Goal: Task Accomplishment & Management: Manage account settings

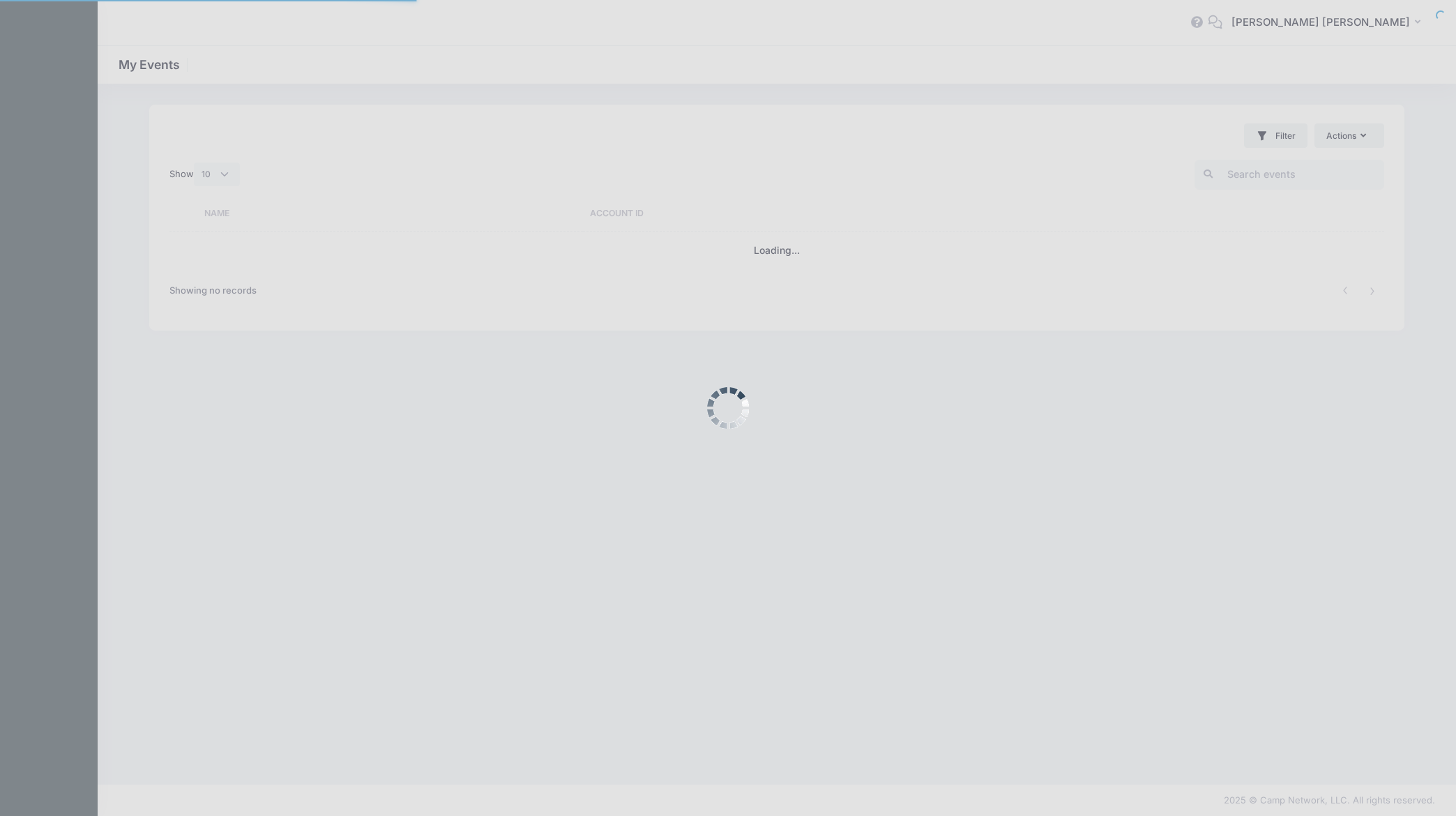
select select "10"
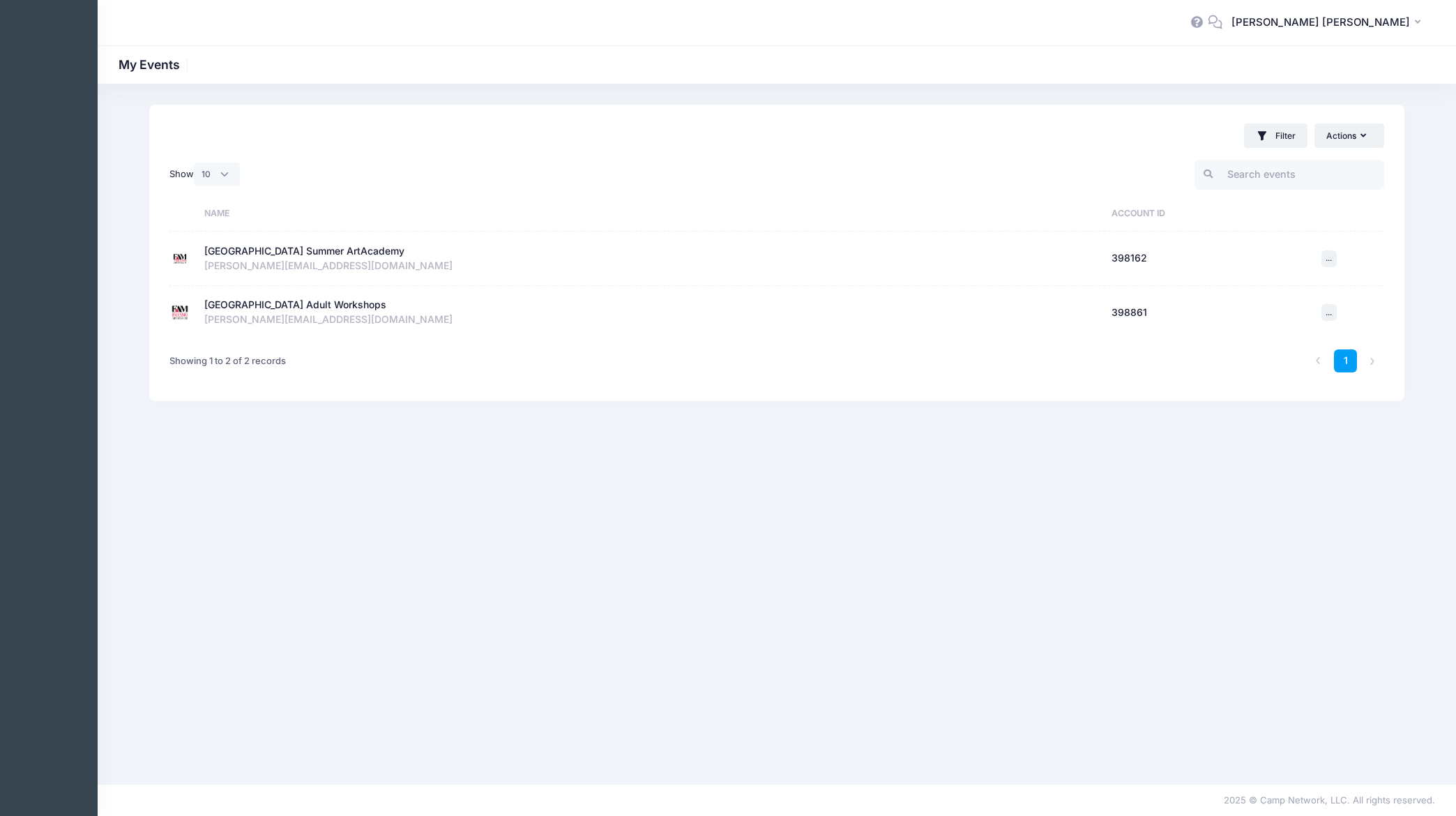
click at [266, 305] on div "[GEOGRAPHIC_DATA] Adult Workshops" at bounding box center [295, 305] width 182 height 14
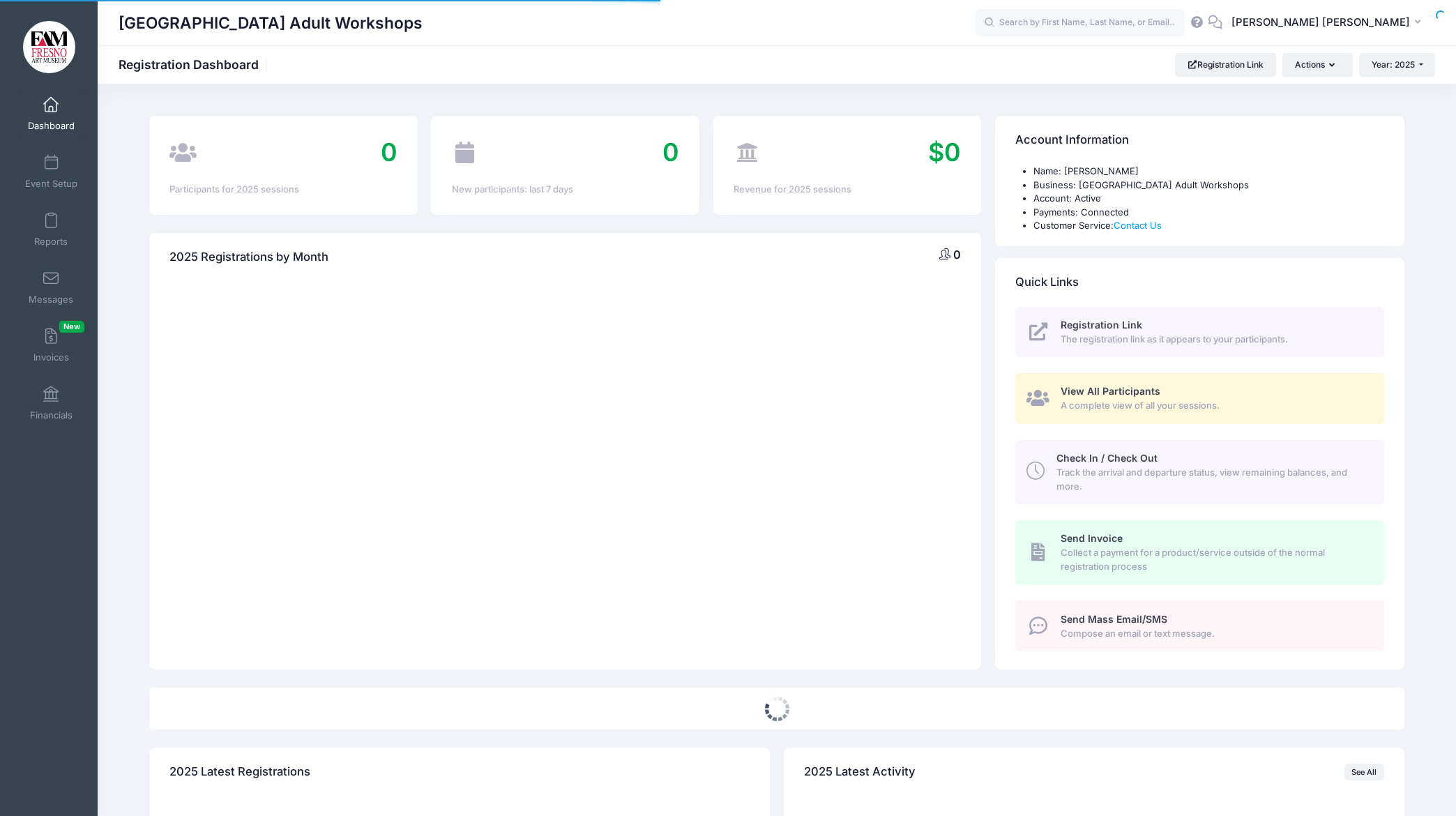
select select
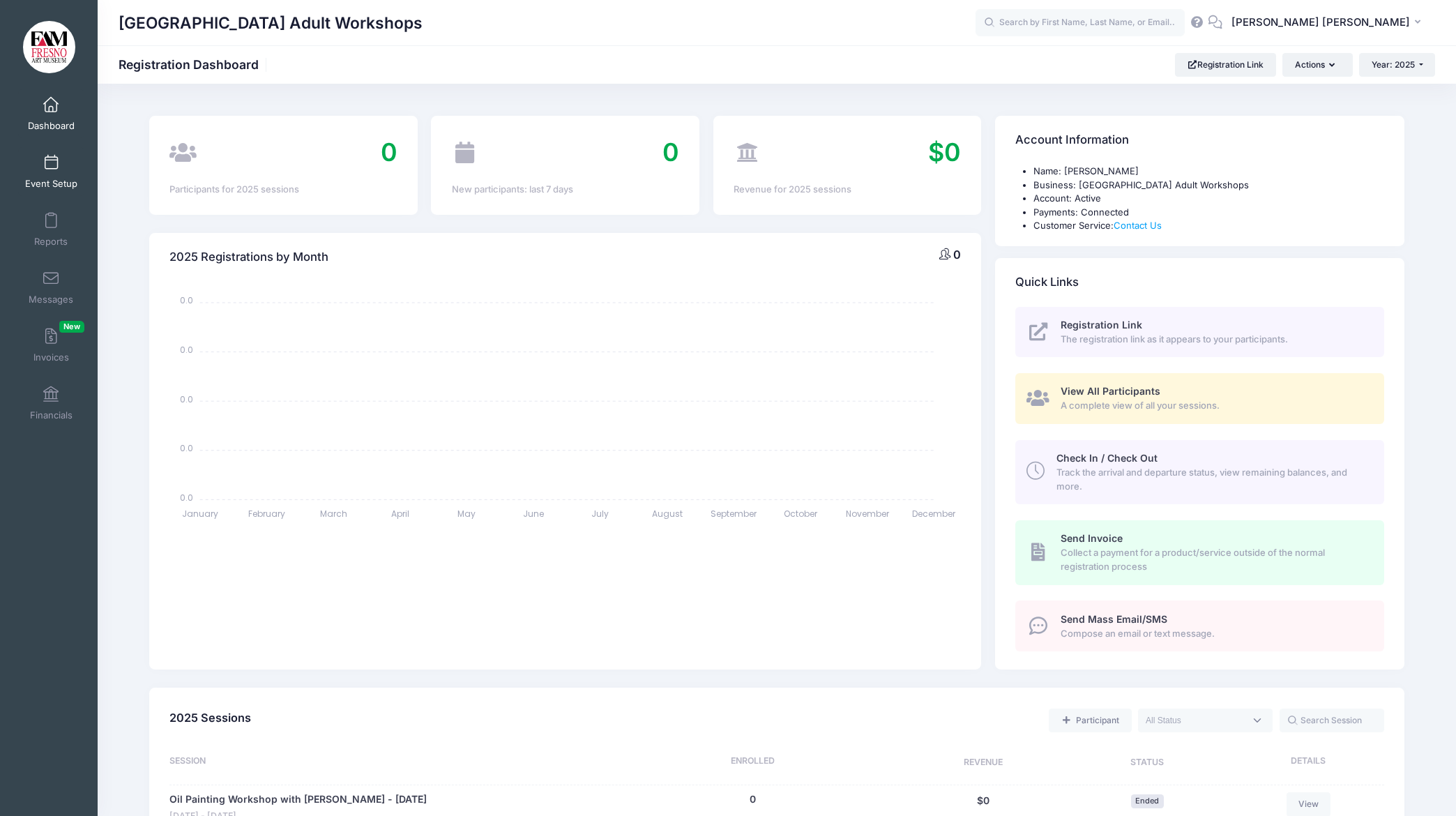
click at [51, 161] on span at bounding box center [51, 163] width 0 height 15
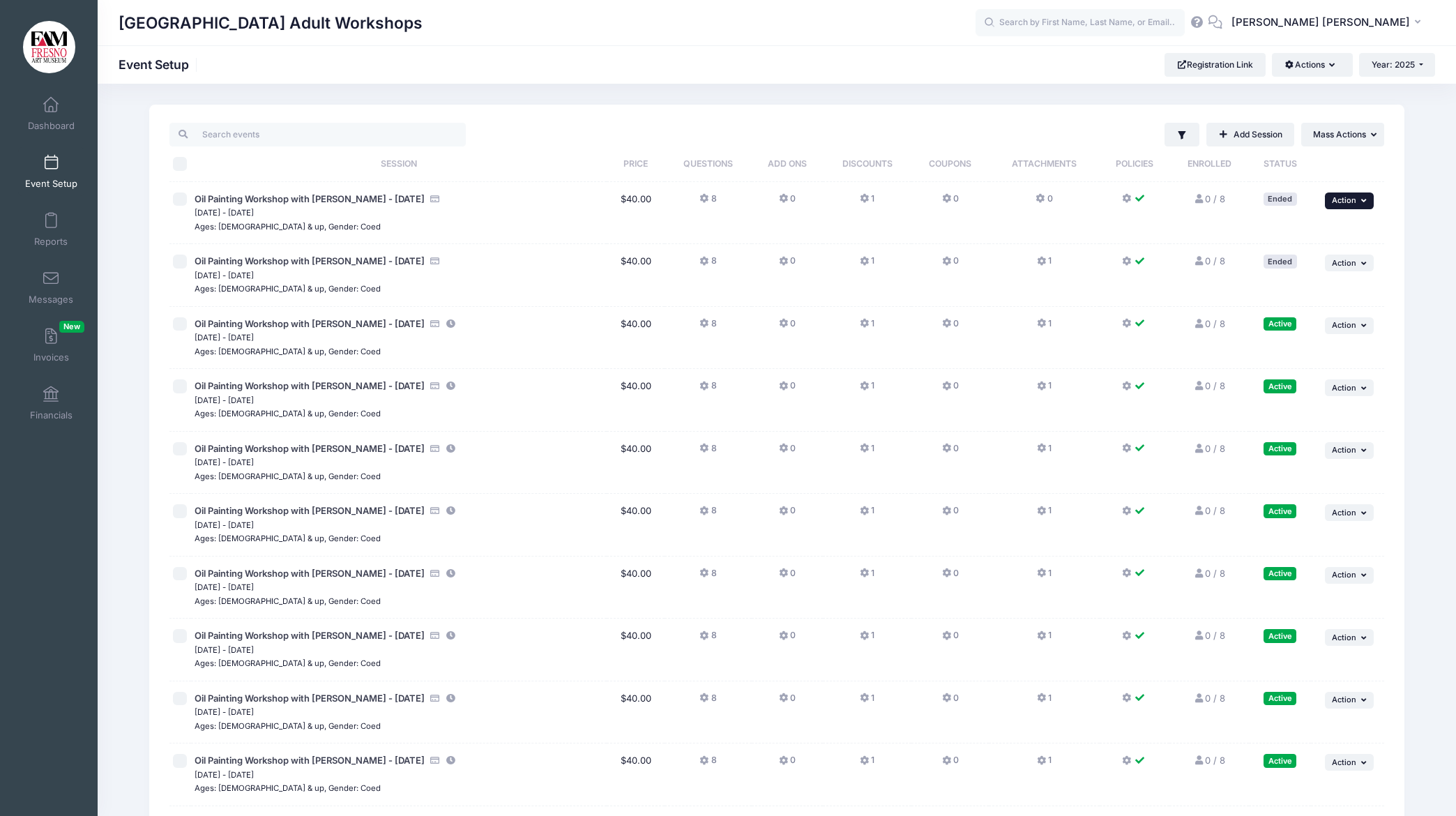
click at [1364, 203] on icon "button" at bounding box center [1365, 201] width 9 height 8
click at [1396, 334] on div "Filter Filter Options Show: Active Live Completed Add Session ... Mass Actions" at bounding box center [777, 548] width 1255 height 888
click at [1357, 325] on button "... Action" at bounding box center [1349, 325] width 48 height 17
click at [1306, 384] on link "Edit Session" at bounding box center [1303, 382] width 126 height 26
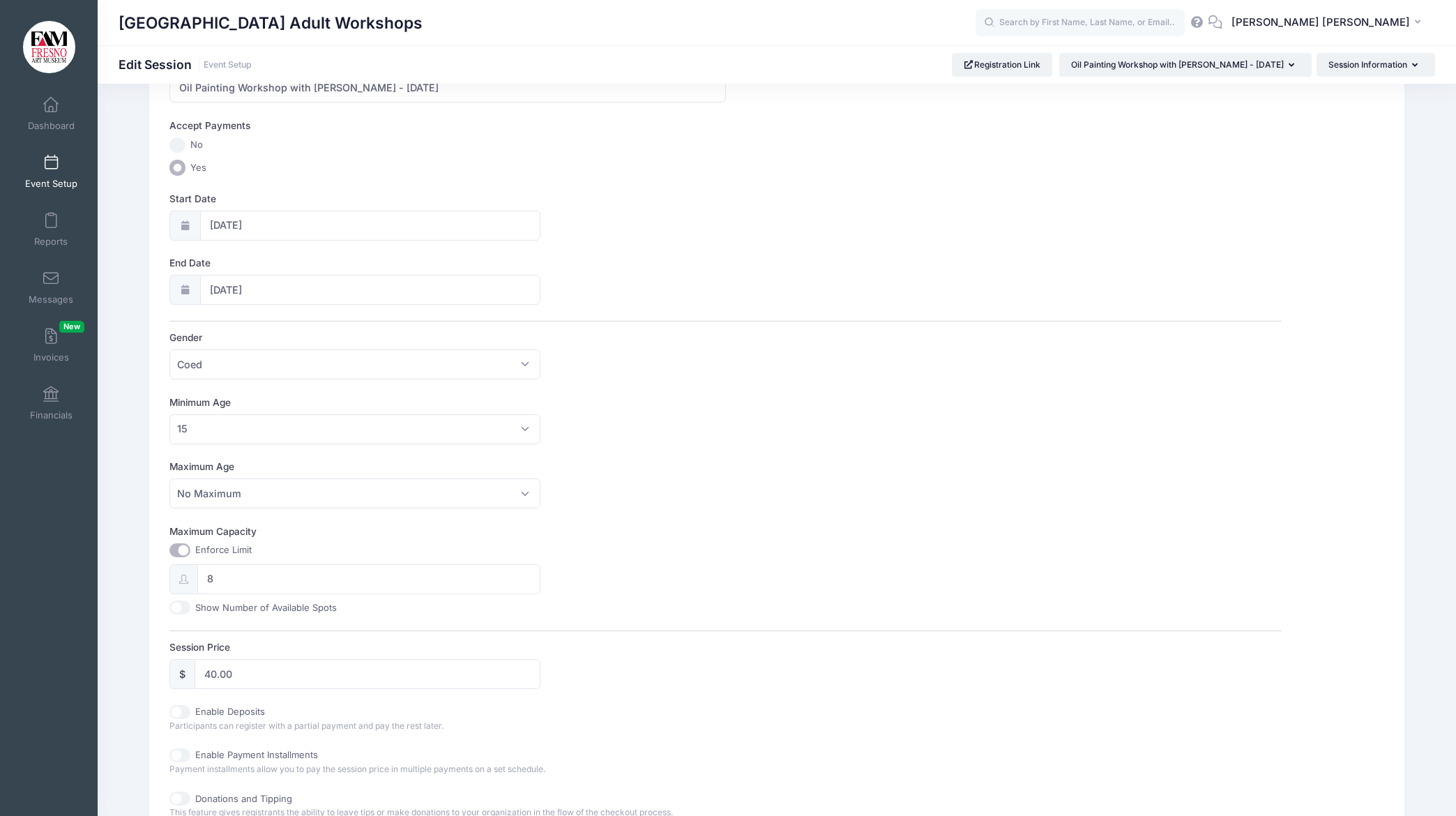
scroll to position [166, 0]
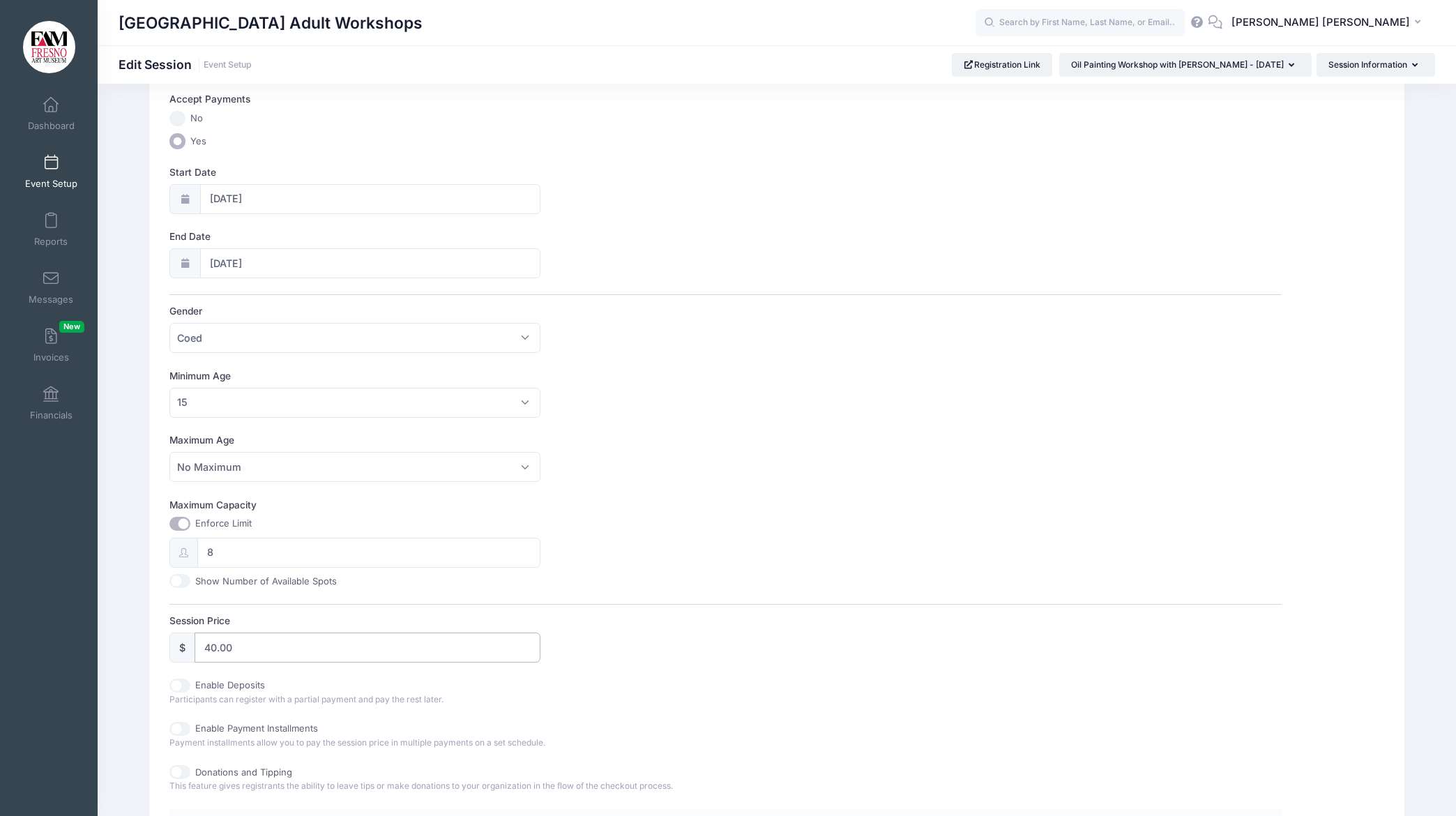
click at [218, 652] on input "40.00" at bounding box center [367, 648] width 346 height 30
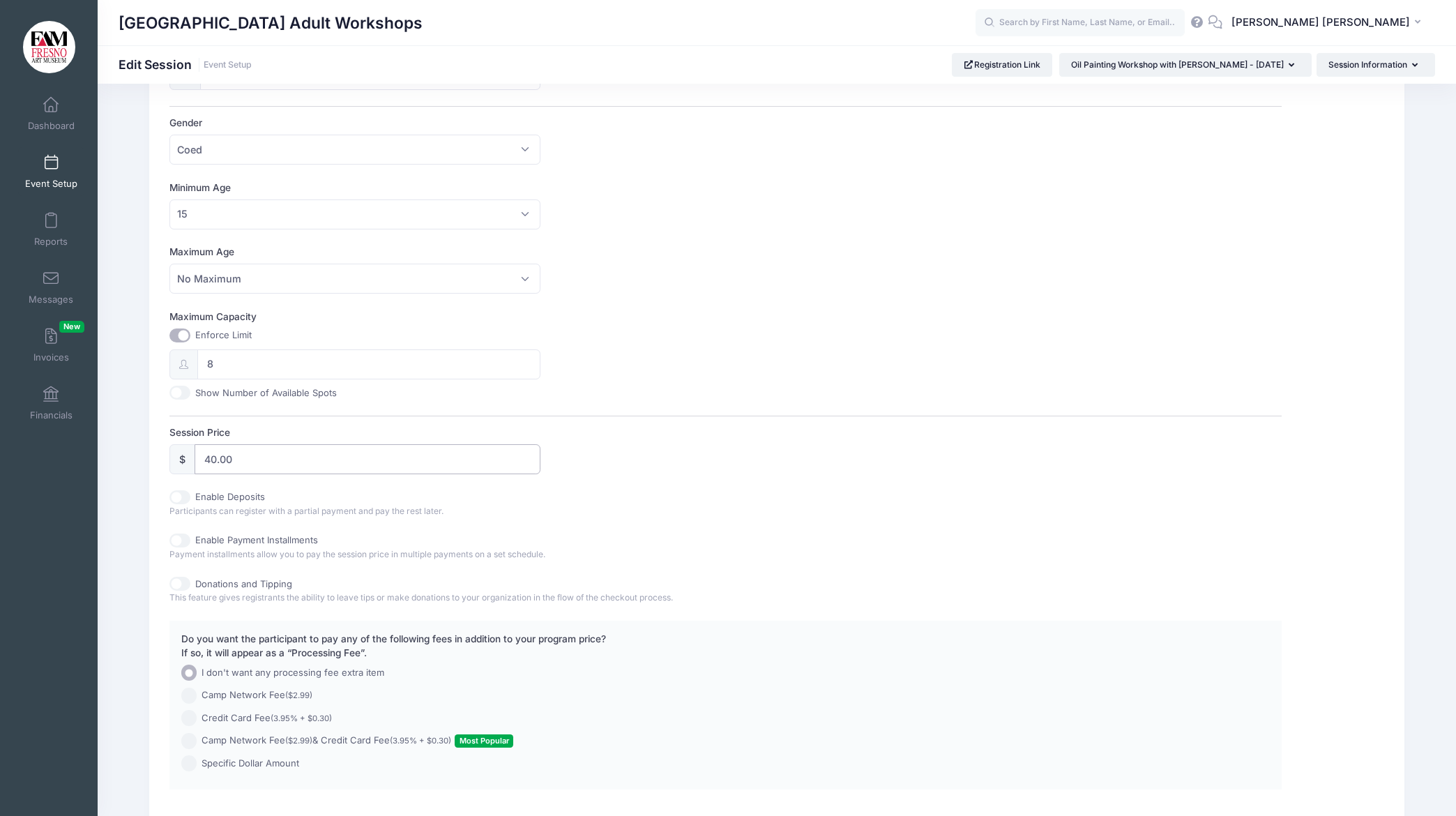
scroll to position [380, 0]
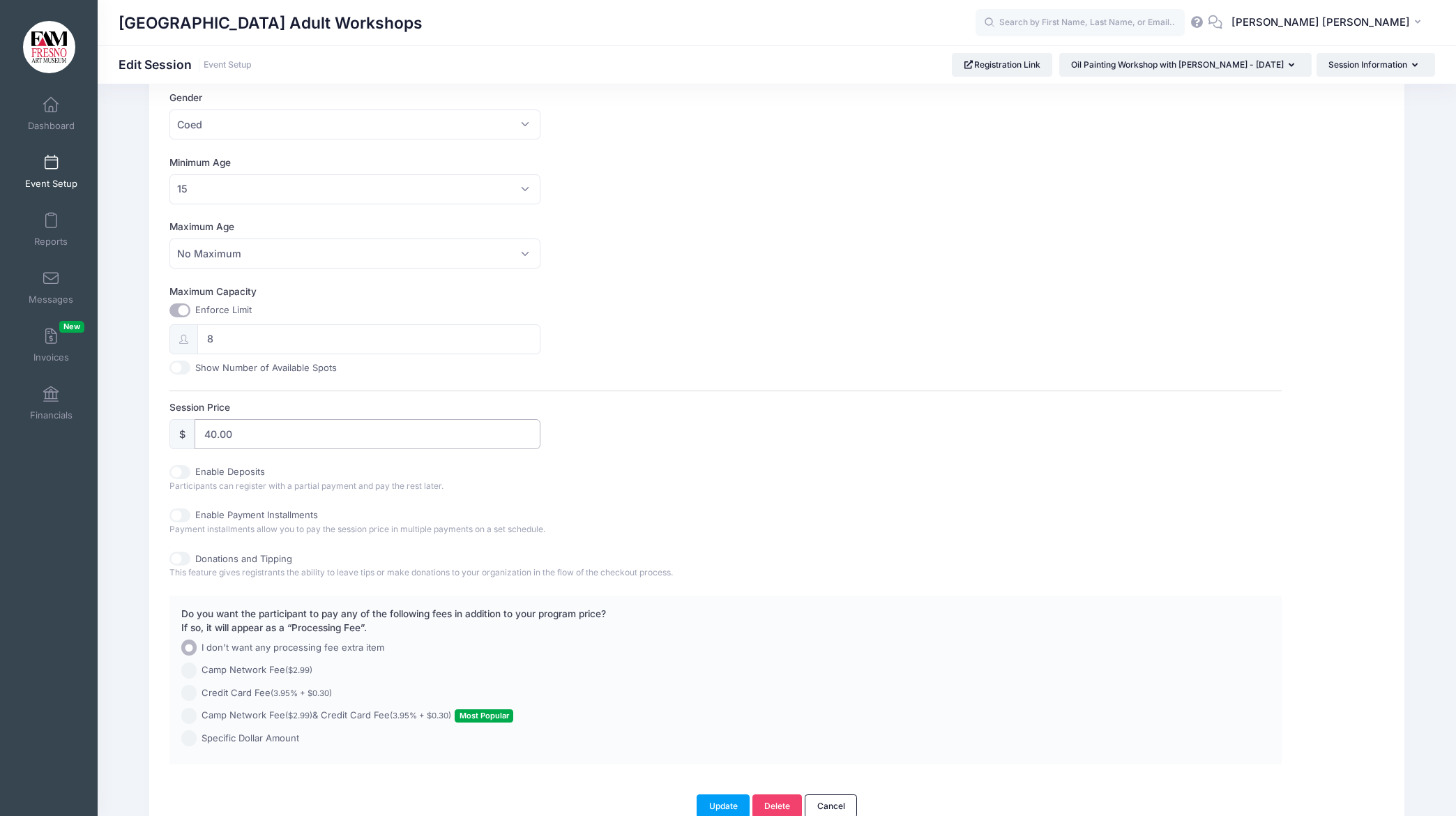
click at [216, 432] on input "40.00" at bounding box center [367, 435] width 346 height 30
type input "35.00"
click at [709, 805] on button "Update" at bounding box center [723, 803] width 53 height 24
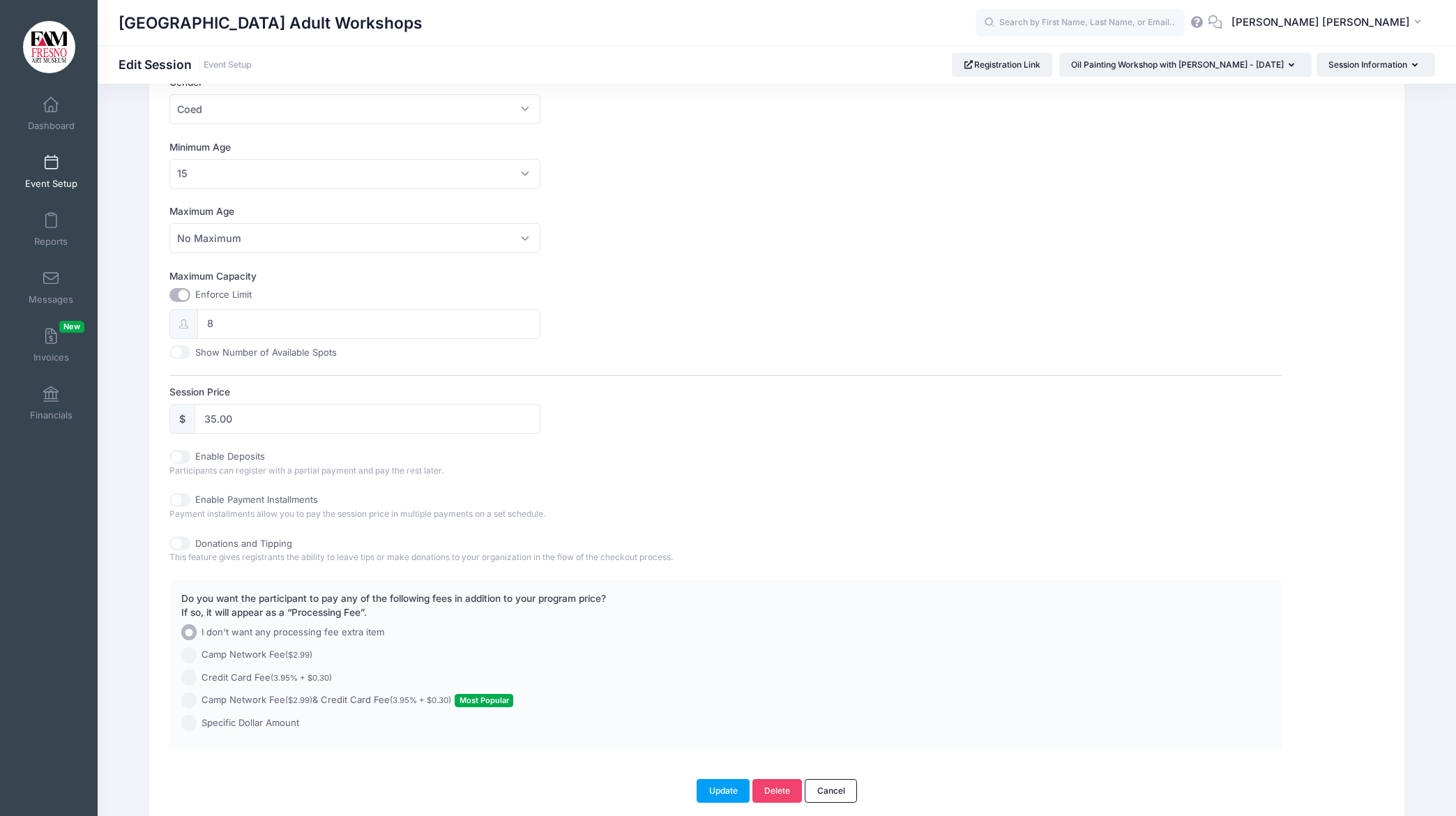
scroll to position [452, 0]
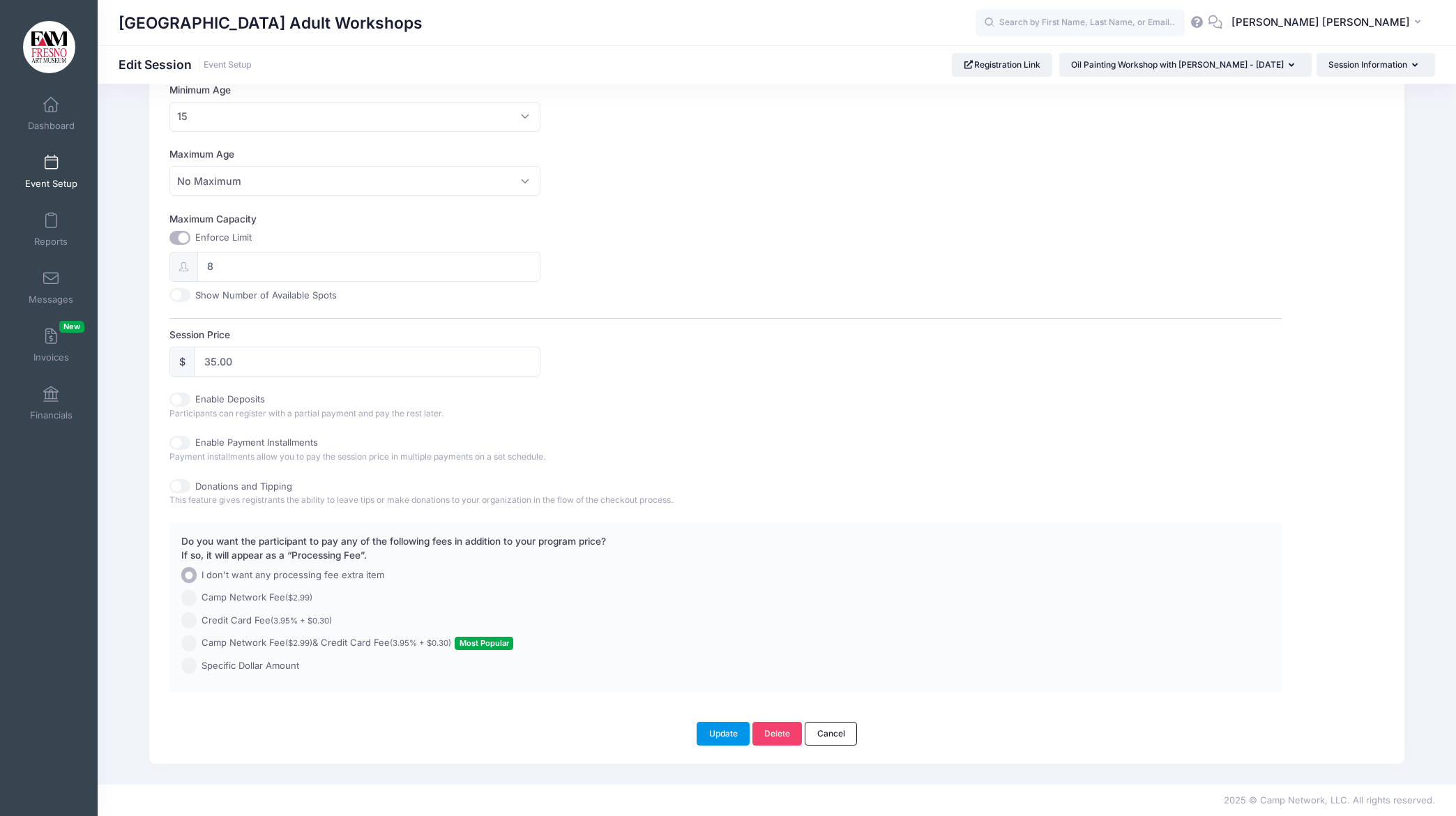
click at [724, 733] on button "Update" at bounding box center [723, 734] width 53 height 24
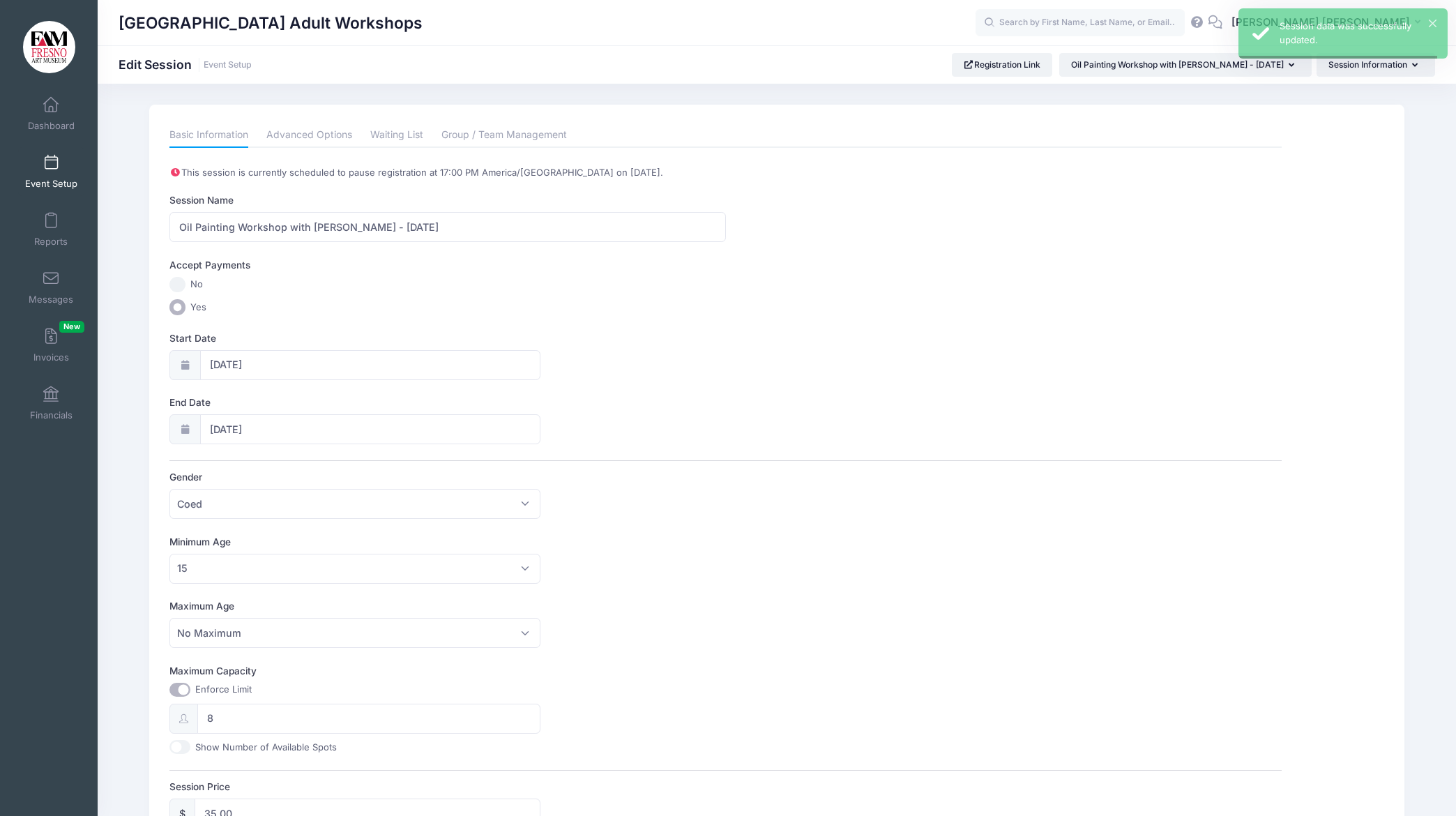
scroll to position [0, 0]
click at [55, 173] on link "Event Setup" at bounding box center [51, 171] width 66 height 48
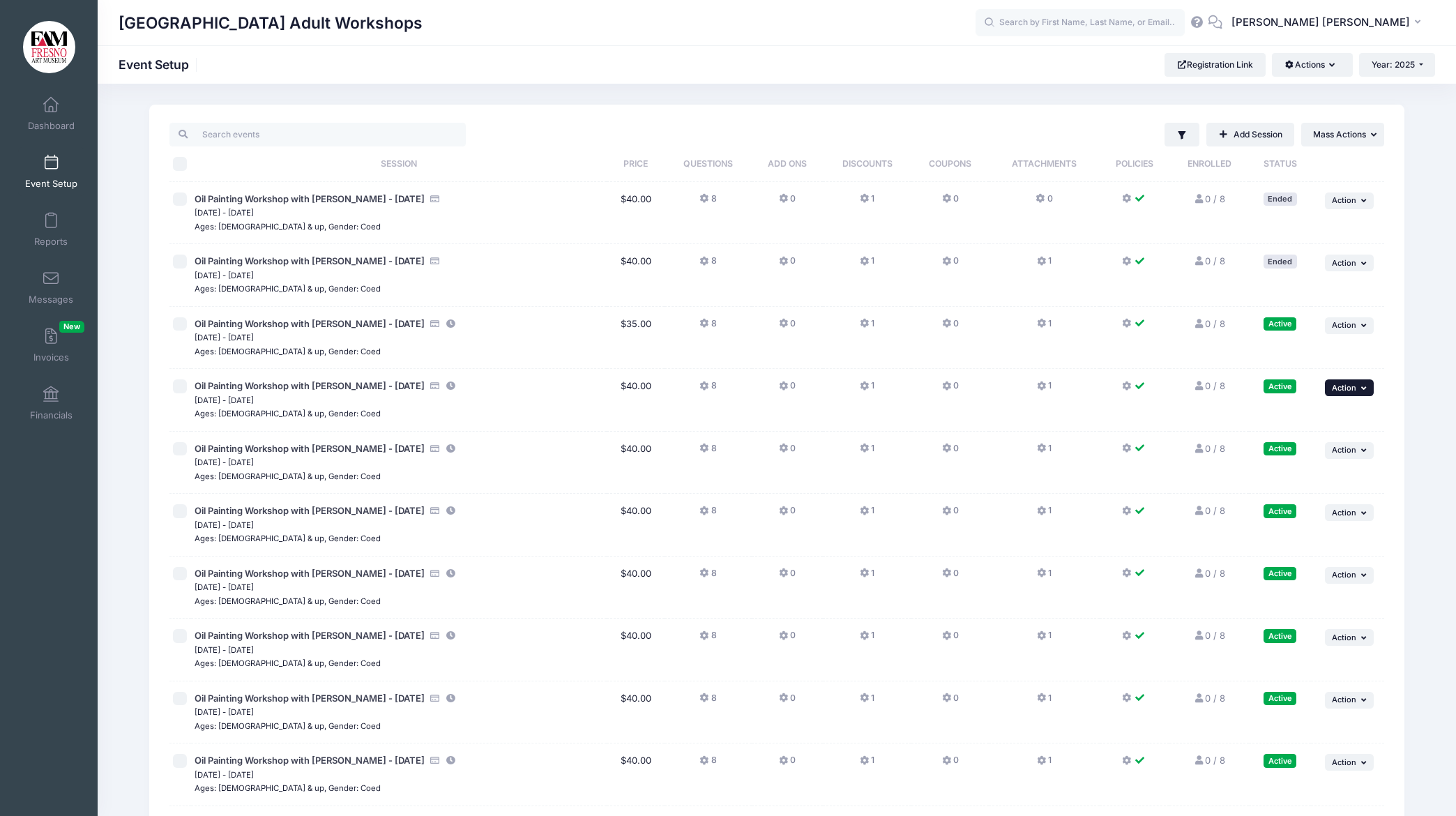
click at [1364, 385] on icon "button" at bounding box center [1365, 389] width 9 height 8
click at [1288, 439] on link "Edit Session" at bounding box center [1303, 444] width 126 height 26
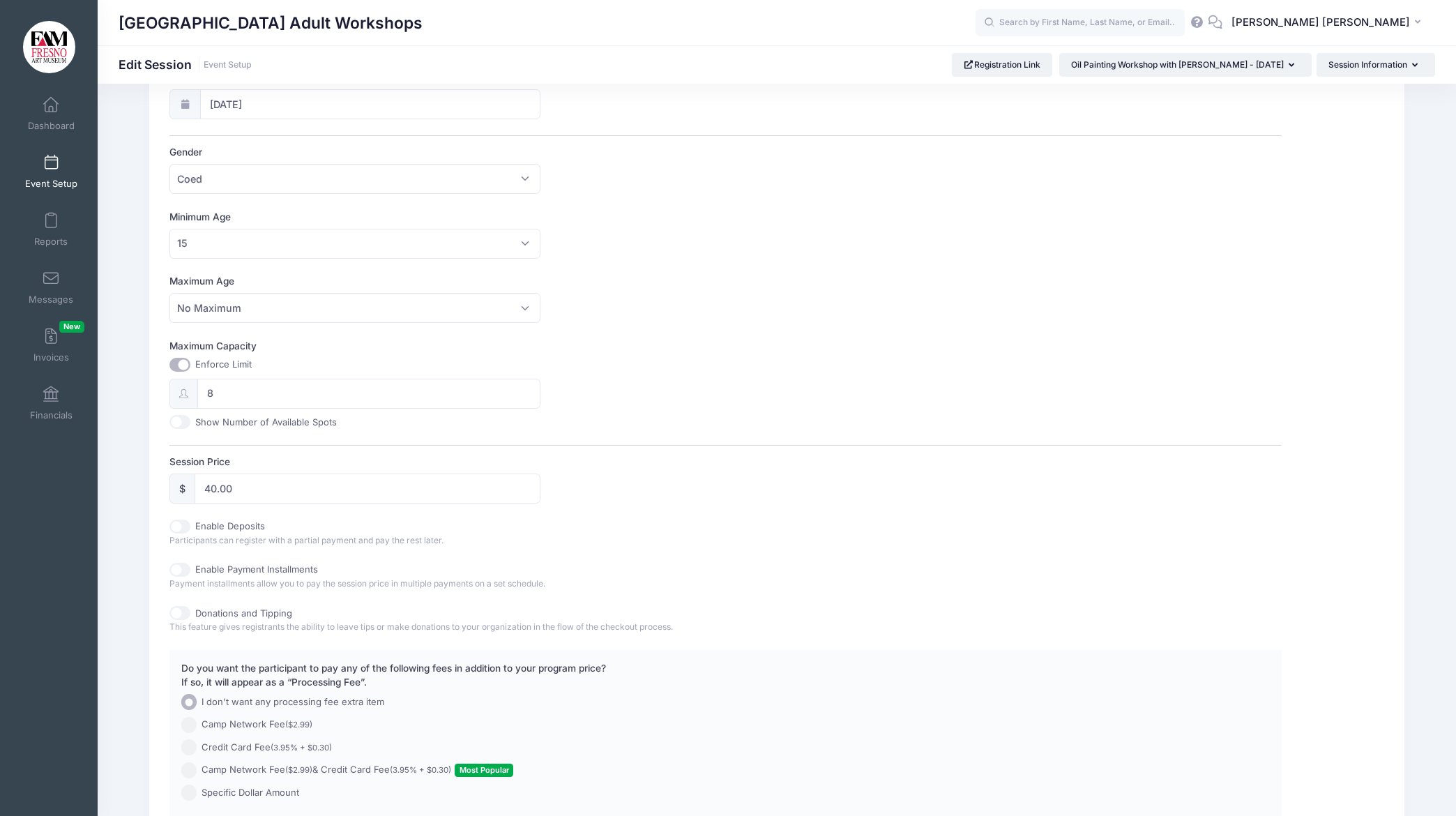
scroll to position [329, 0]
drag, startPoint x: 250, startPoint y: 489, endPoint x: 142, endPoint y: 487, distance: 108.0
click at [142, 487] on div "Please update the information for this particular session. Basic Information Ad…" at bounding box center [777, 331] width 1269 height 1112
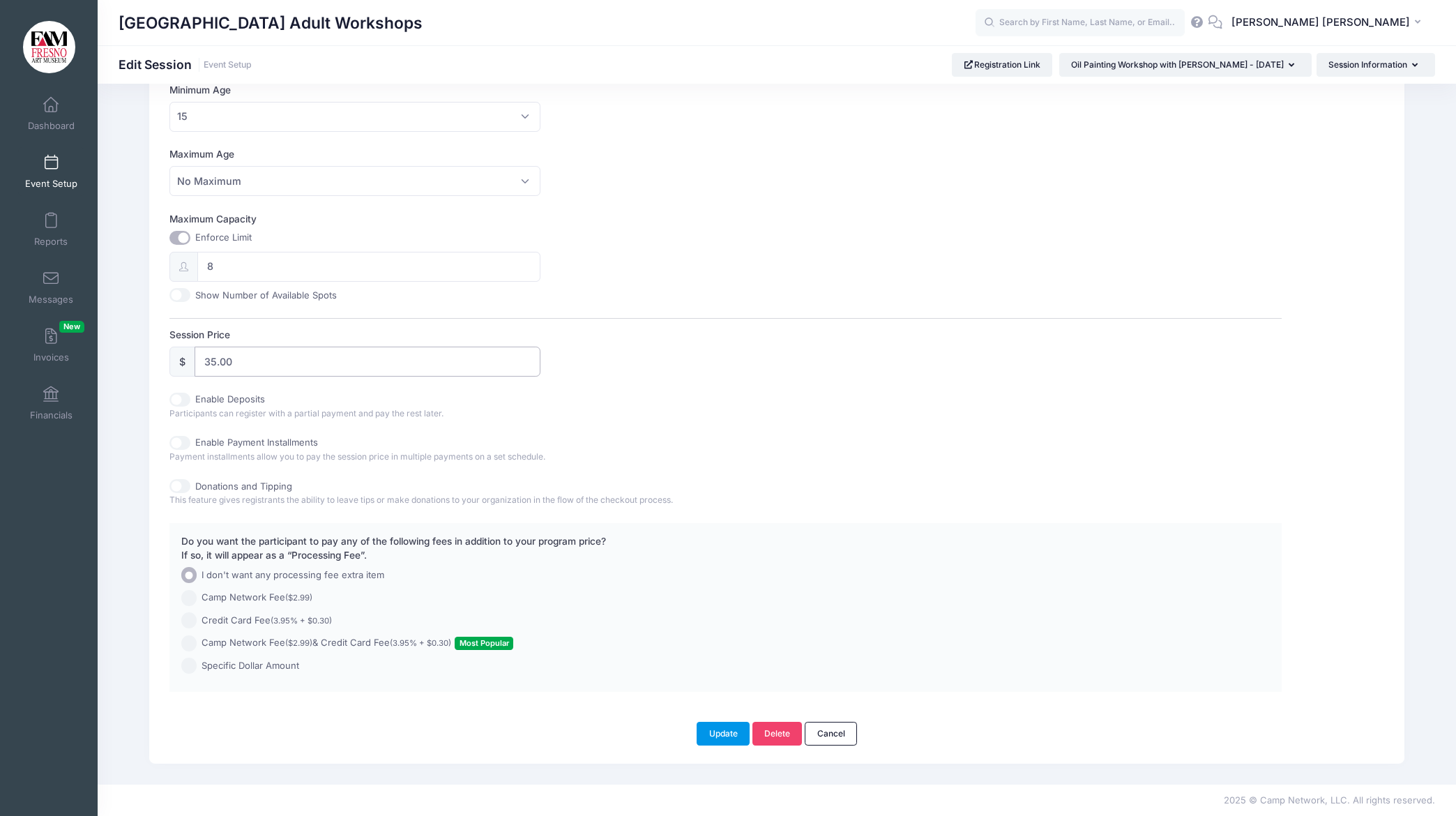
type input "35.00"
click at [708, 732] on button "Update" at bounding box center [723, 734] width 53 height 24
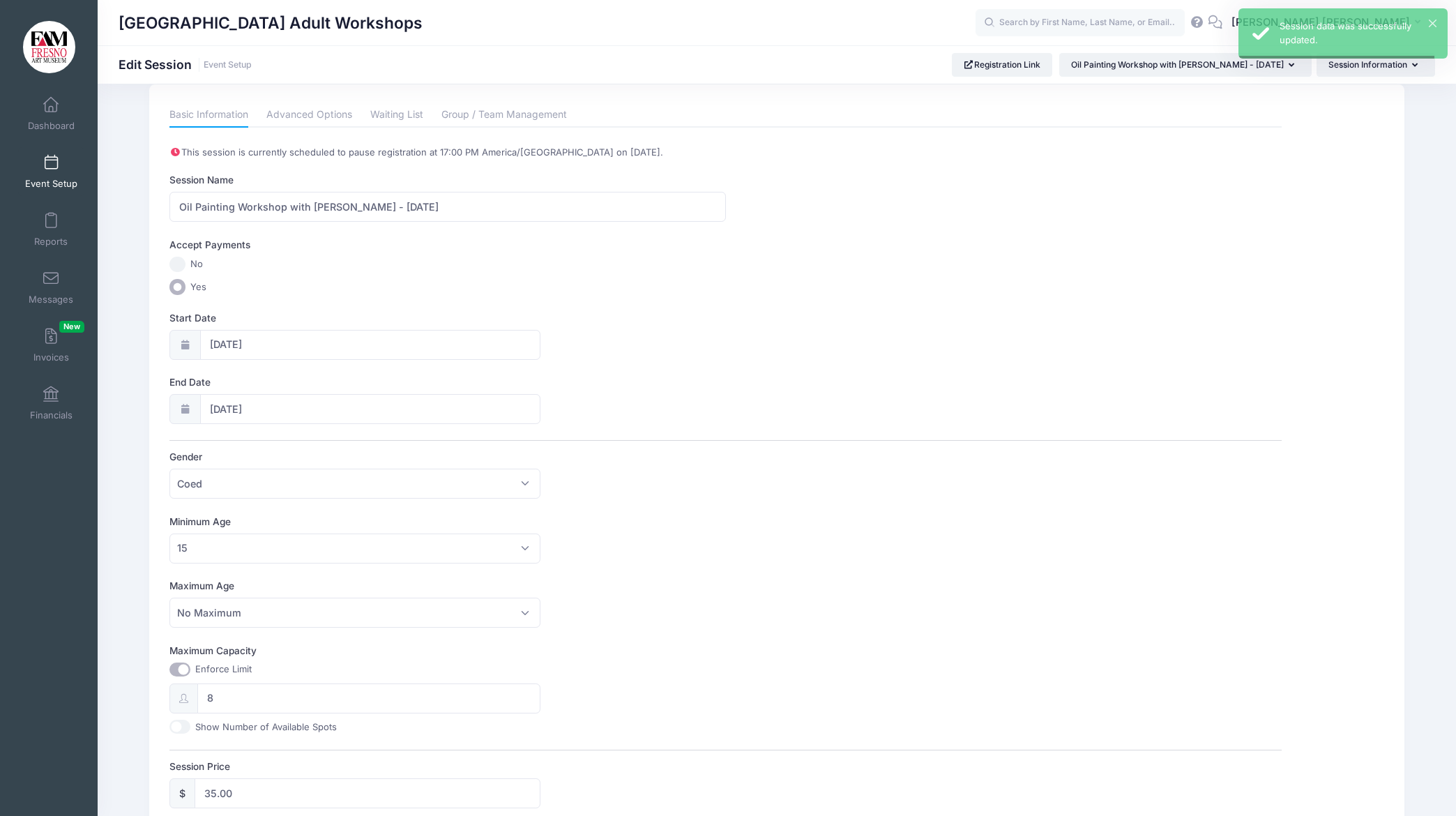
scroll to position [0, 0]
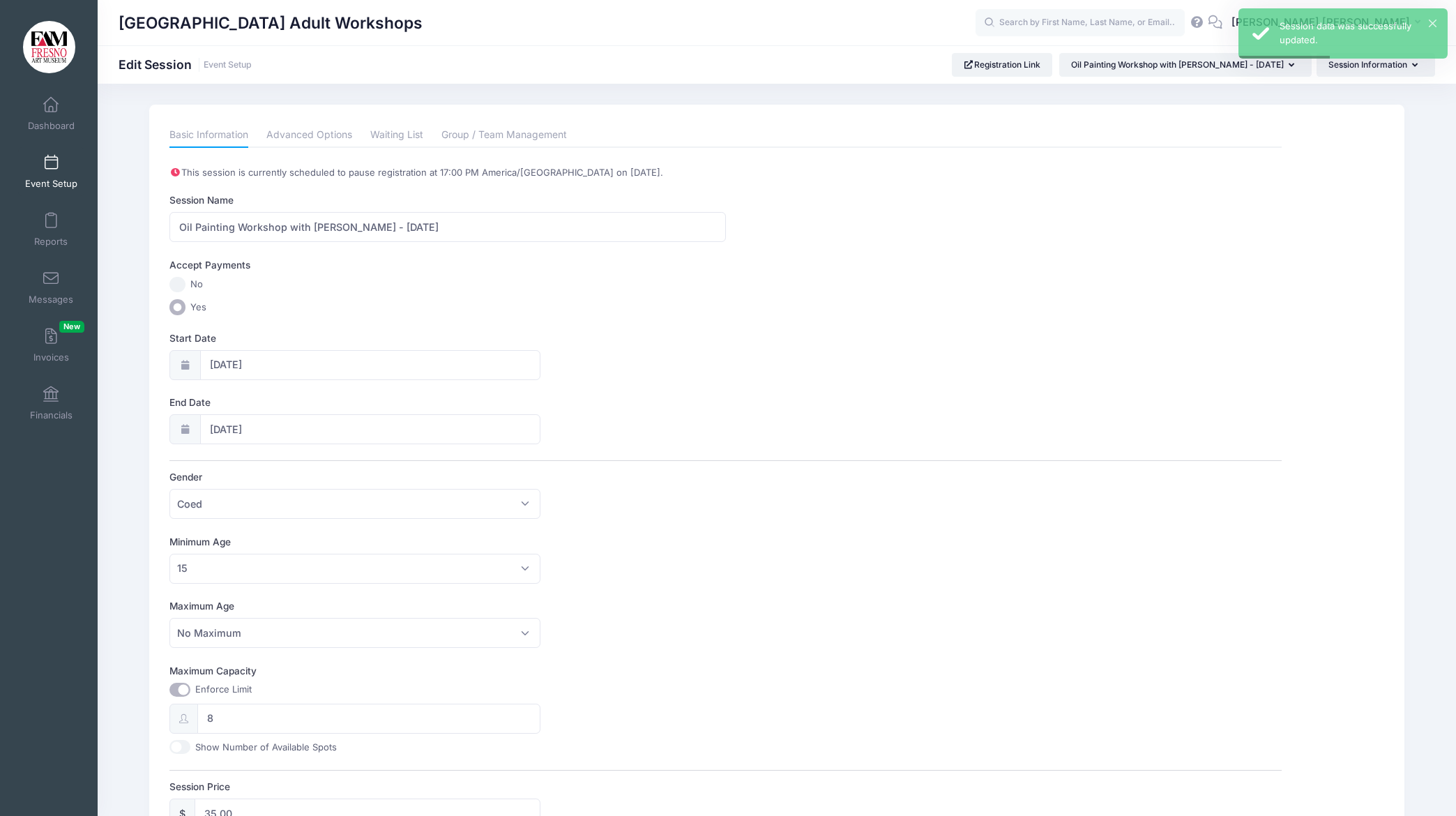
click at [51, 162] on span at bounding box center [51, 163] width 0 height 15
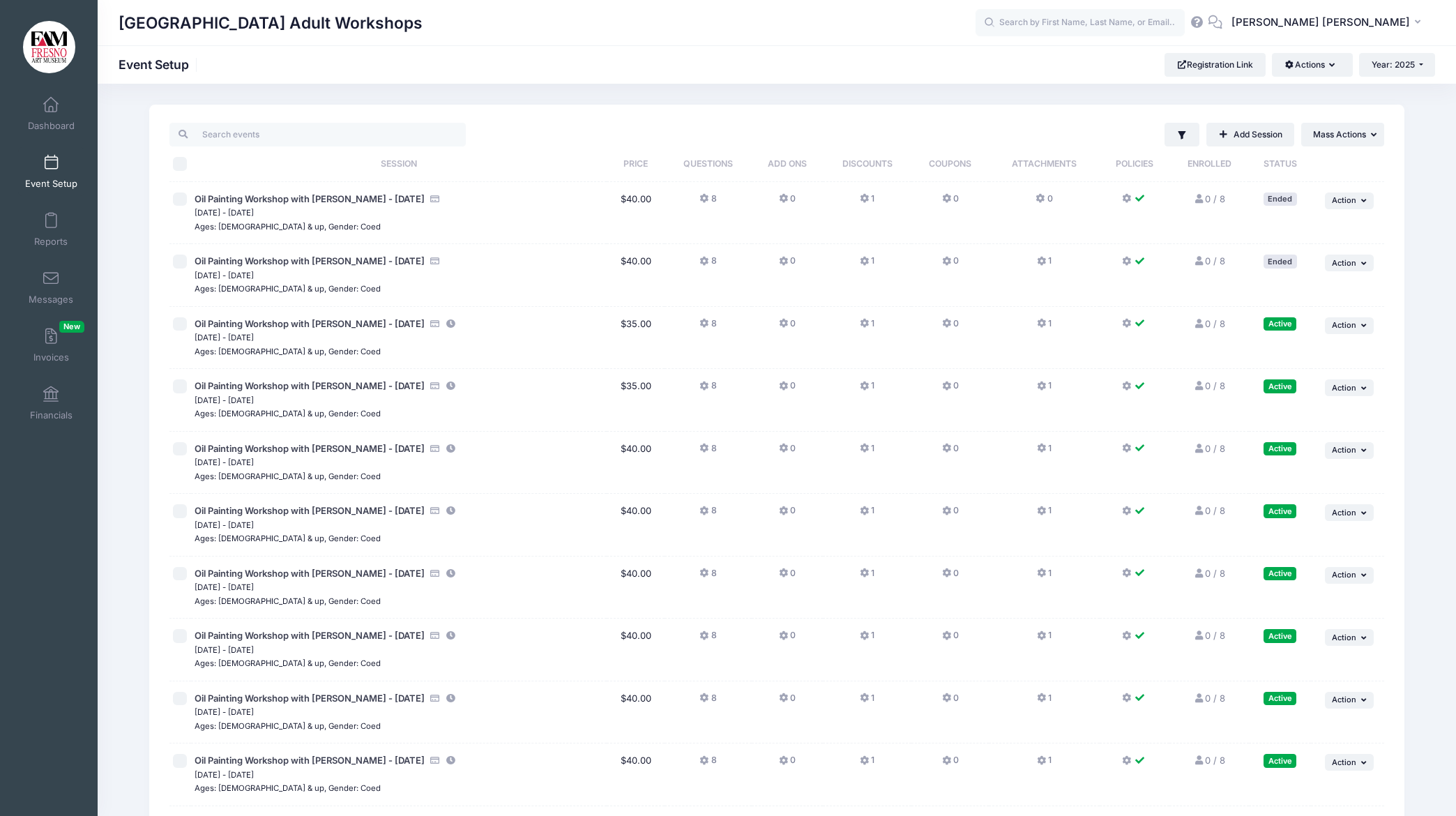
scroll to position [6, 0]
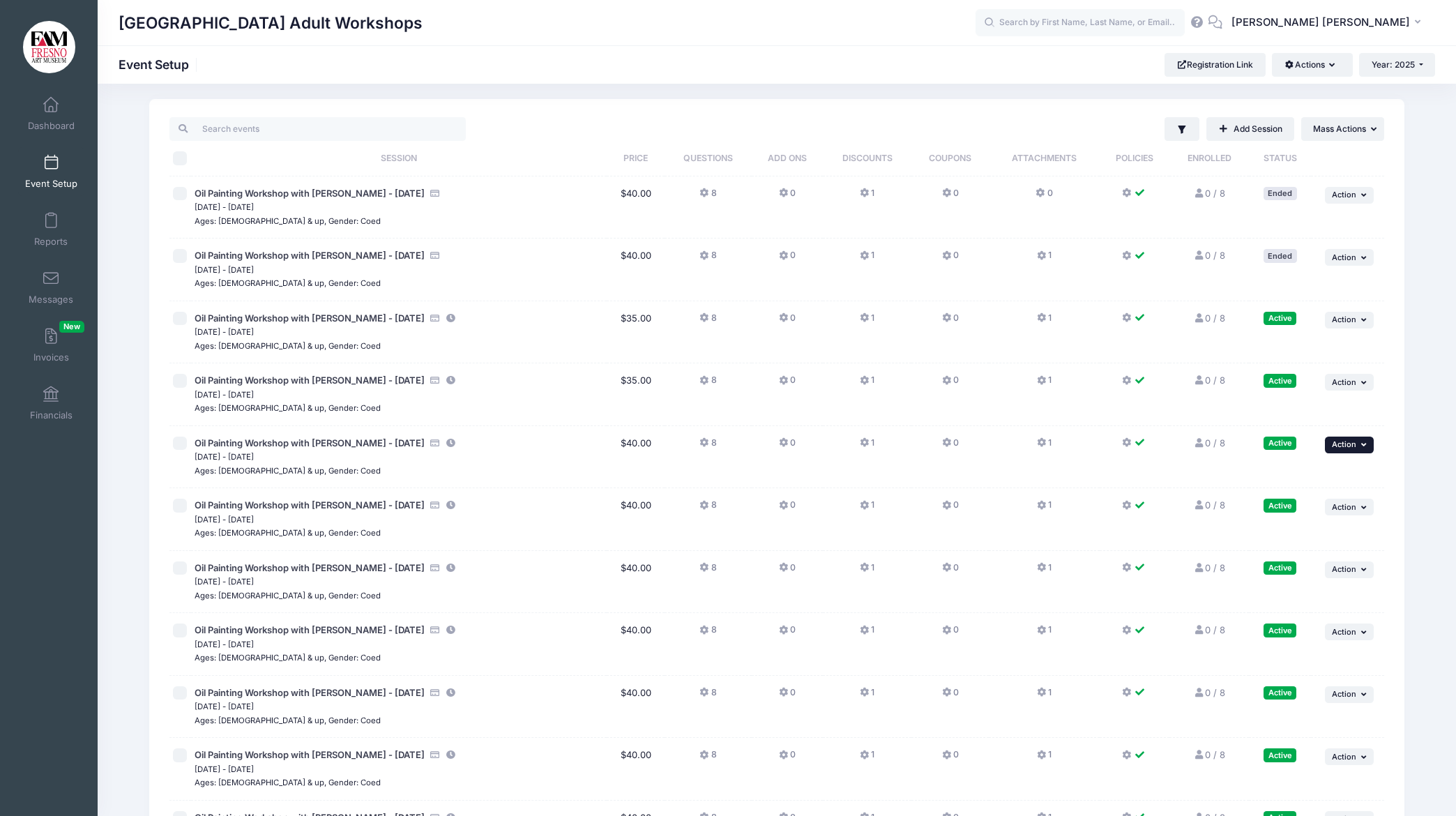
click at [1336, 444] on span "Action" at bounding box center [1344, 444] width 25 height 10
click at [1280, 504] on link "Edit Session" at bounding box center [1303, 501] width 126 height 26
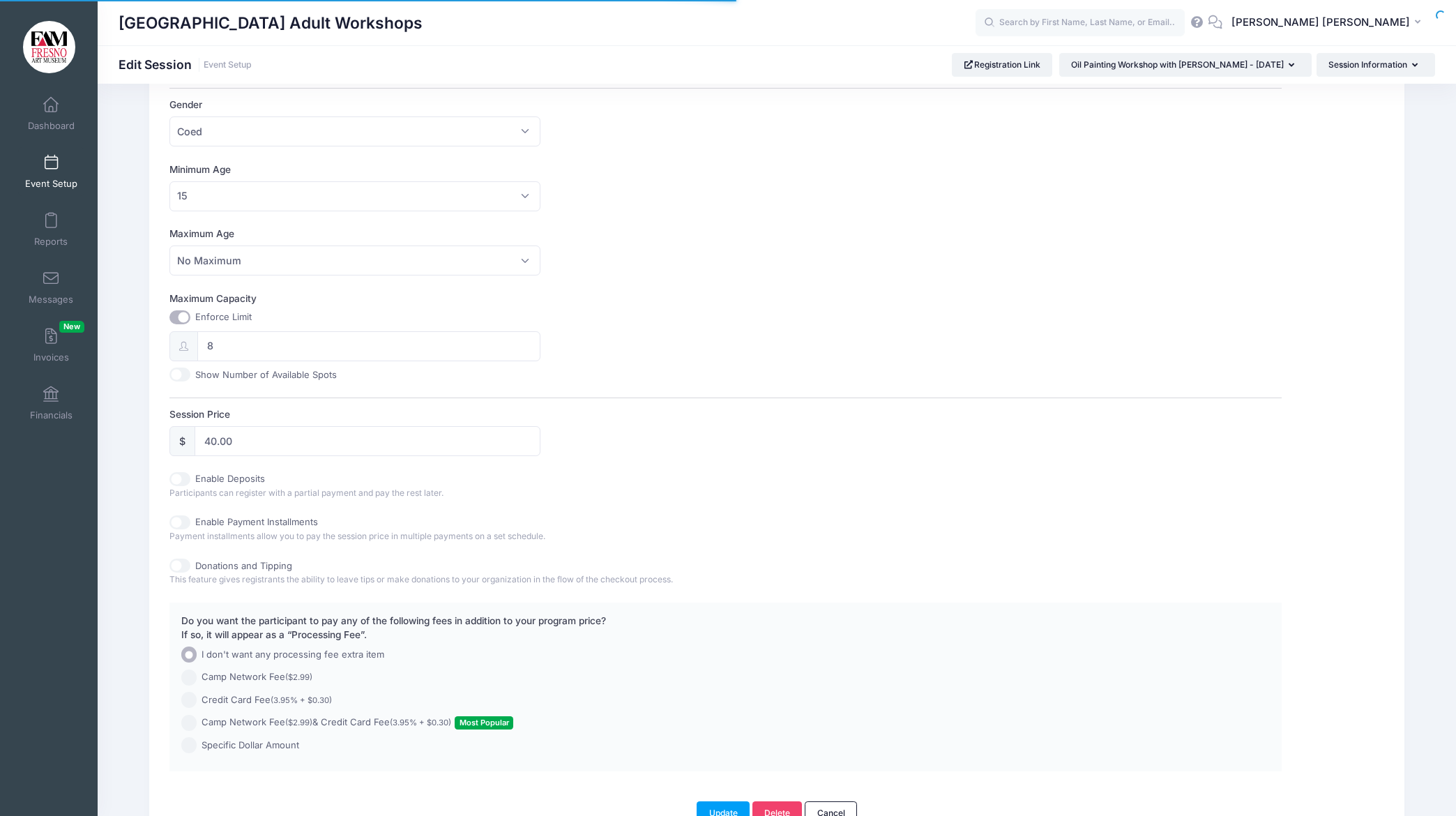
scroll to position [452, 0]
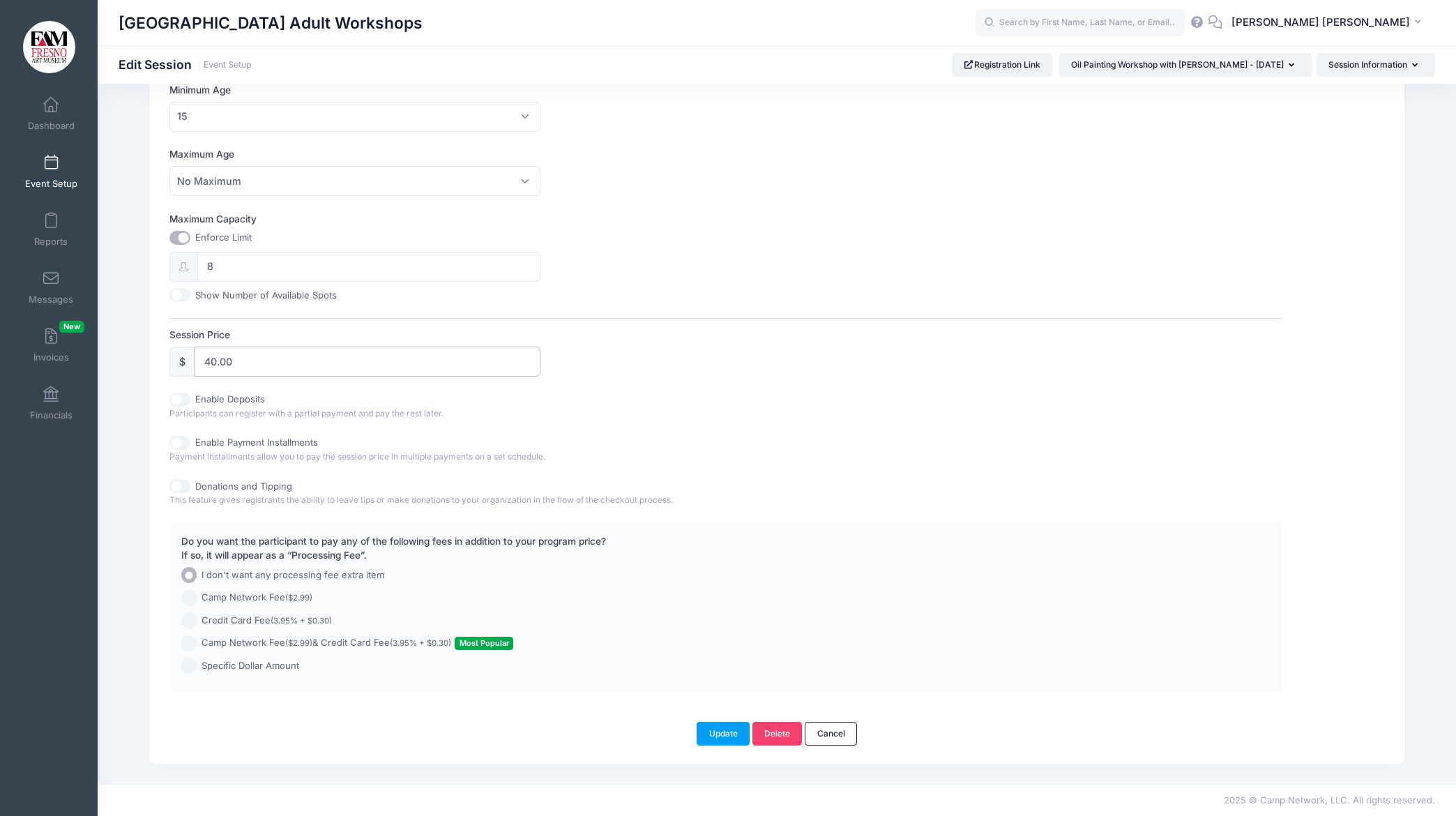
click at [217, 361] on input "40.00" at bounding box center [367, 362] width 346 height 30
type input "35.00"
click at [724, 737] on button "Update" at bounding box center [723, 734] width 53 height 24
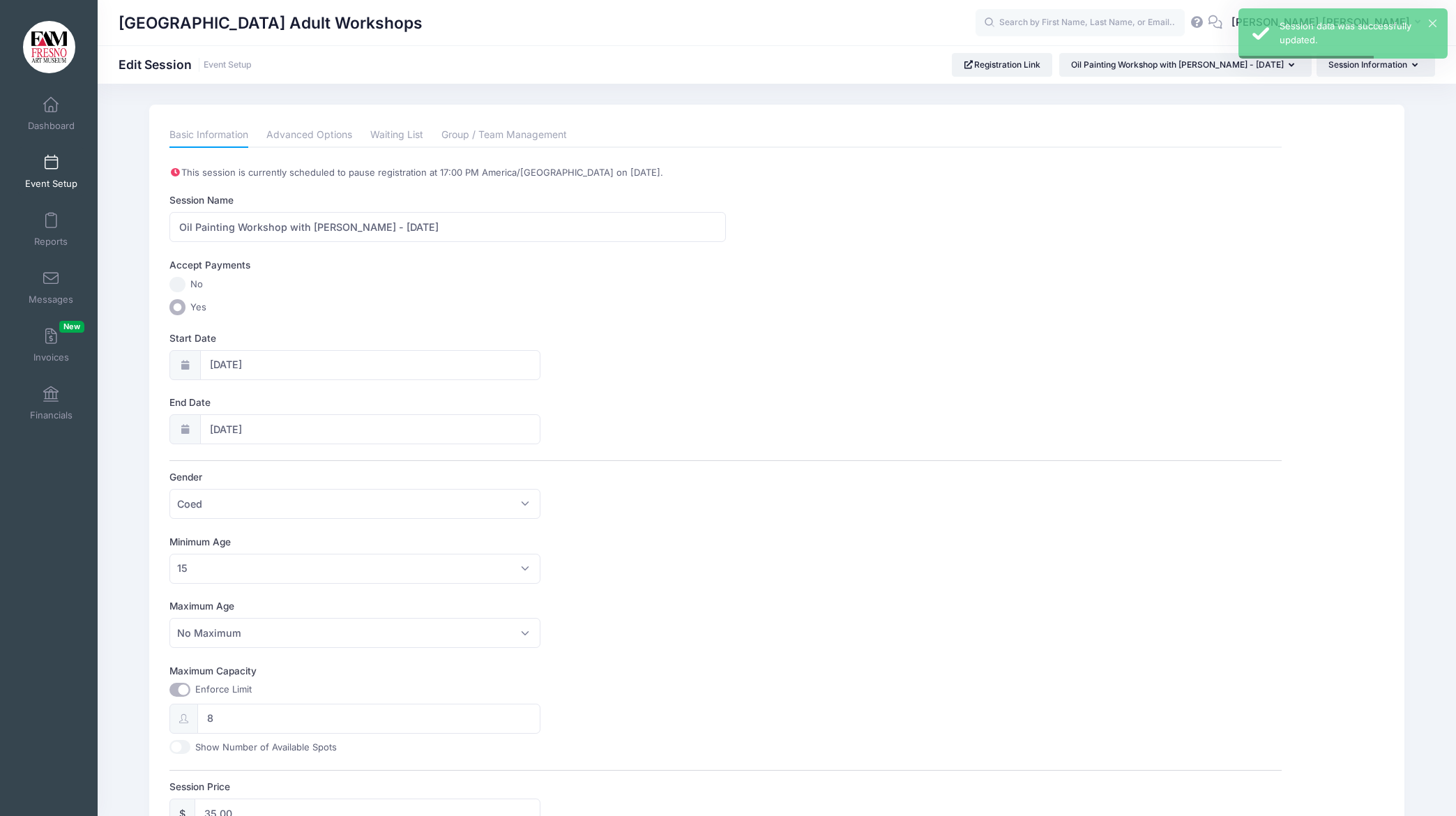
scroll to position [1, 0]
click at [60, 165] on link "Event Setup" at bounding box center [51, 171] width 66 height 48
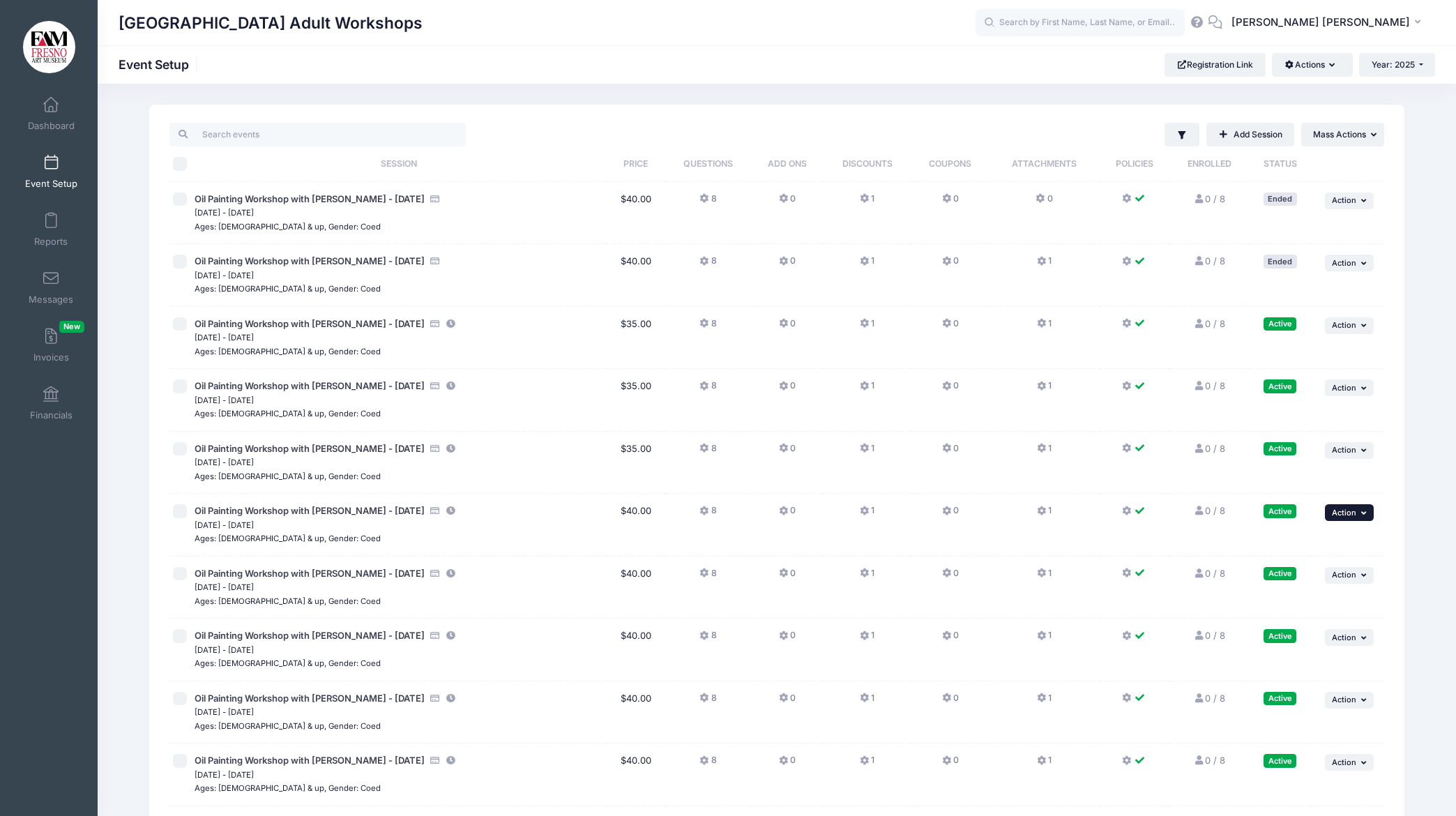
click at [1353, 513] on span "Action" at bounding box center [1344, 512] width 25 height 10
click at [1301, 569] on link "Edit Session" at bounding box center [1303, 570] width 126 height 26
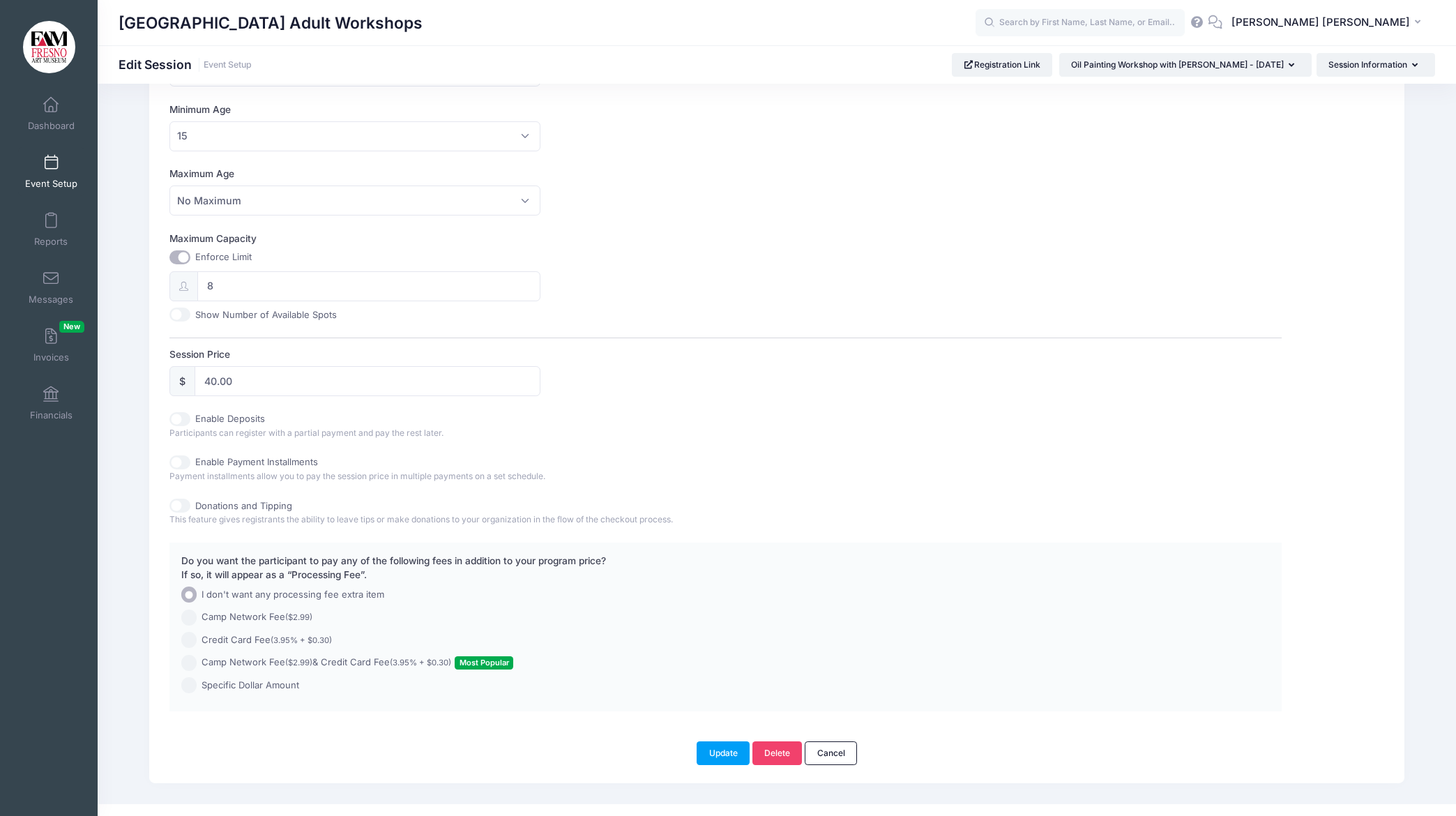
scroll to position [434, 0]
click at [219, 384] on input "40.00" at bounding box center [367, 380] width 346 height 30
click at [211, 381] on input "435.00" at bounding box center [367, 380] width 346 height 30
type input "35.00"
click at [716, 745] on button "Update" at bounding box center [723, 752] width 53 height 24
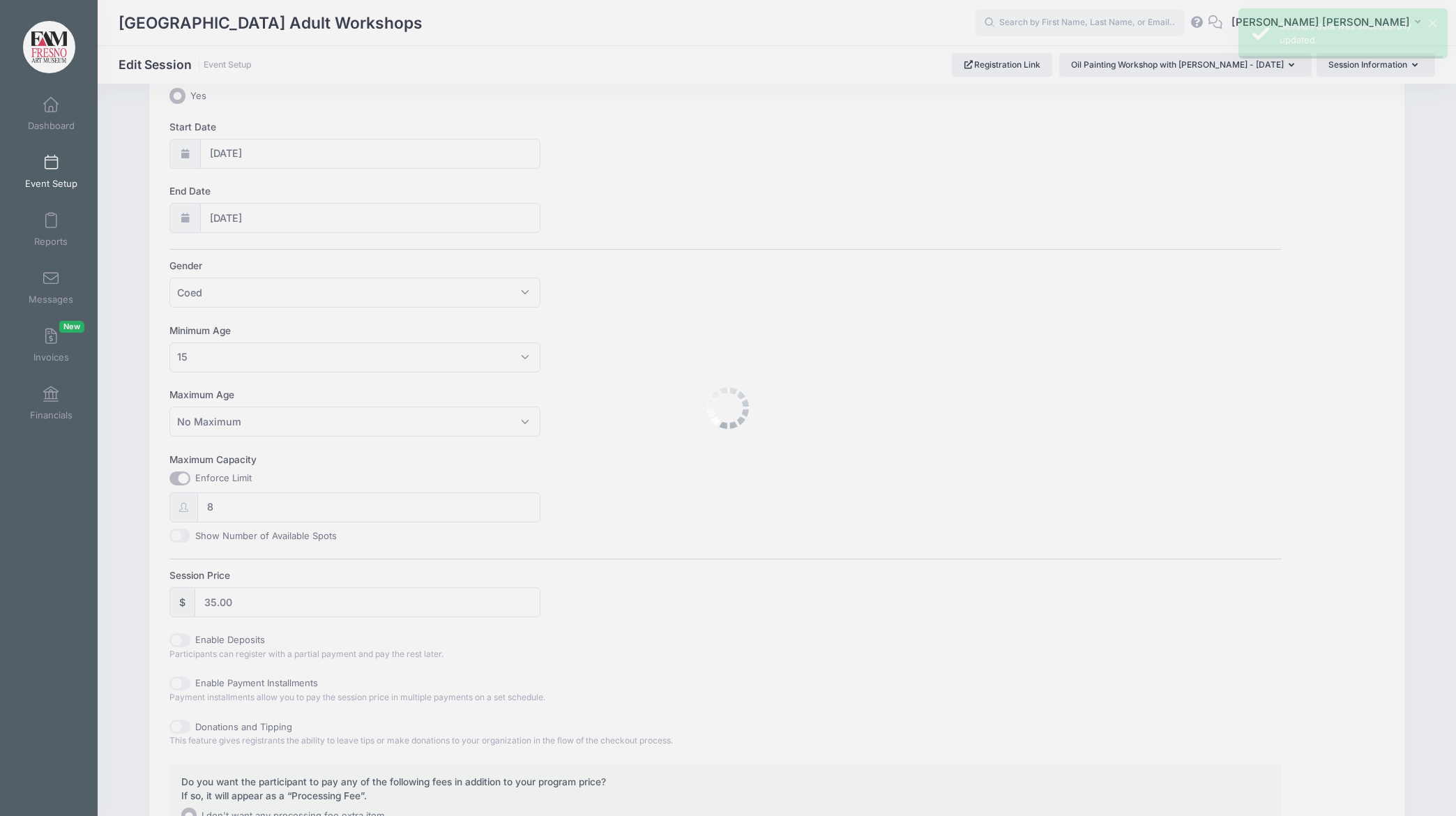
scroll to position [0, 0]
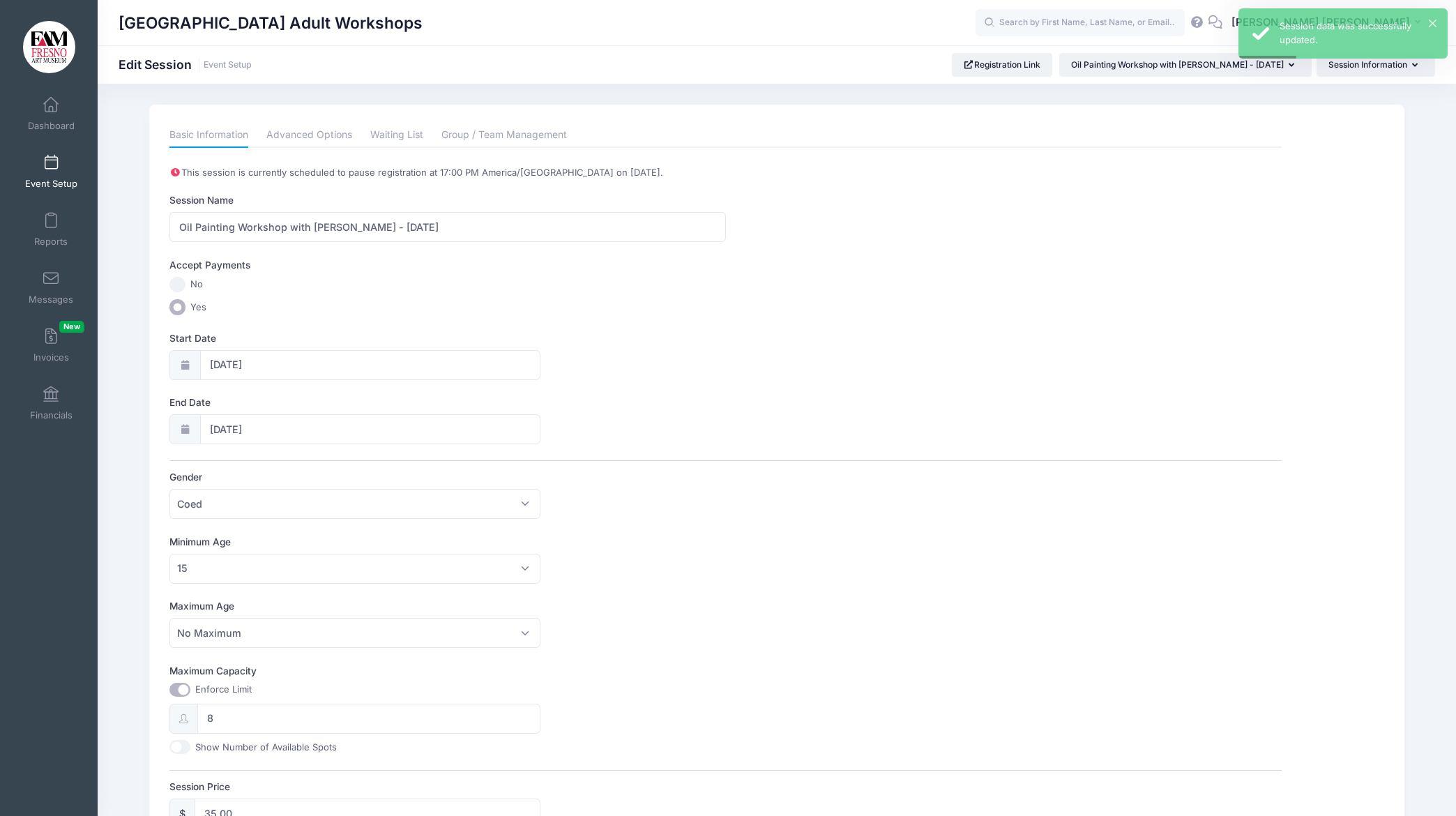
click at [58, 163] on link "Event Setup" at bounding box center [51, 171] width 66 height 48
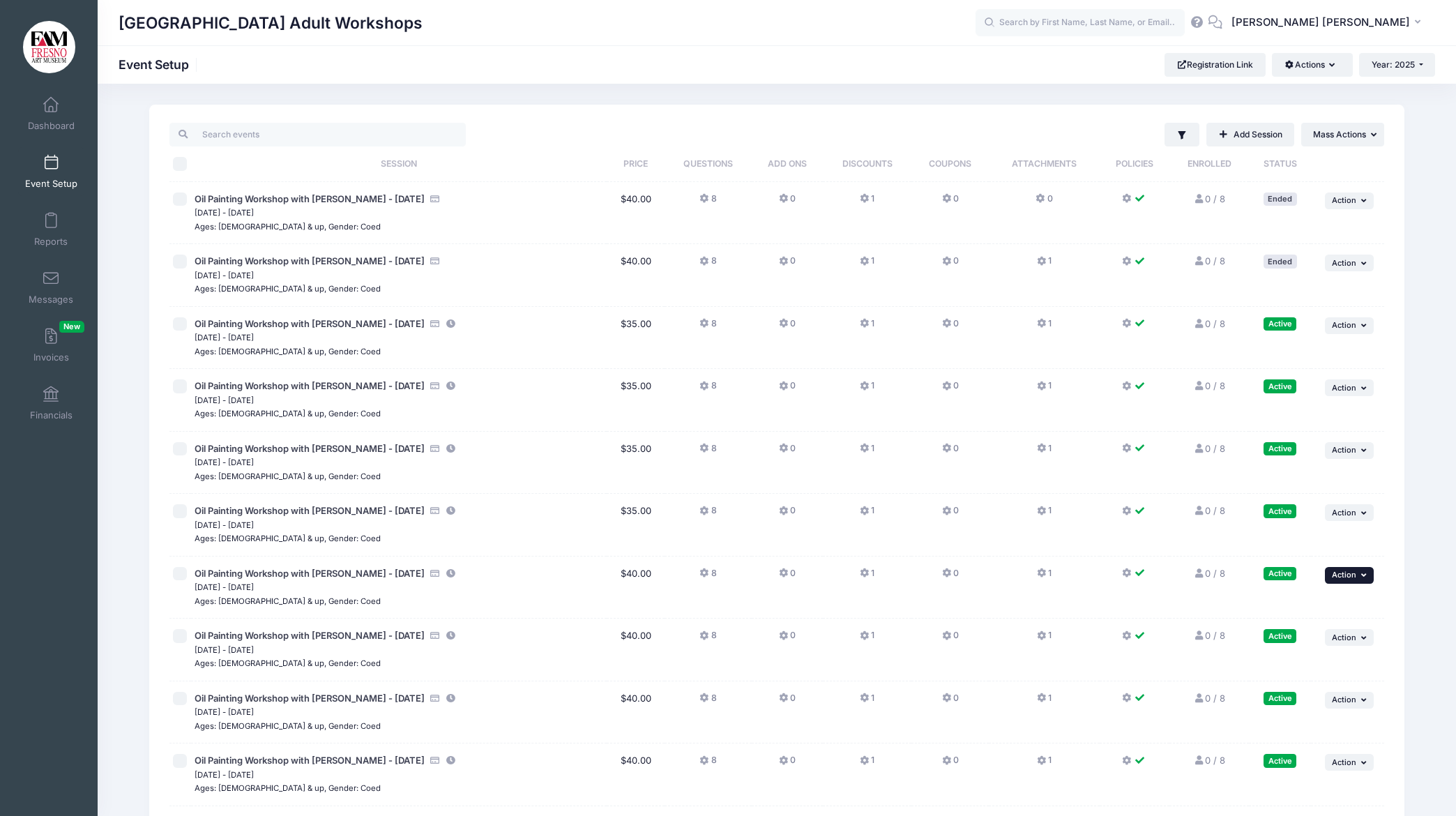
click at [1341, 571] on span "Action" at bounding box center [1344, 574] width 25 height 10
click at [1287, 635] on link "Edit Session" at bounding box center [1303, 632] width 126 height 26
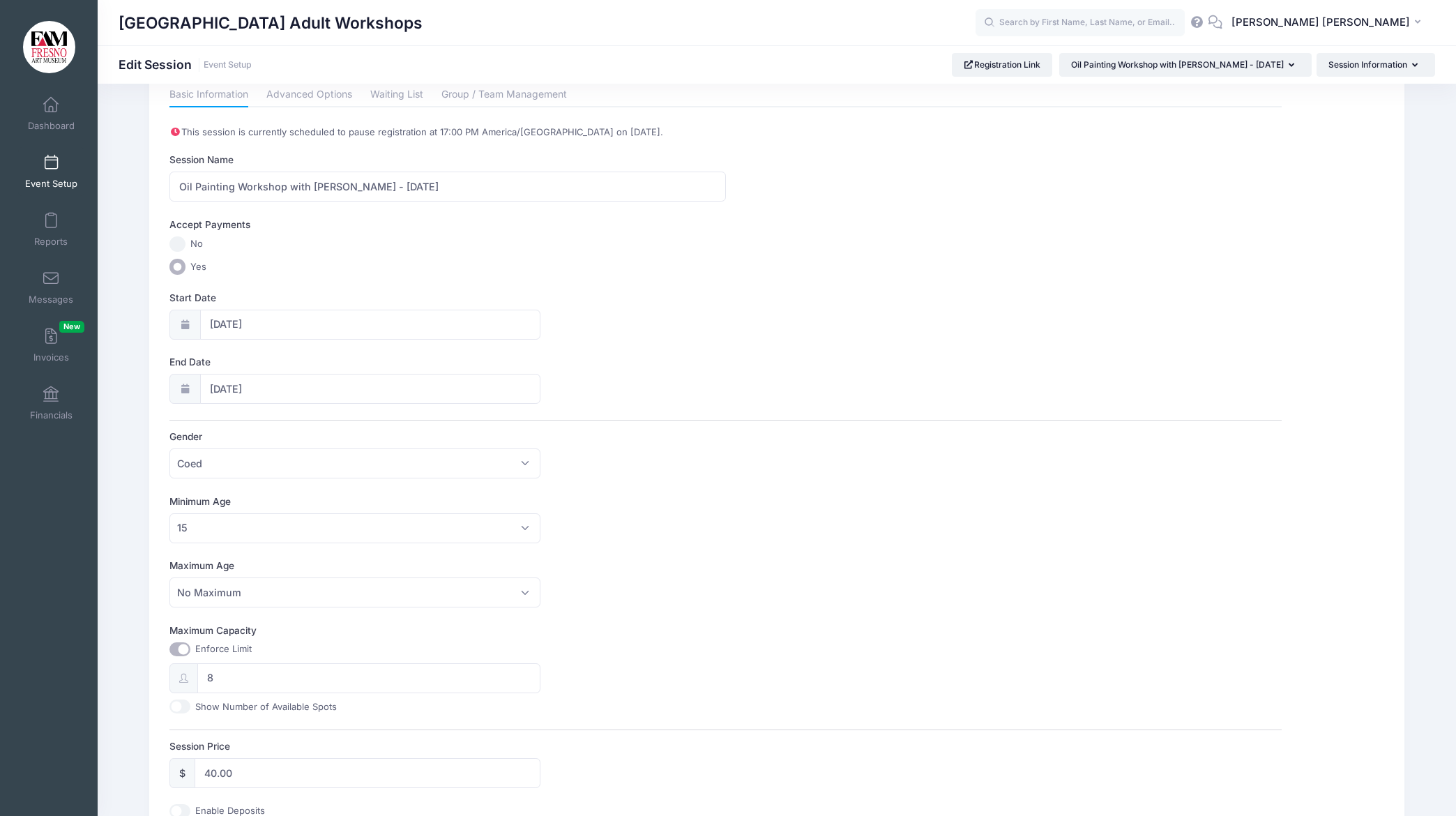
scroll to position [40, 0]
click at [216, 777] on input "40.00" at bounding box center [367, 774] width 346 height 30
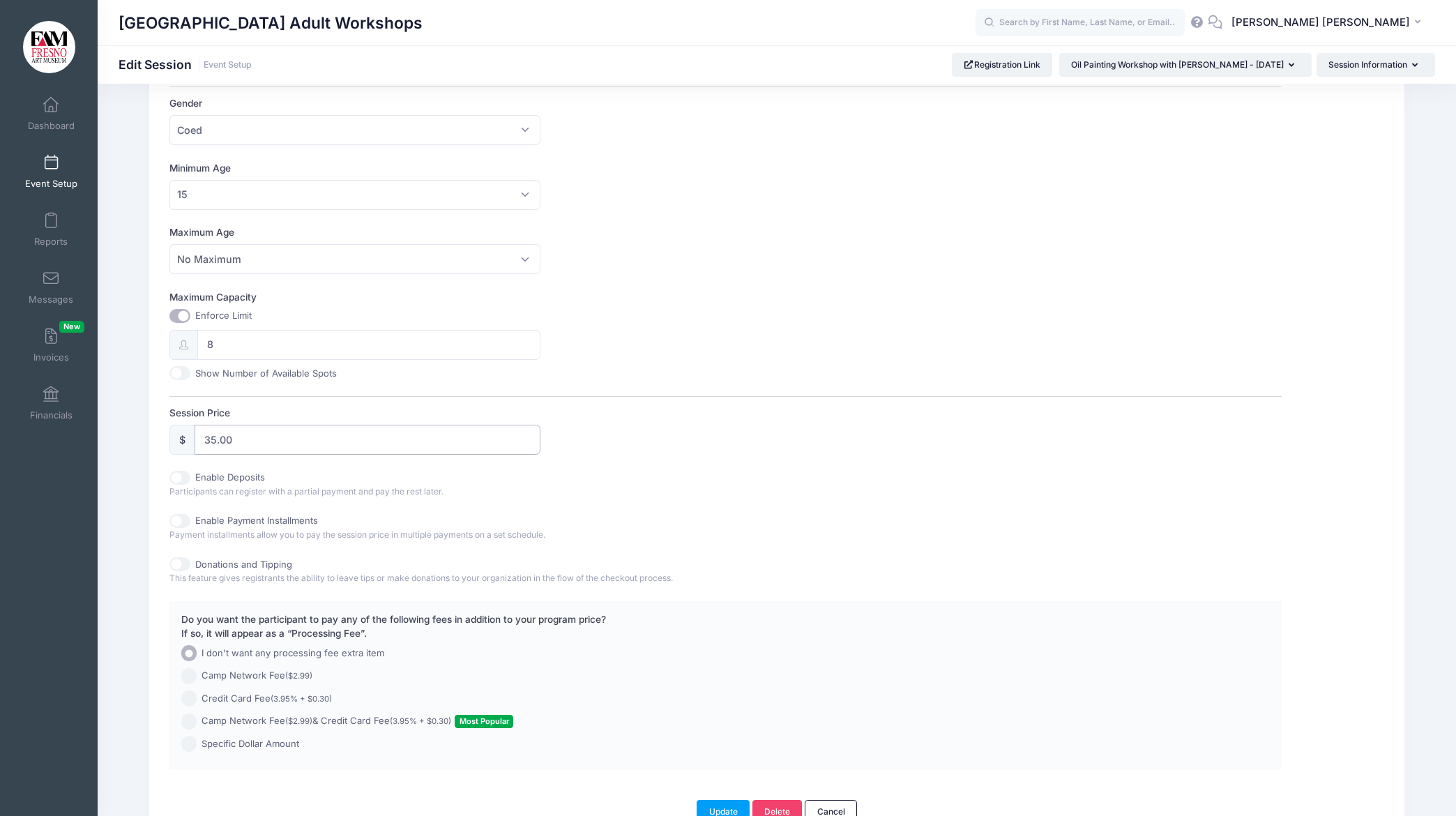
scroll to position [452, 0]
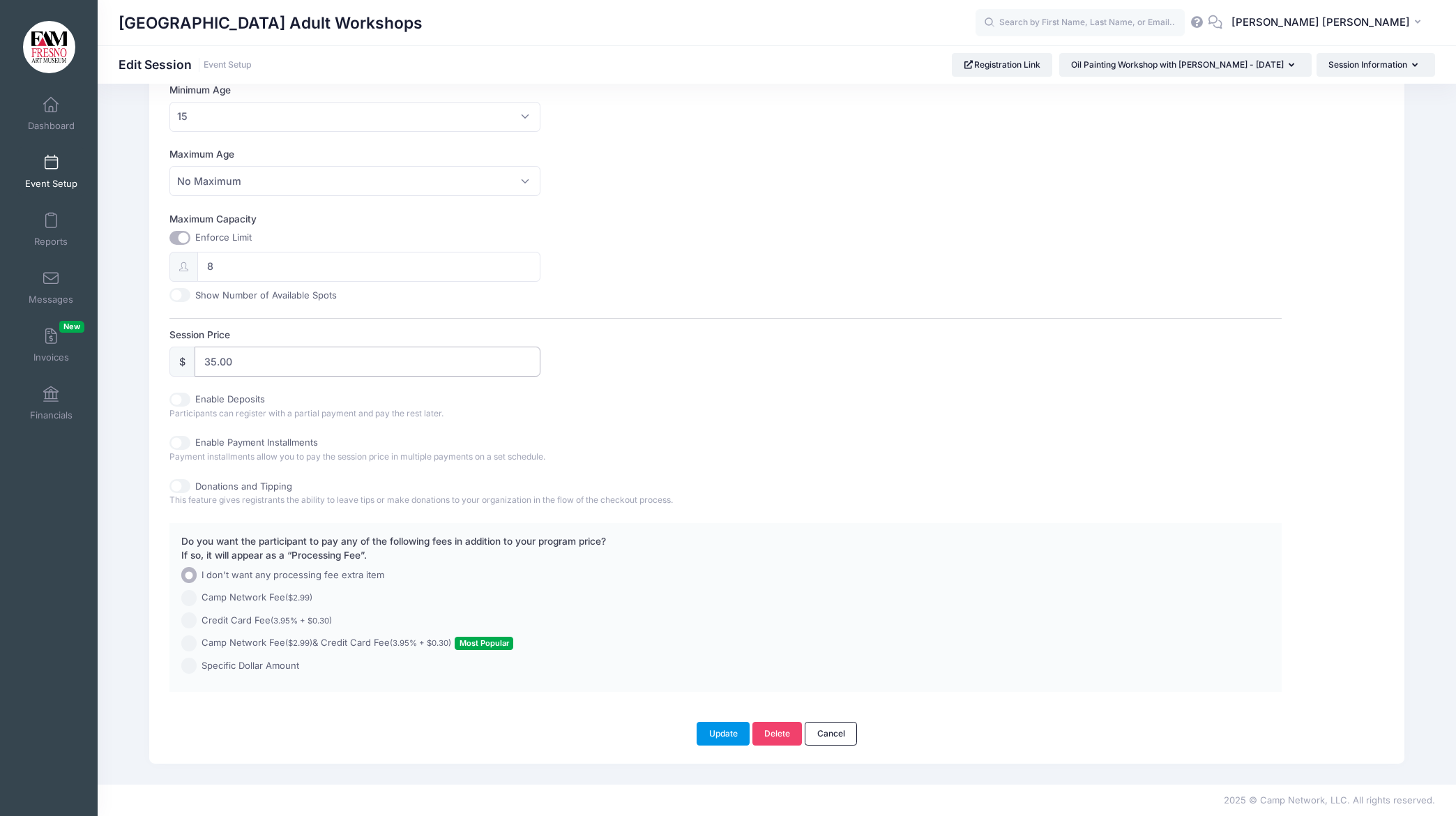
type input "35.00"
click at [710, 734] on button "Update" at bounding box center [723, 734] width 53 height 24
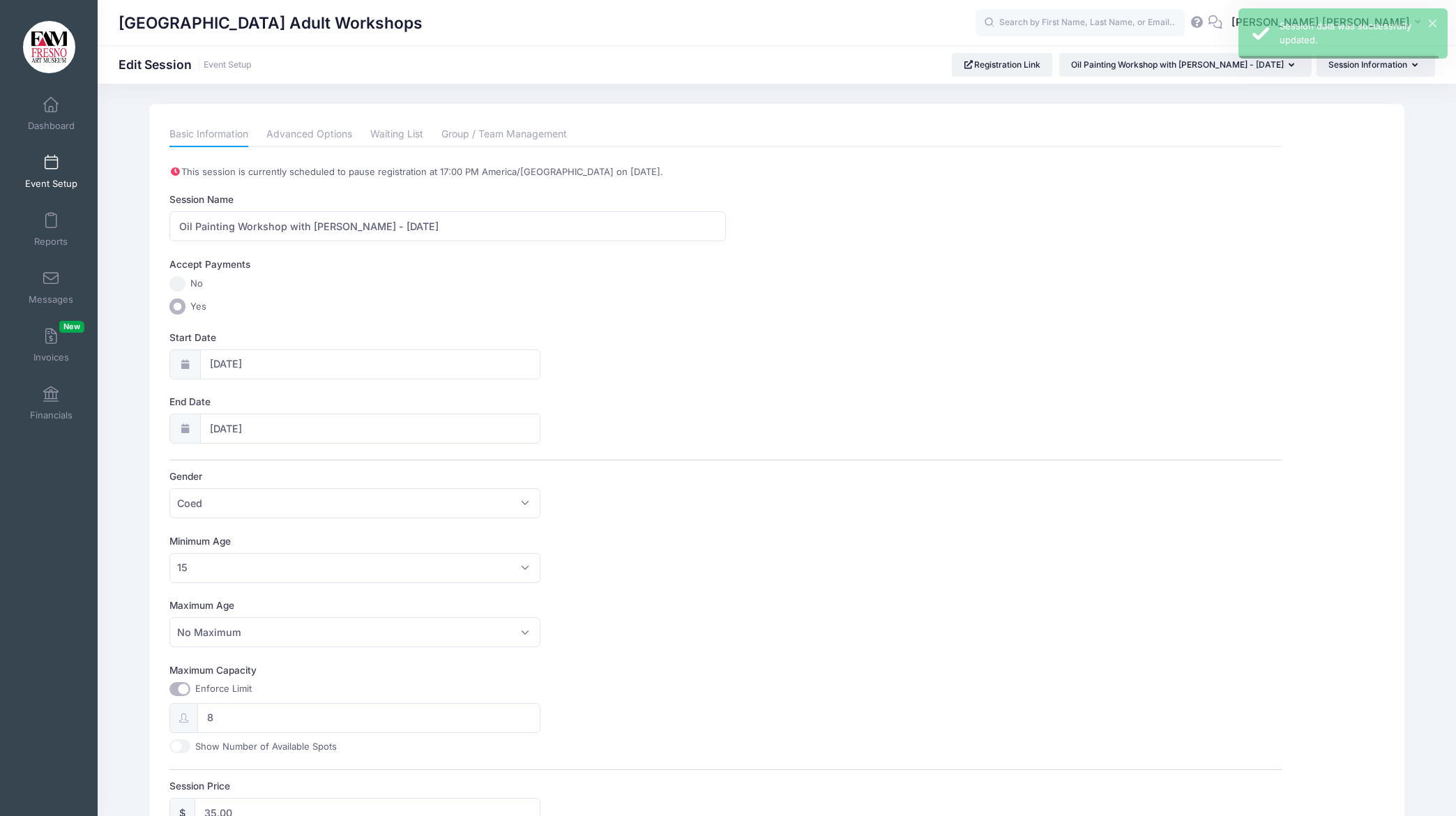
scroll to position [0, 0]
click at [52, 172] on link "Event Setup" at bounding box center [51, 171] width 66 height 48
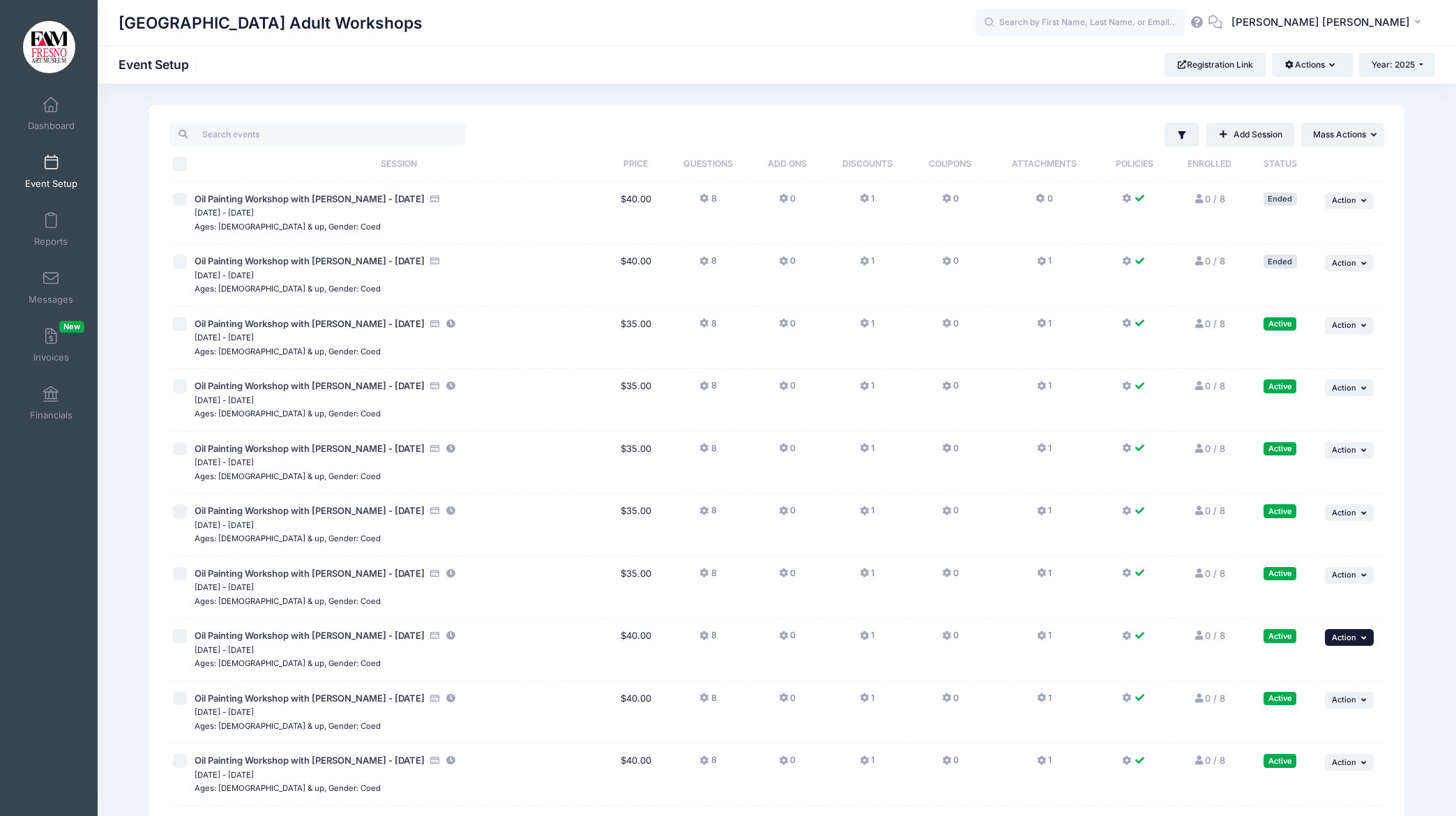
click at [1350, 637] on span "Action" at bounding box center [1344, 637] width 25 height 10
click at [1301, 695] on link "Edit Session" at bounding box center [1303, 694] width 126 height 26
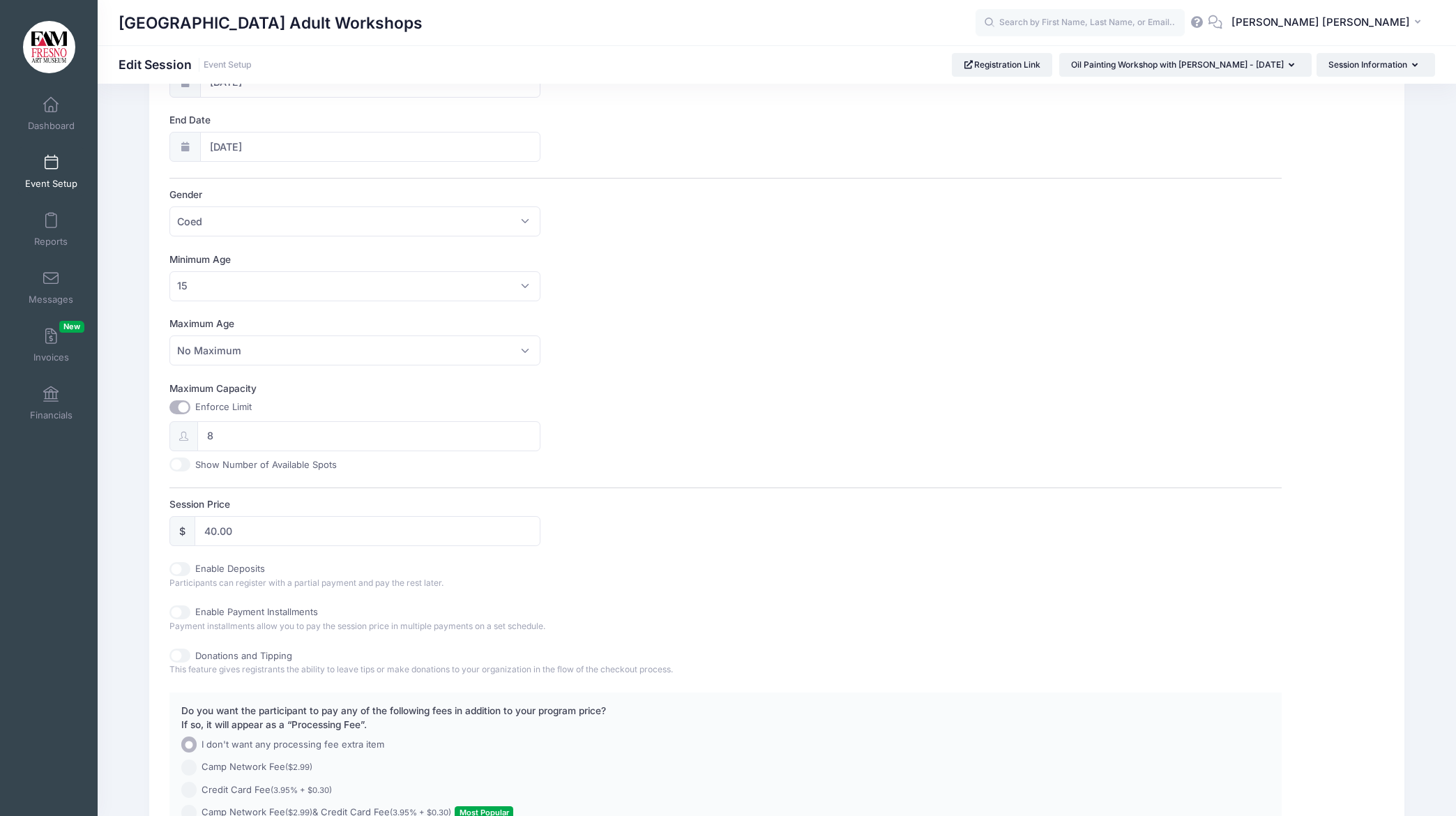
scroll to position [283, 0]
click at [214, 532] on input "40.00" at bounding box center [367, 531] width 346 height 30
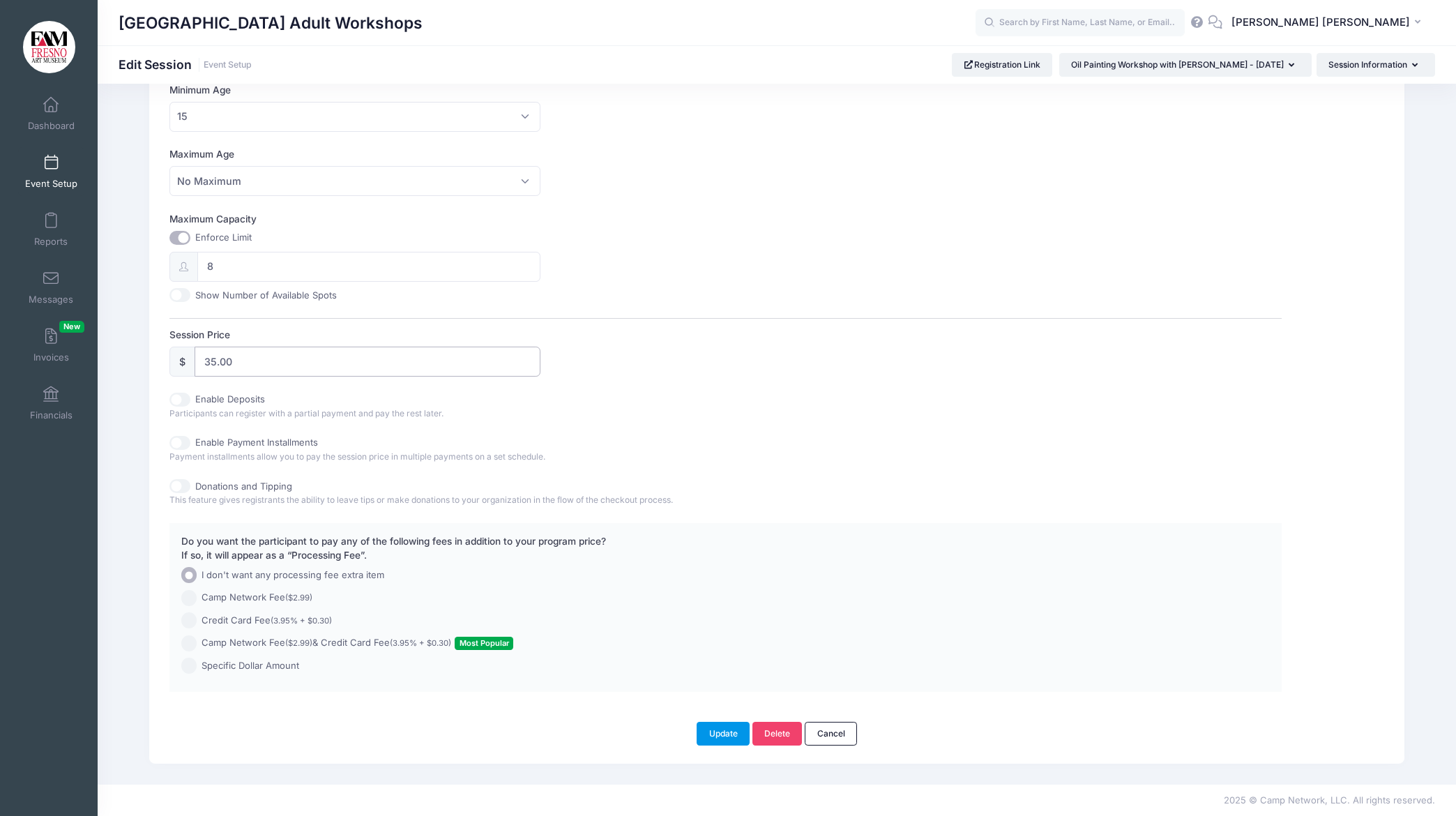
type input "35.00"
click at [718, 734] on button "Update" at bounding box center [723, 734] width 53 height 24
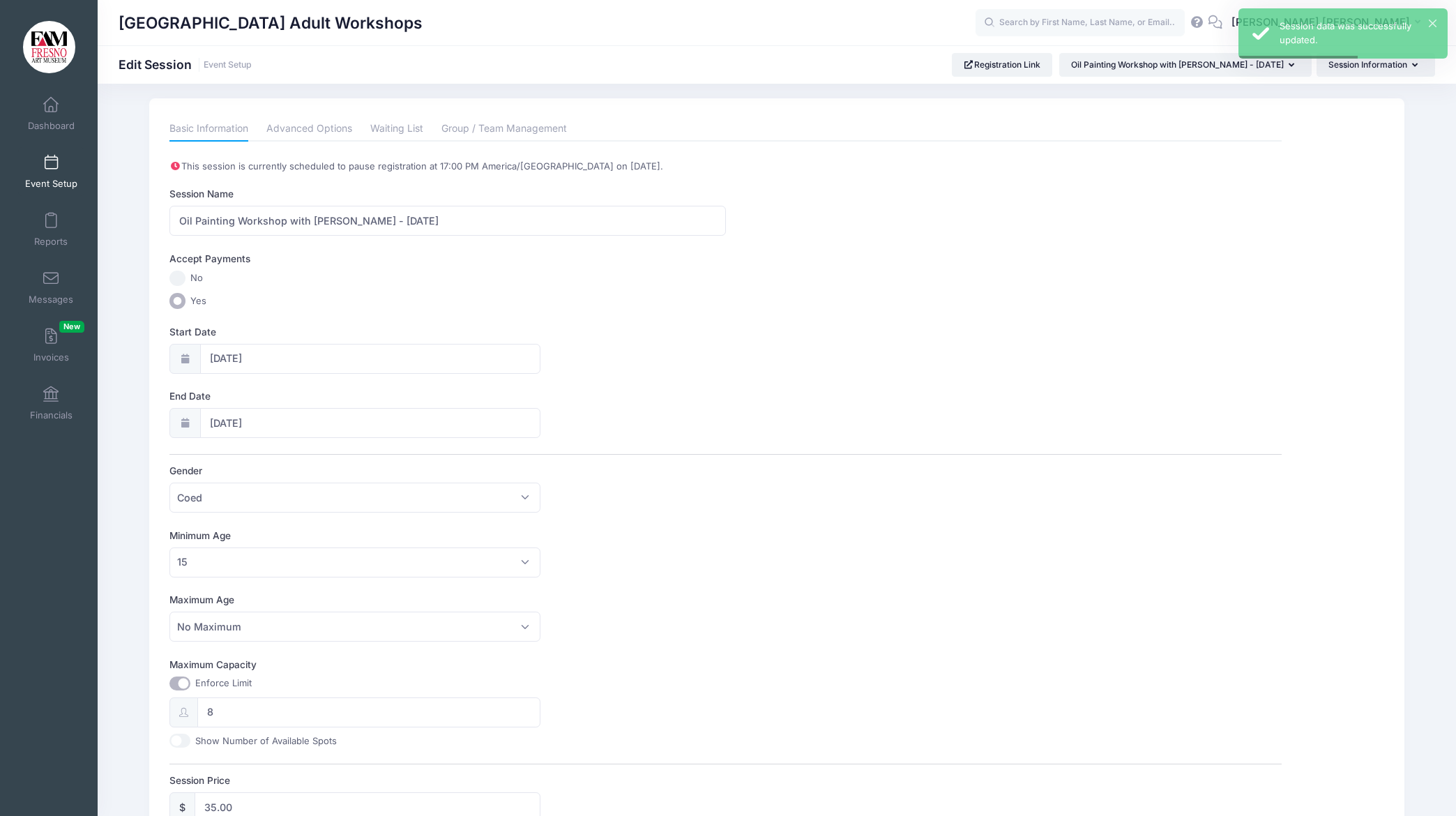
scroll to position [0, 0]
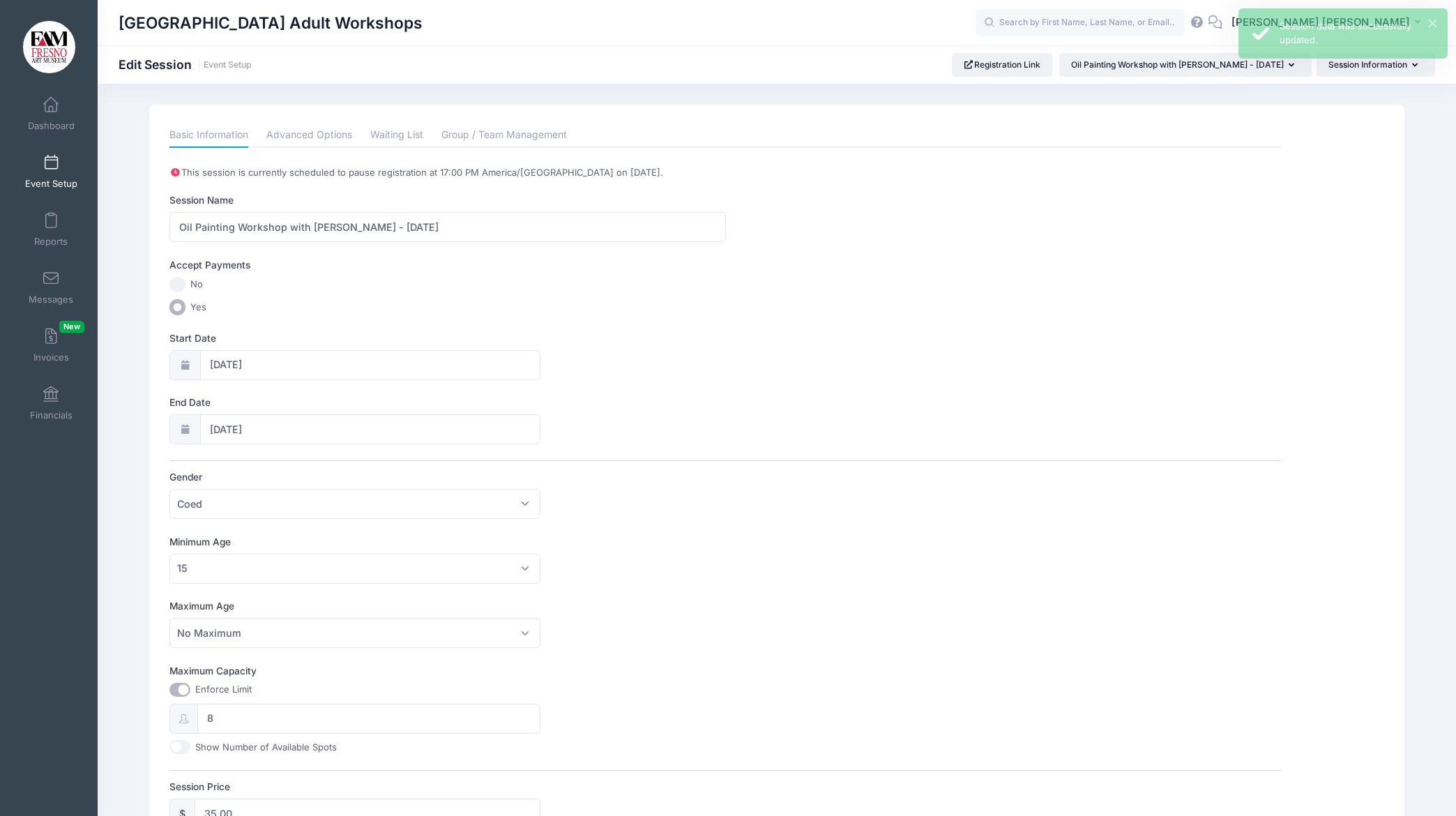
click at [51, 163] on span at bounding box center [51, 163] width 0 height 15
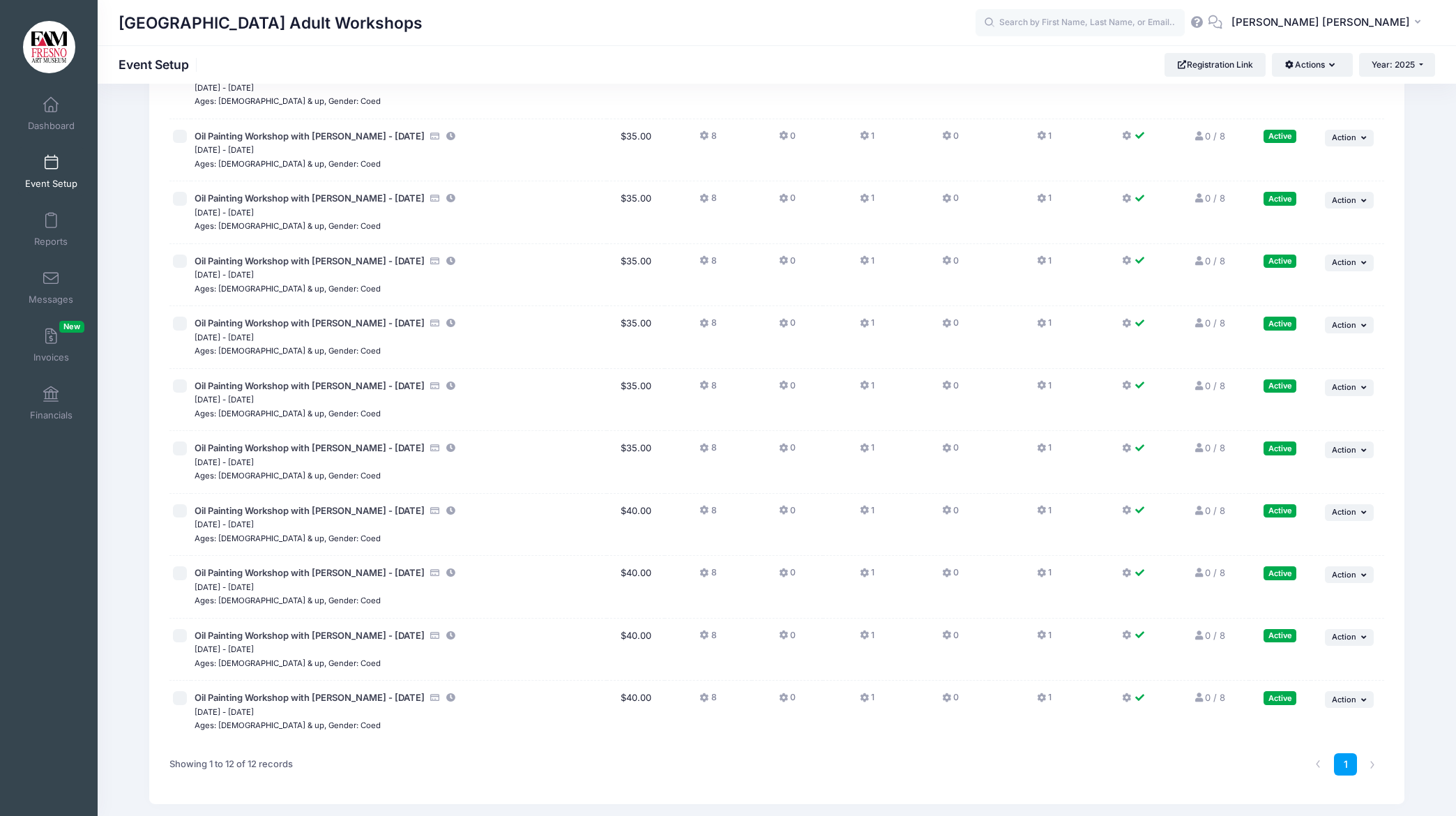
scroll to position [197, 0]
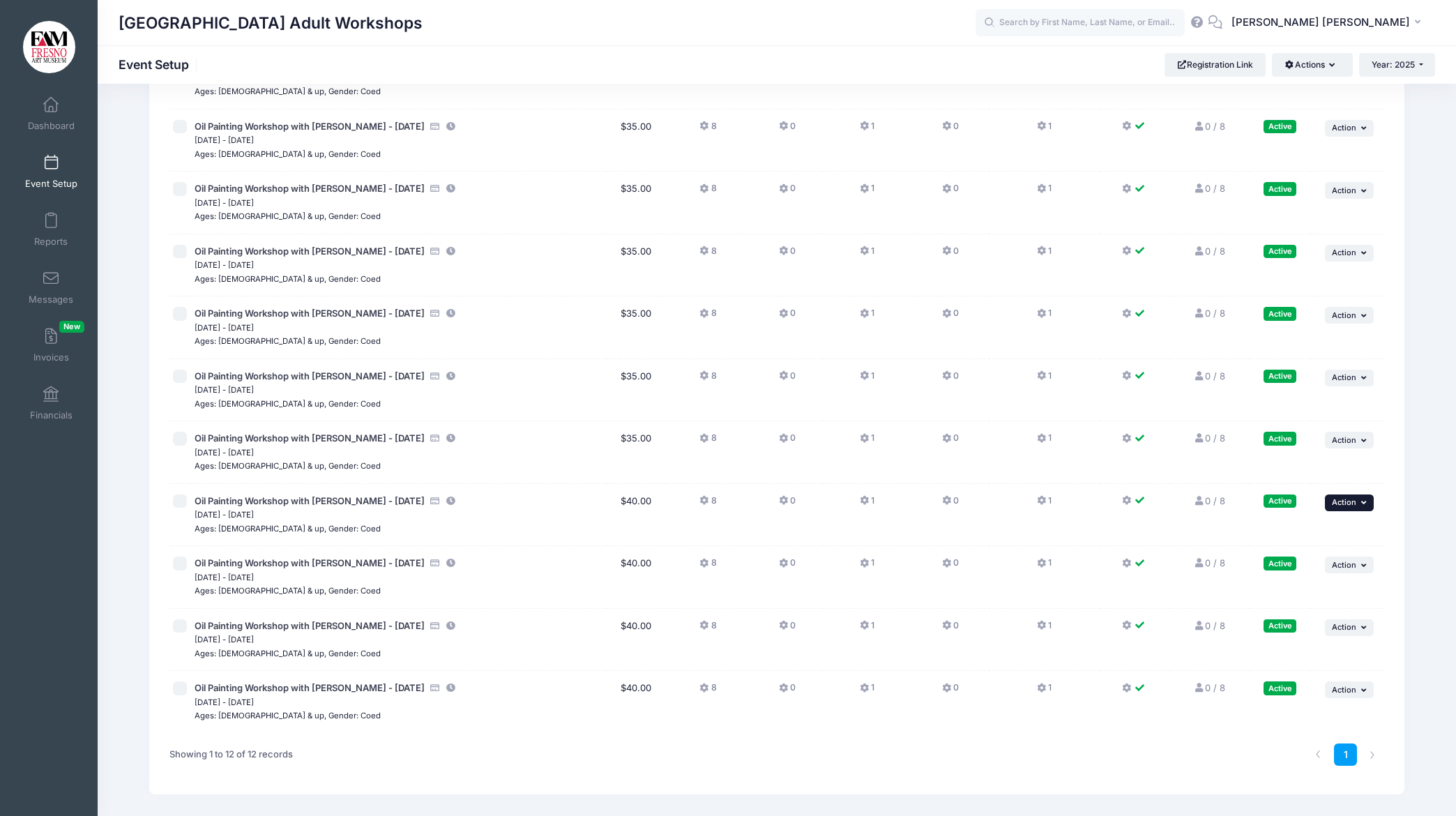
click at [1349, 503] on span "Action" at bounding box center [1344, 502] width 25 height 10
click at [1278, 559] on link "Edit Session" at bounding box center [1303, 559] width 126 height 26
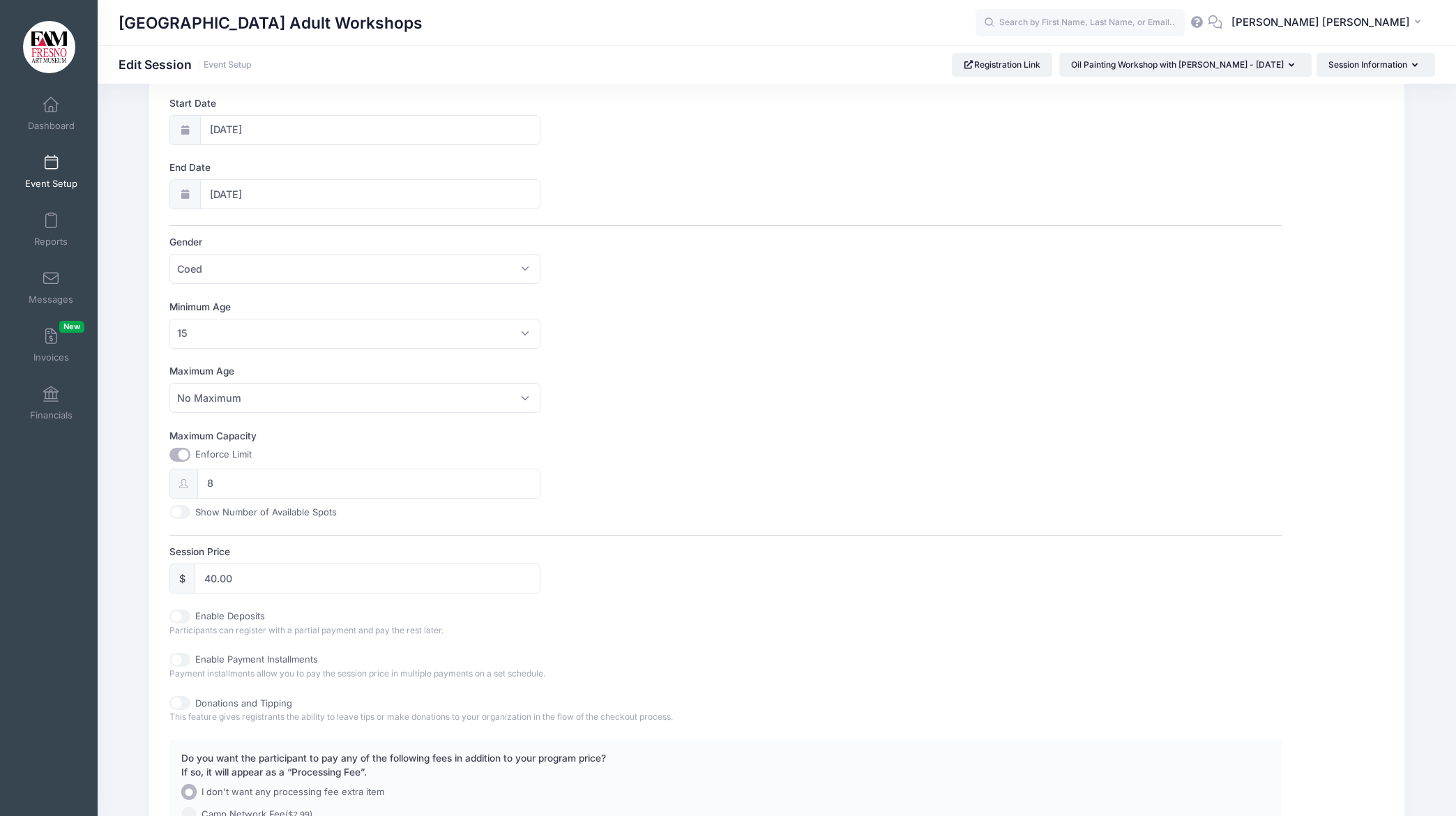
scroll to position [242, 0]
click at [218, 577] on input "40.00" at bounding box center [367, 573] width 346 height 30
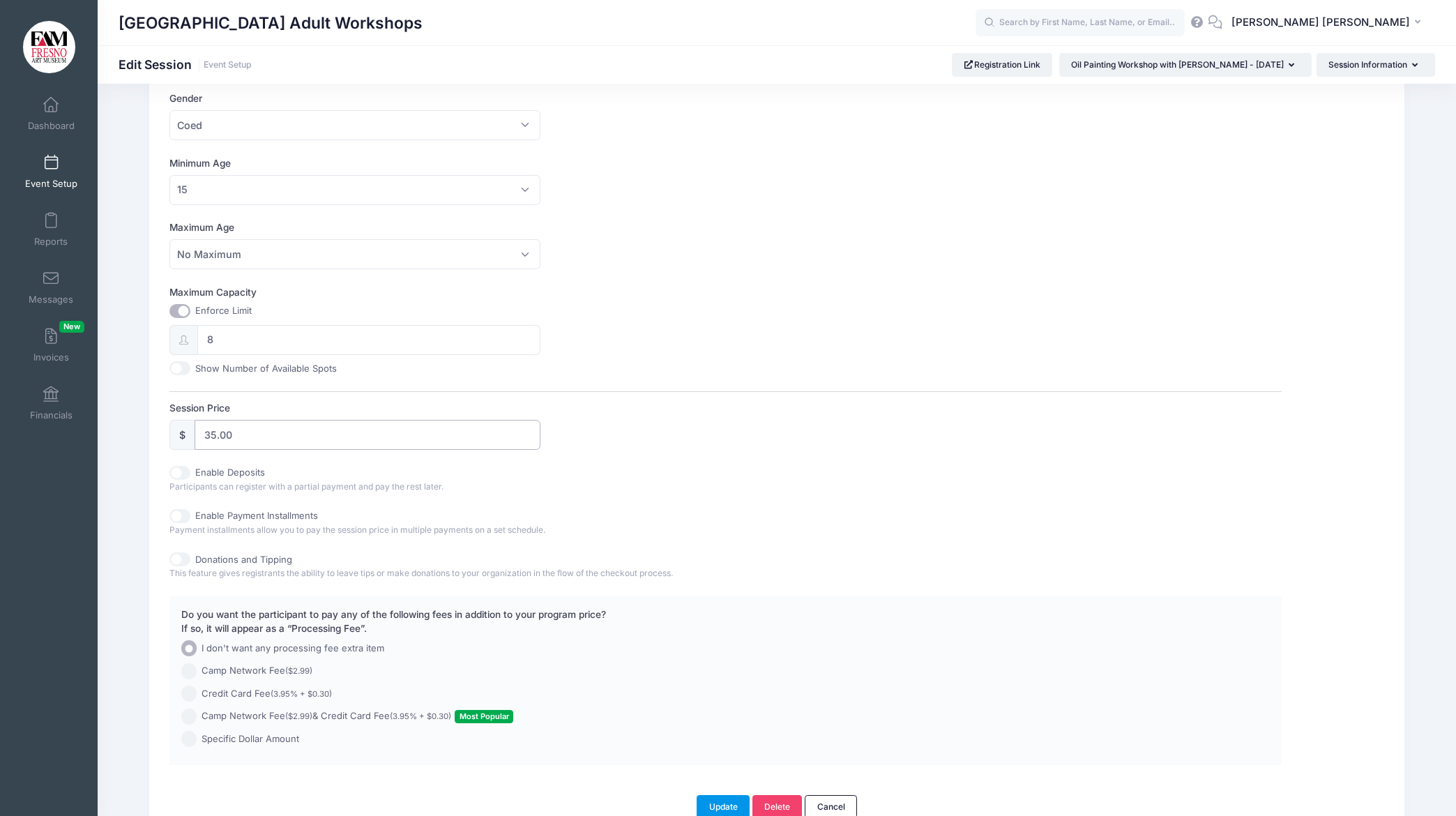
type input "35.00"
click at [720, 802] on button "Update" at bounding box center [723, 807] width 53 height 24
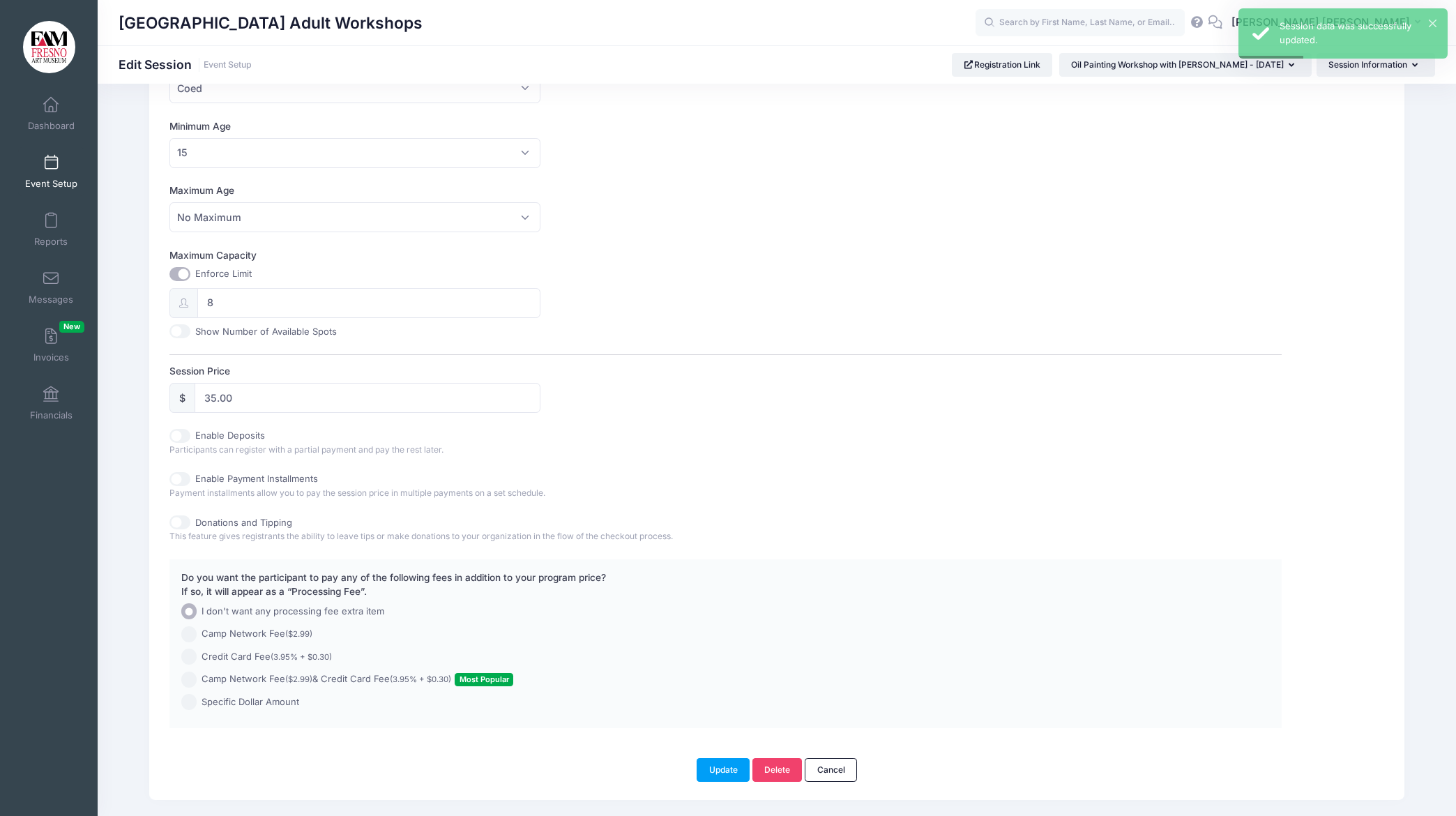
scroll to position [452, 0]
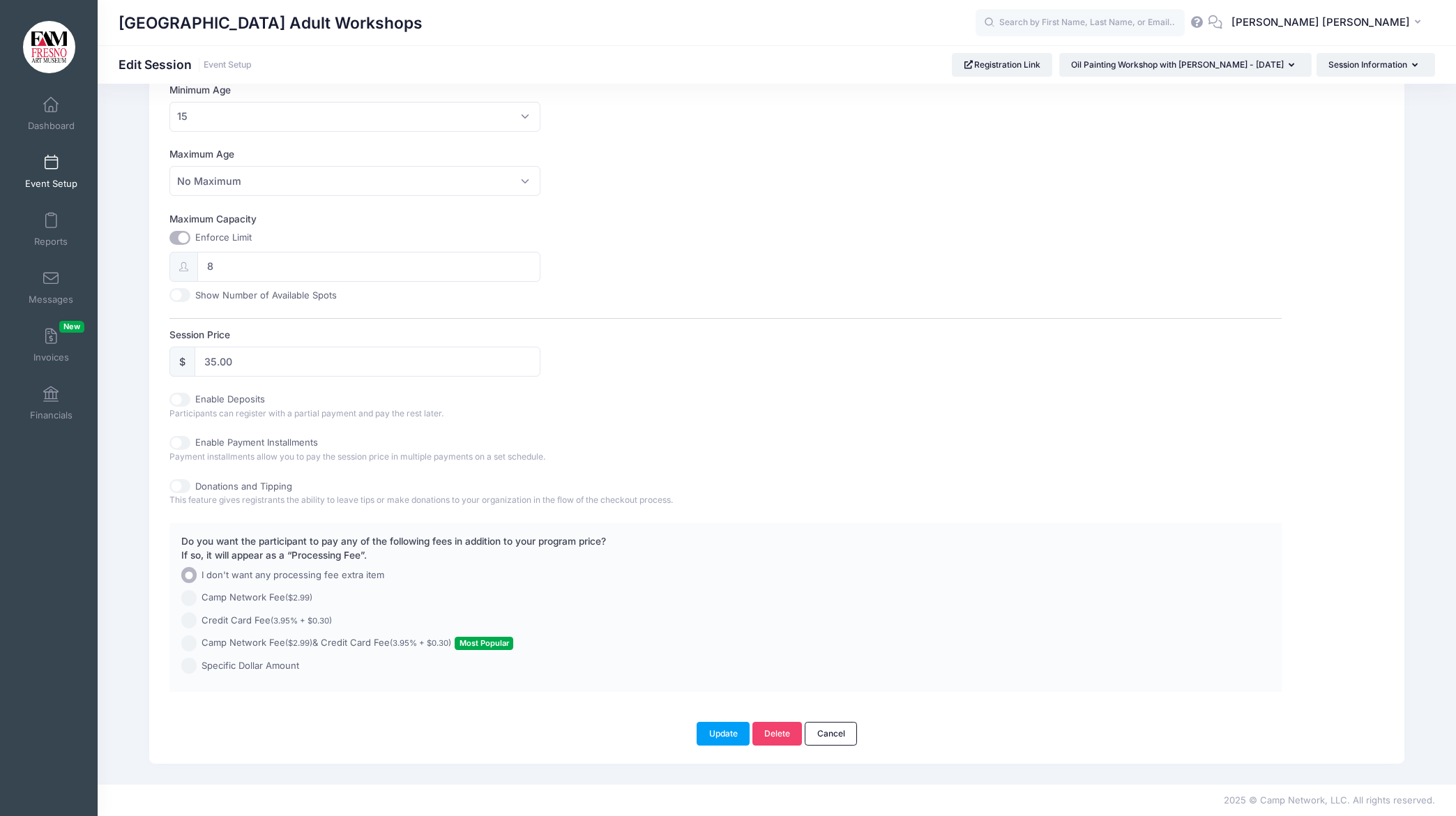
click at [53, 172] on link "Event Setup" at bounding box center [51, 171] width 66 height 48
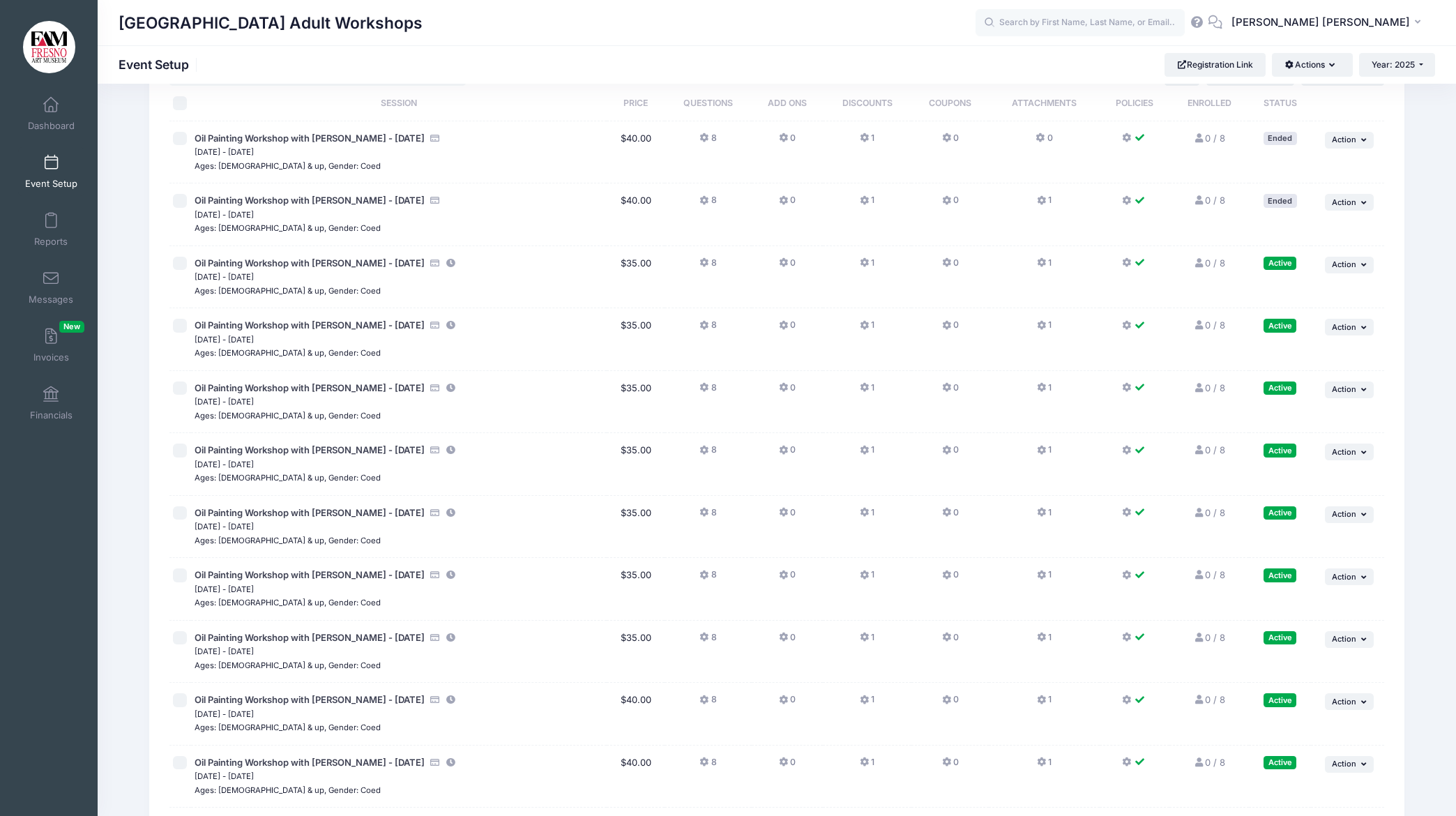
scroll to position [61, 0]
click at [1342, 697] on span "Action" at bounding box center [1344, 701] width 25 height 10
click at [1295, 587] on link "Edit Session" at bounding box center [1303, 590] width 126 height 26
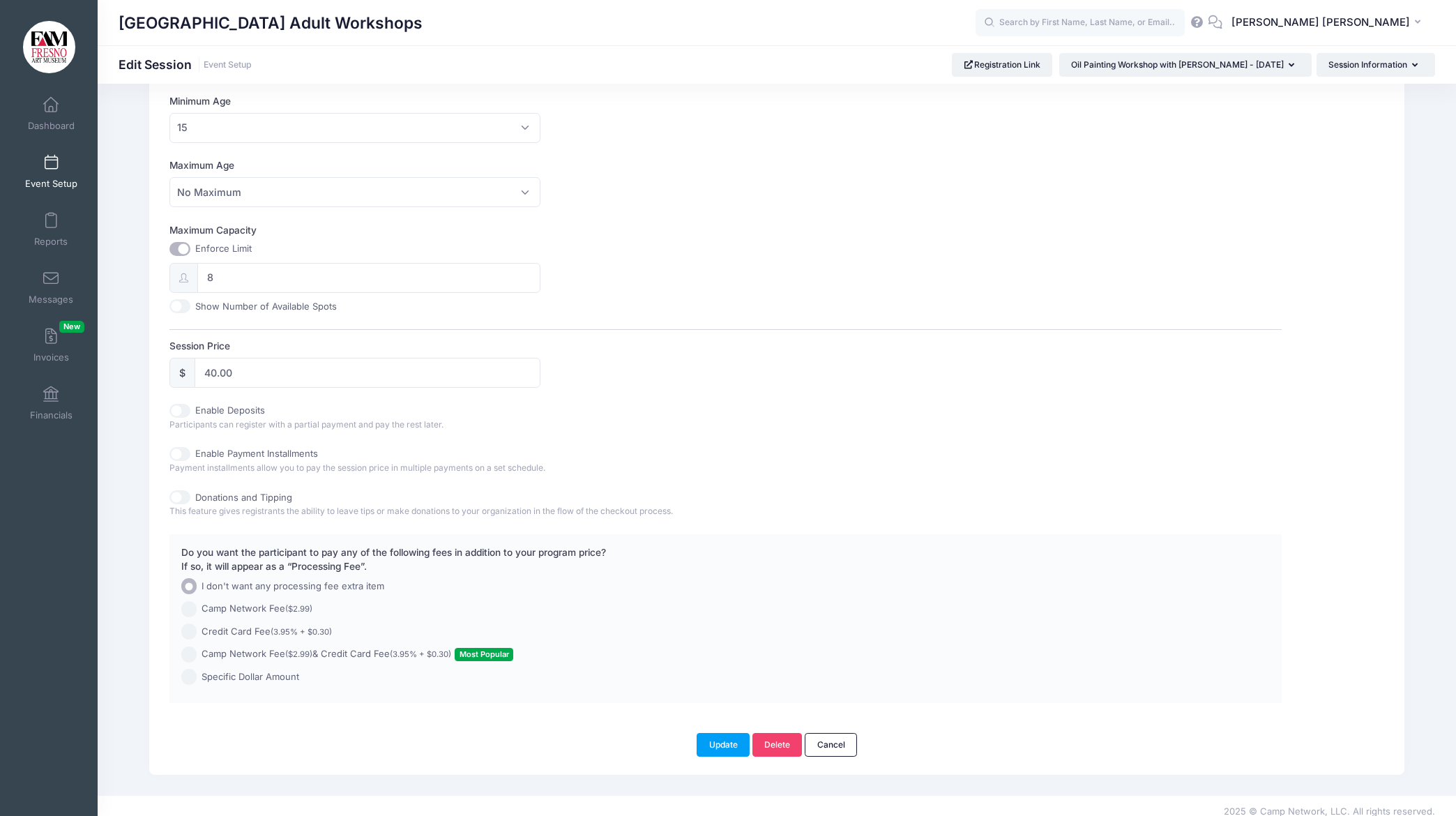
scroll to position [452, 0]
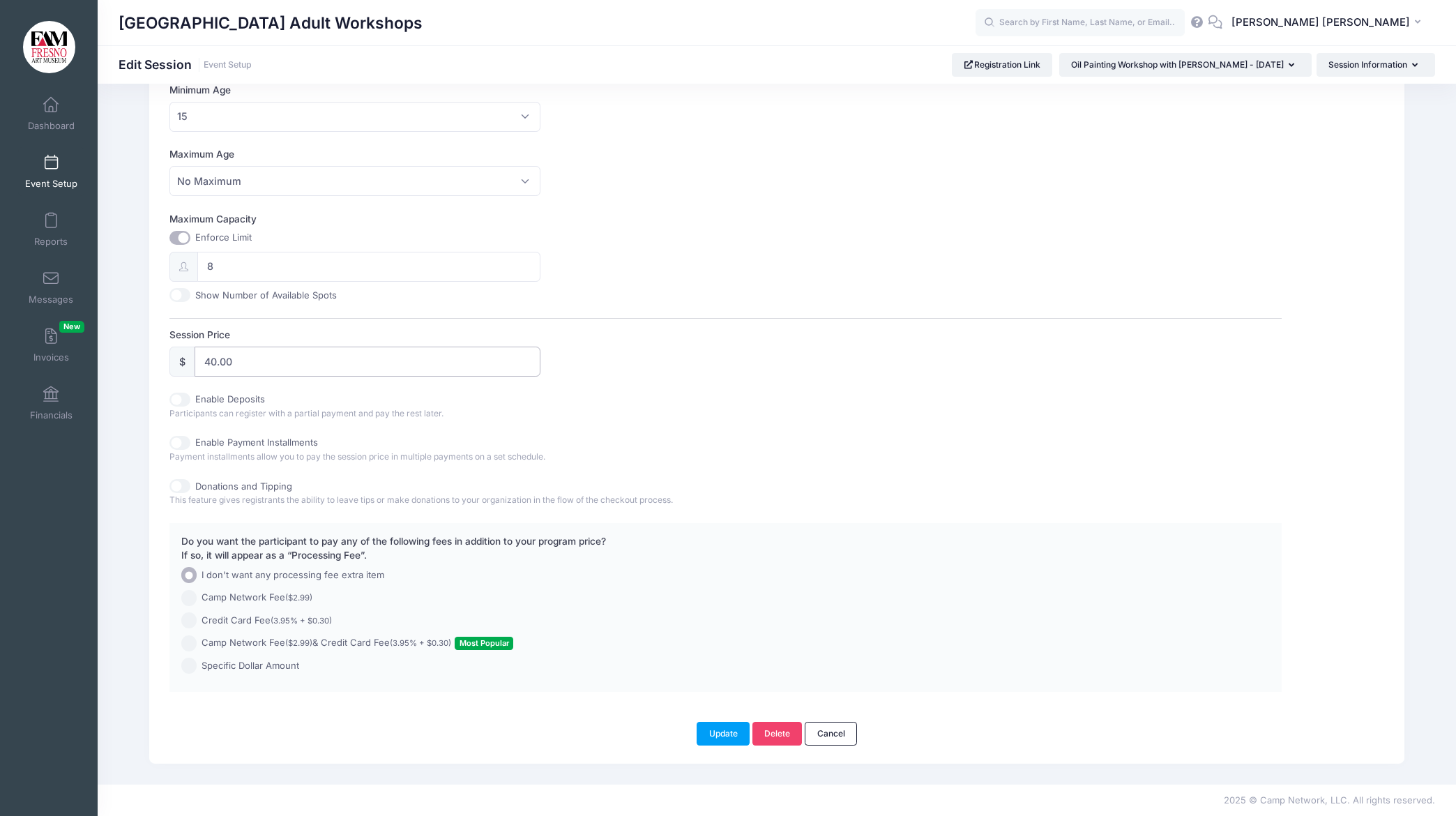
click at [217, 362] on input "40.00" at bounding box center [367, 362] width 346 height 30
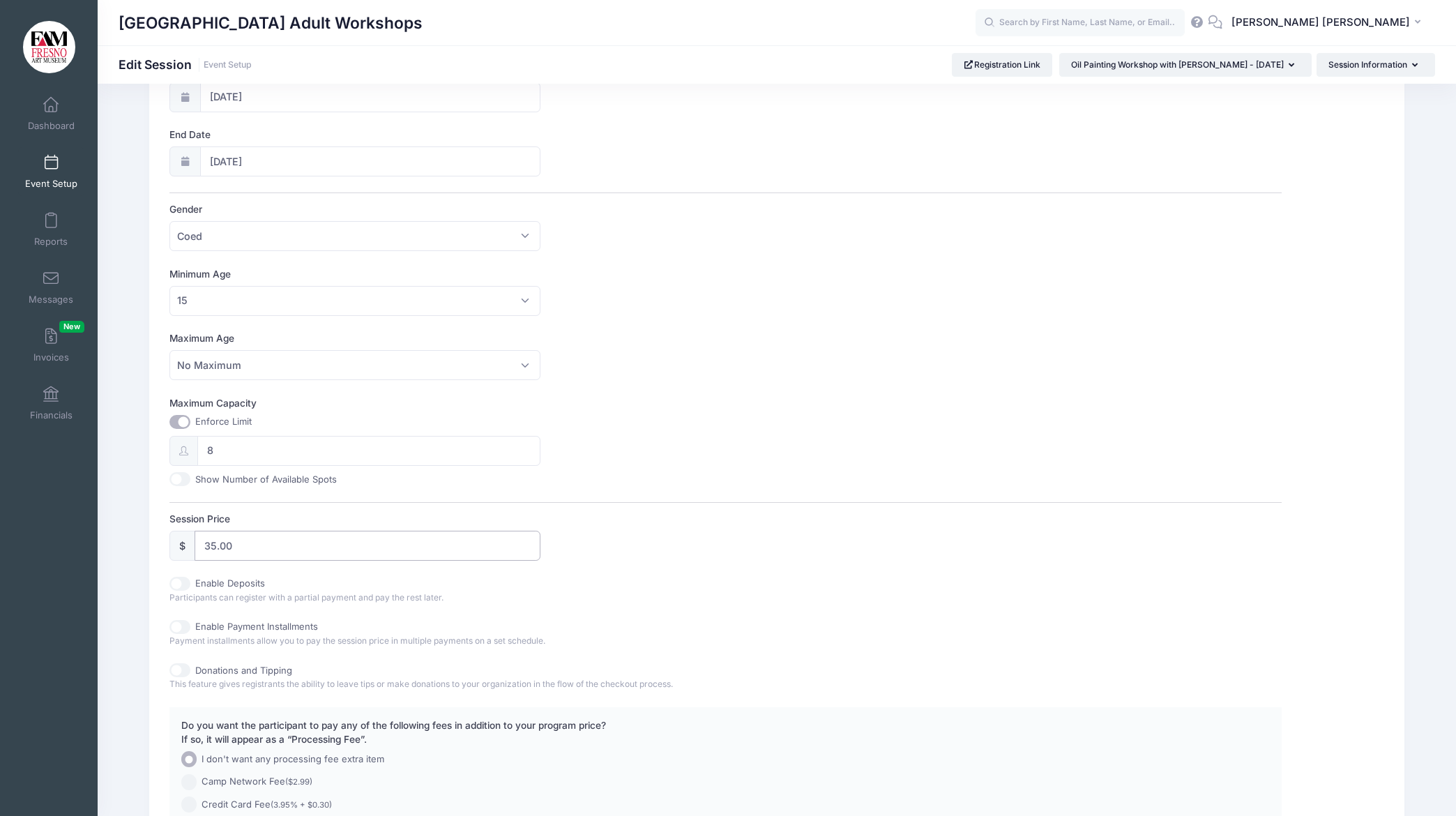
scroll to position [399, 0]
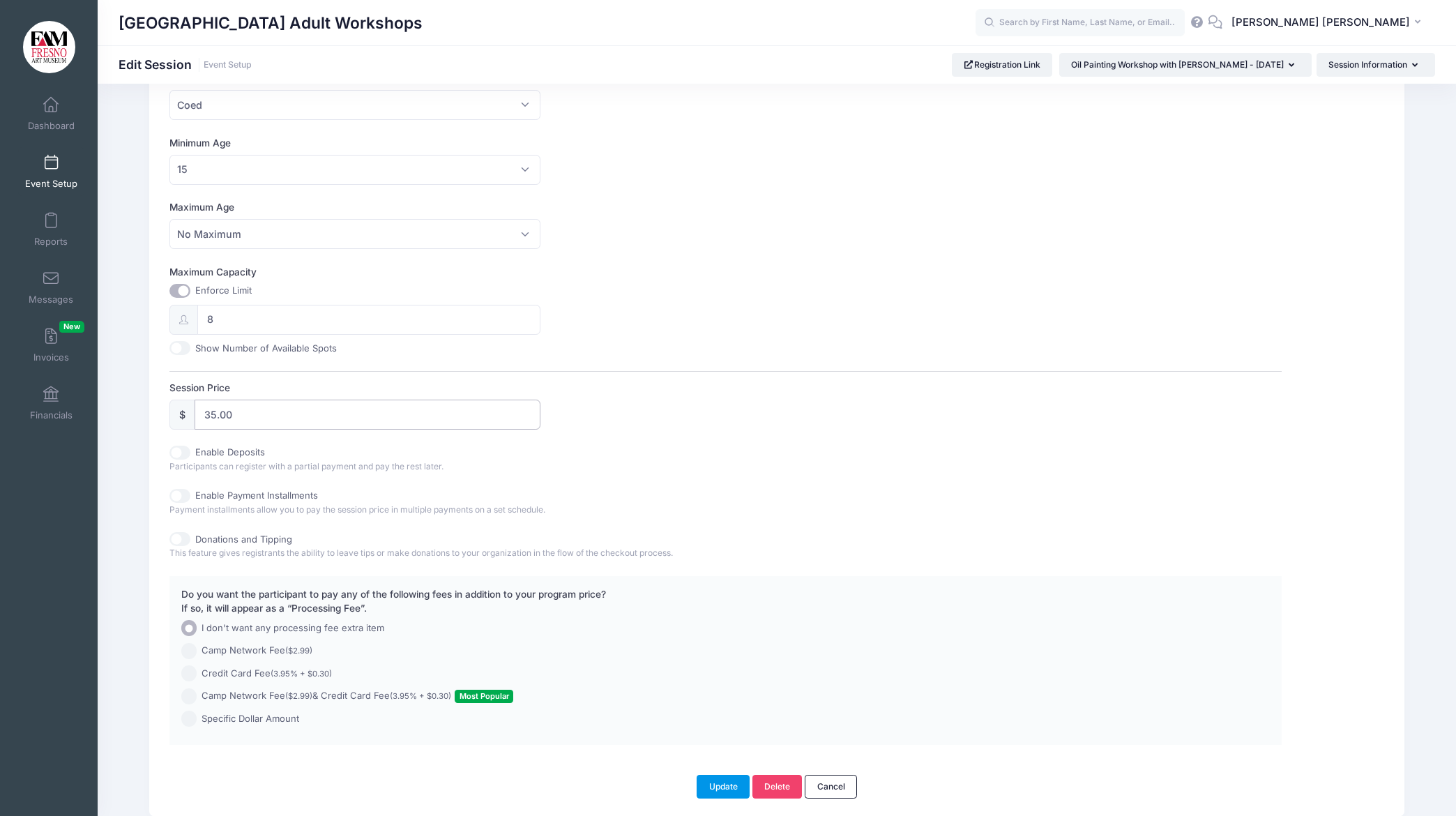
type input "35.00"
click at [729, 785] on button "Update" at bounding box center [723, 787] width 53 height 24
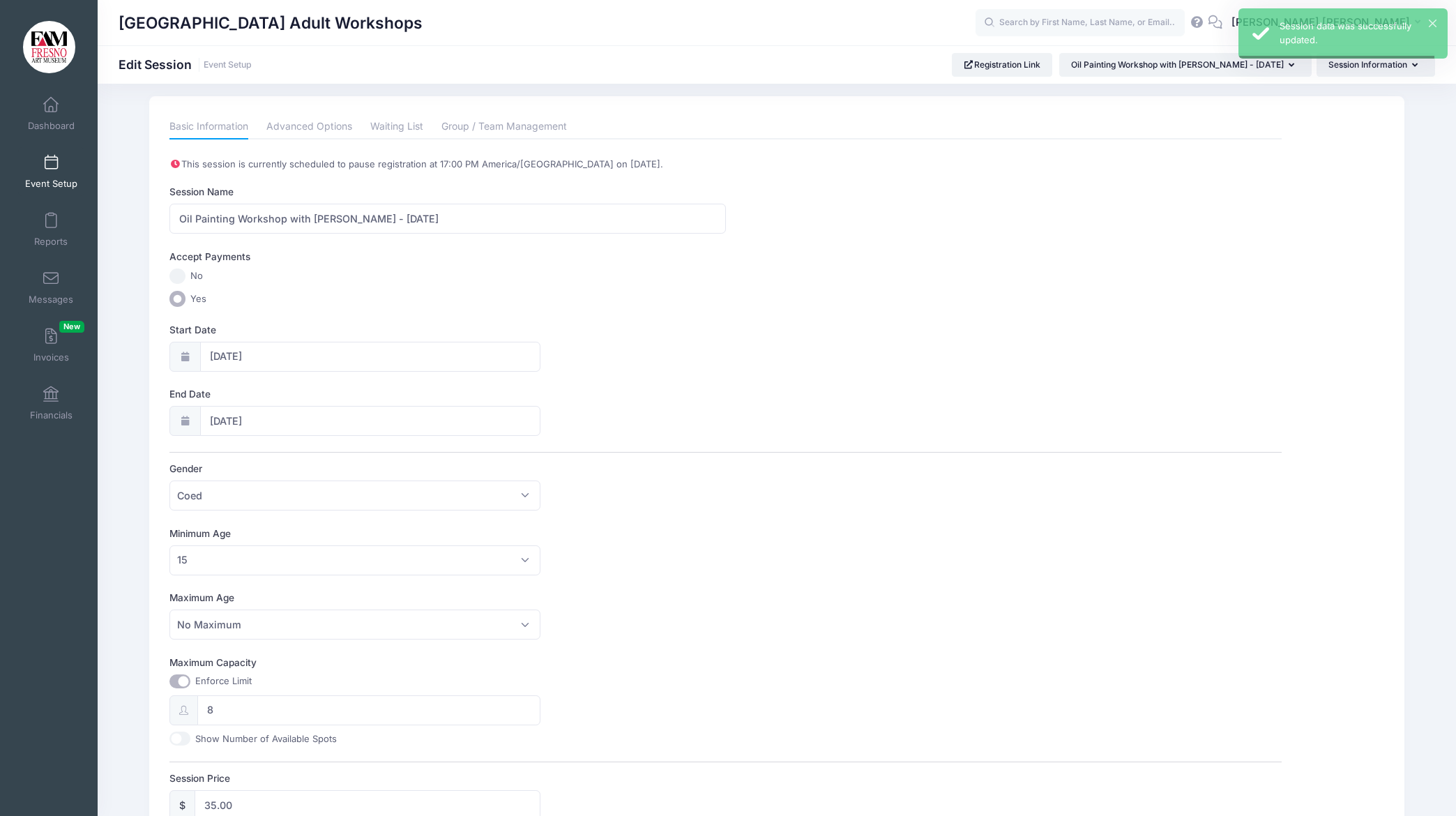
scroll to position [0, 0]
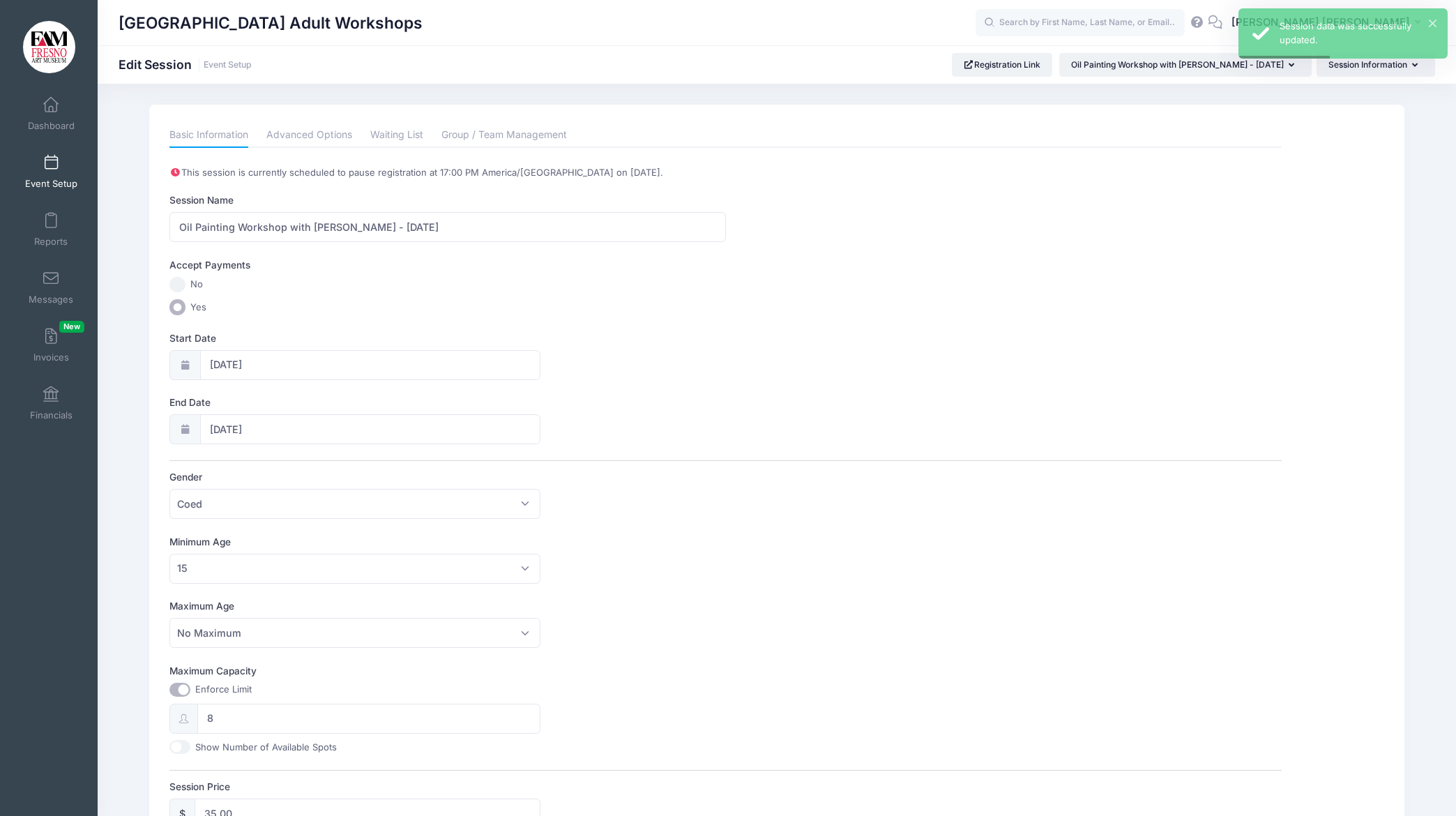
click at [51, 168] on span at bounding box center [51, 163] width 0 height 15
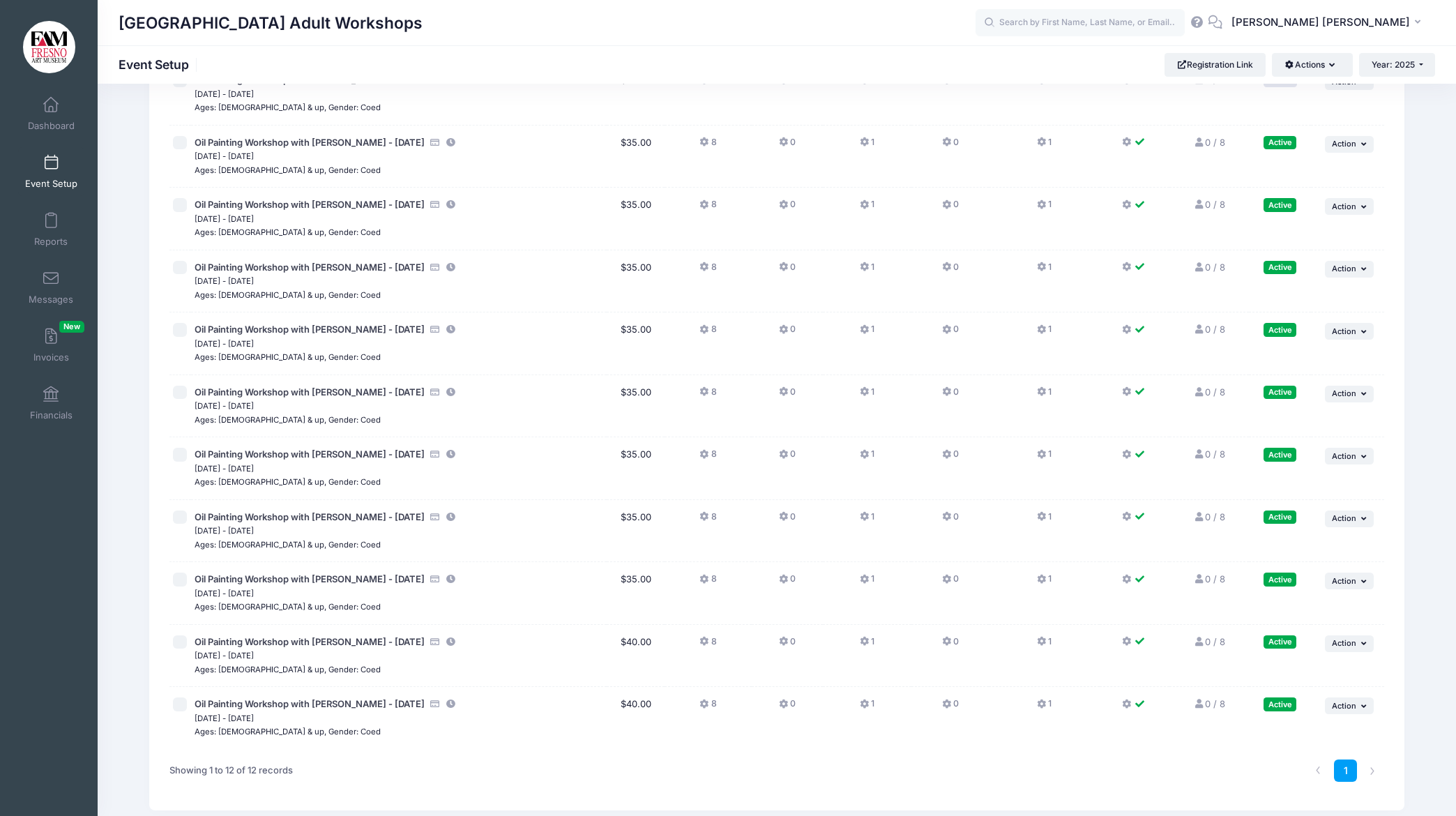
scroll to position [242, 0]
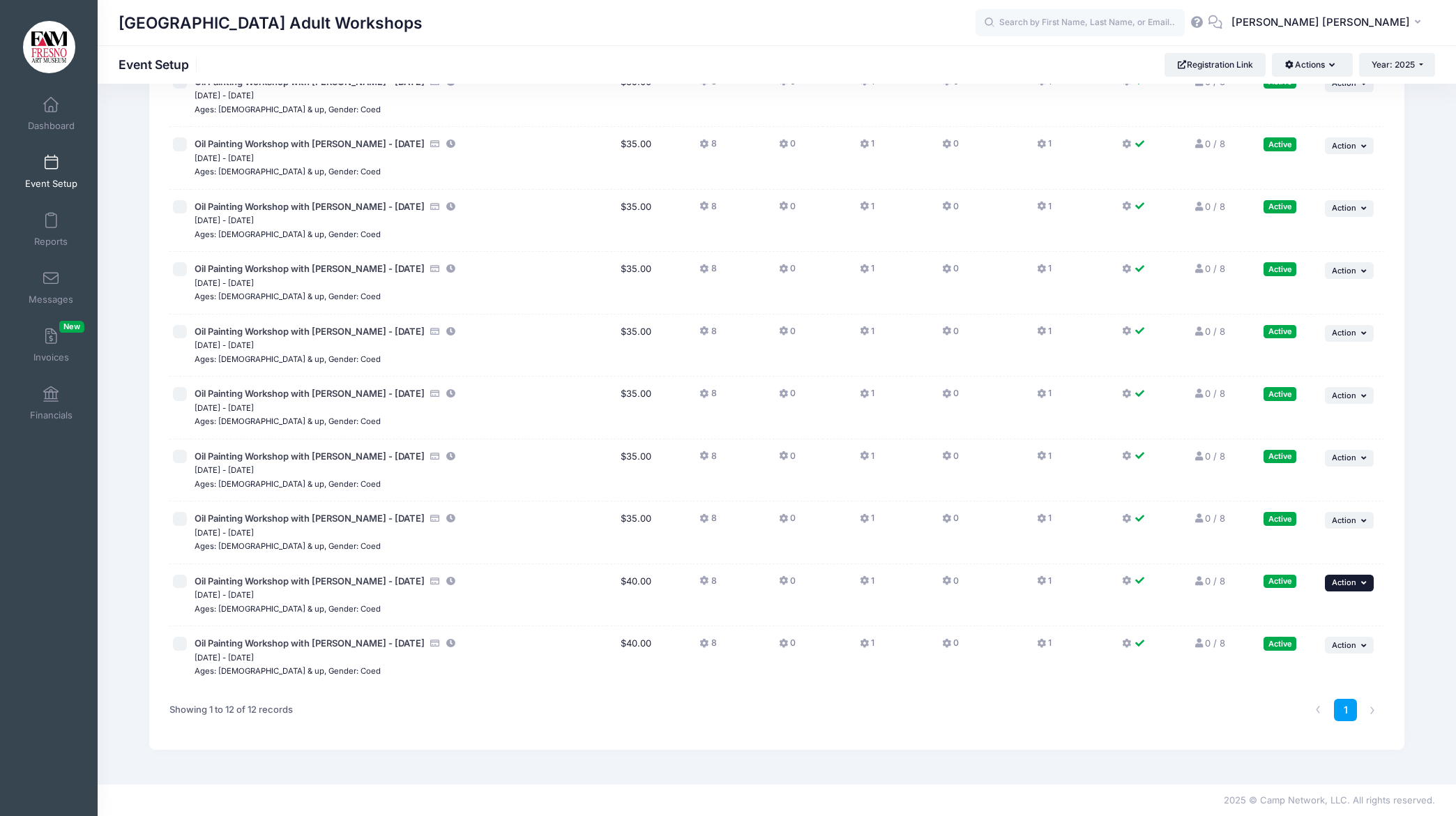
click at [1366, 581] on icon "button" at bounding box center [1365, 583] width 9 height 8
click at [1290, 638] on link "Edit Session" at bounding box center [1303, 639] width 126 height 26
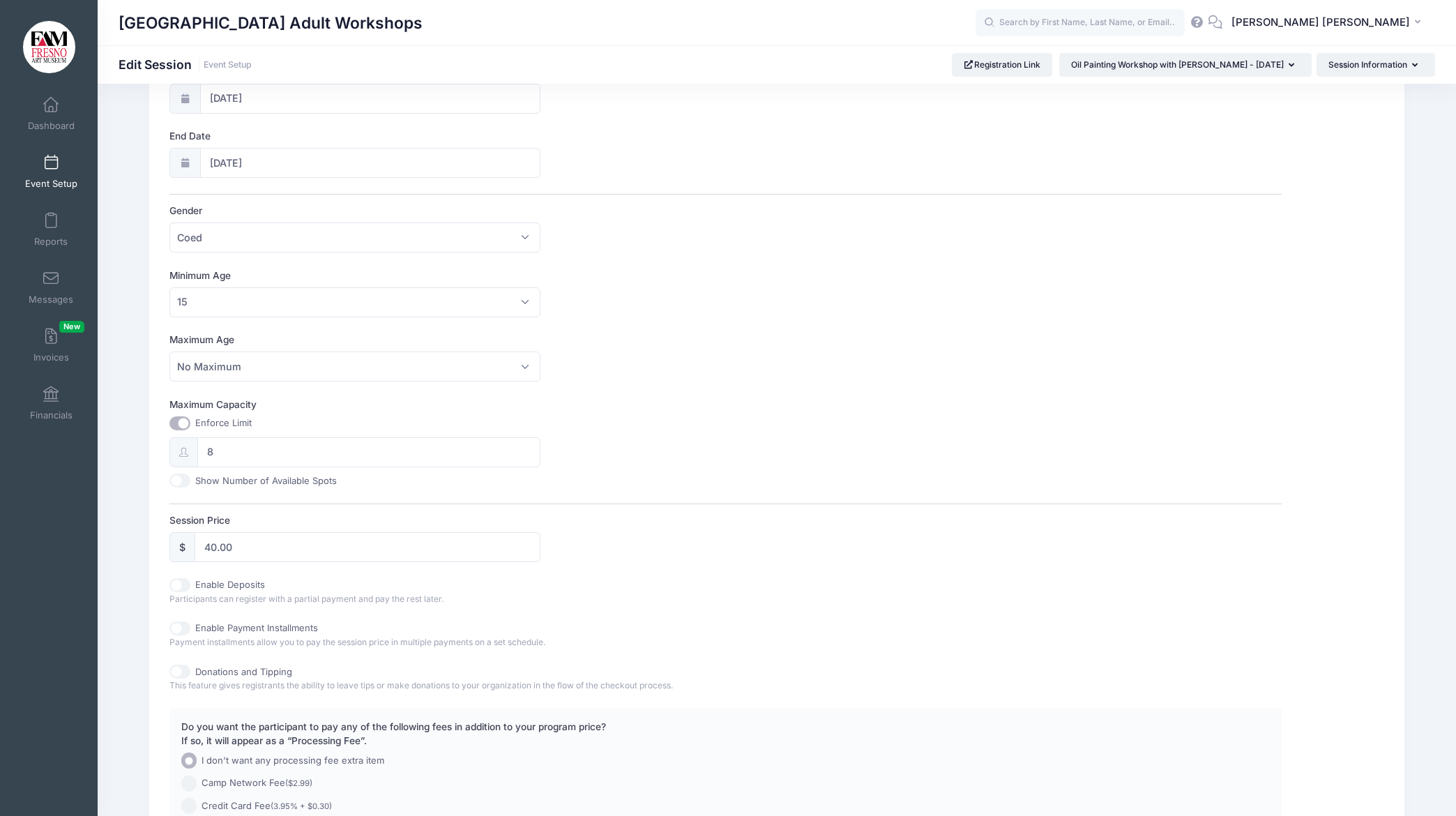
scroll to position [452, 0]
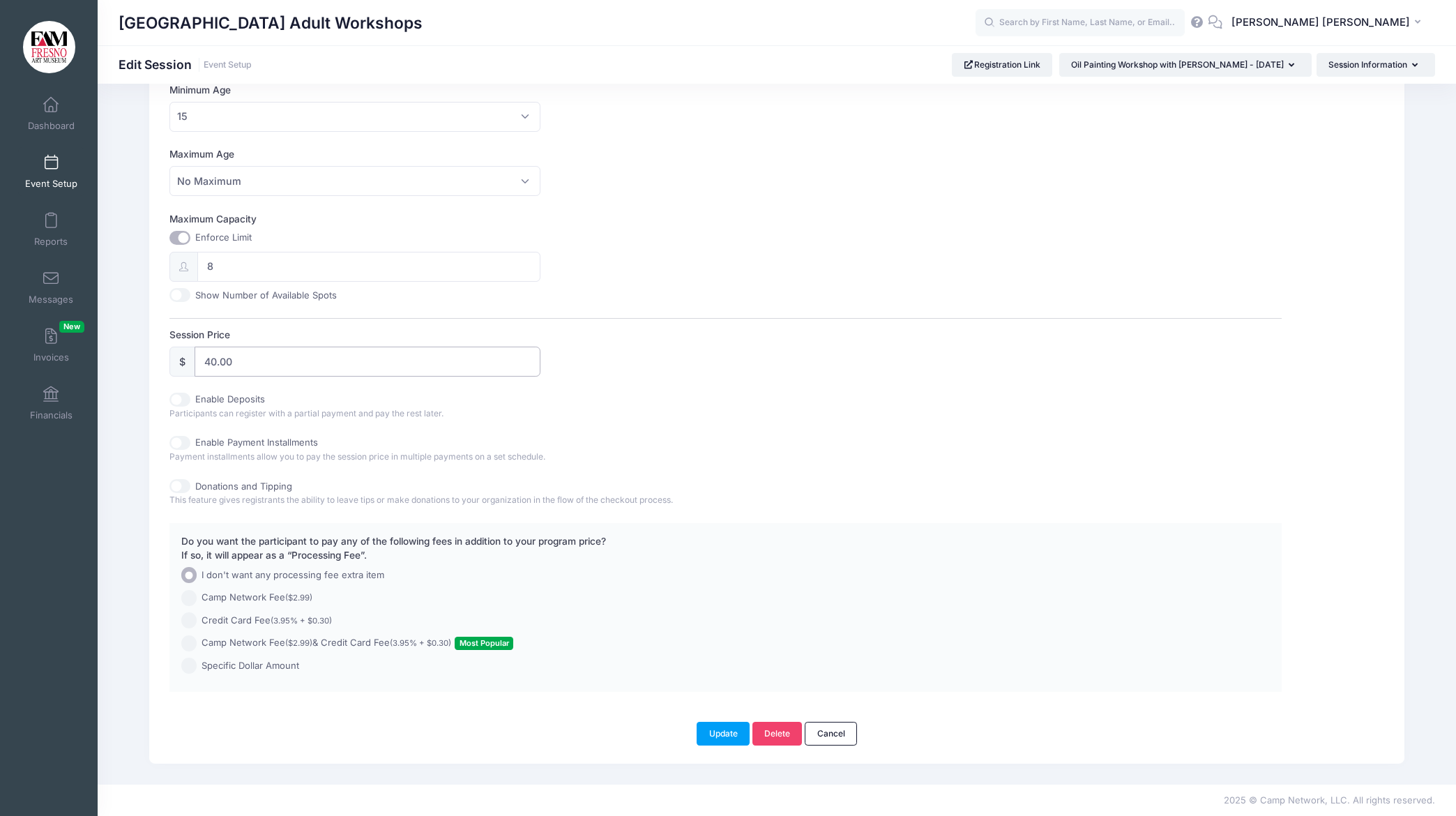
click at [215, 365] on input "40.00" at bounding box center [367, 362] width 346 height 30
type input "35.00"
click at [718, 734] on button "Update" at bounding box center [723, 734] width 53 height 24
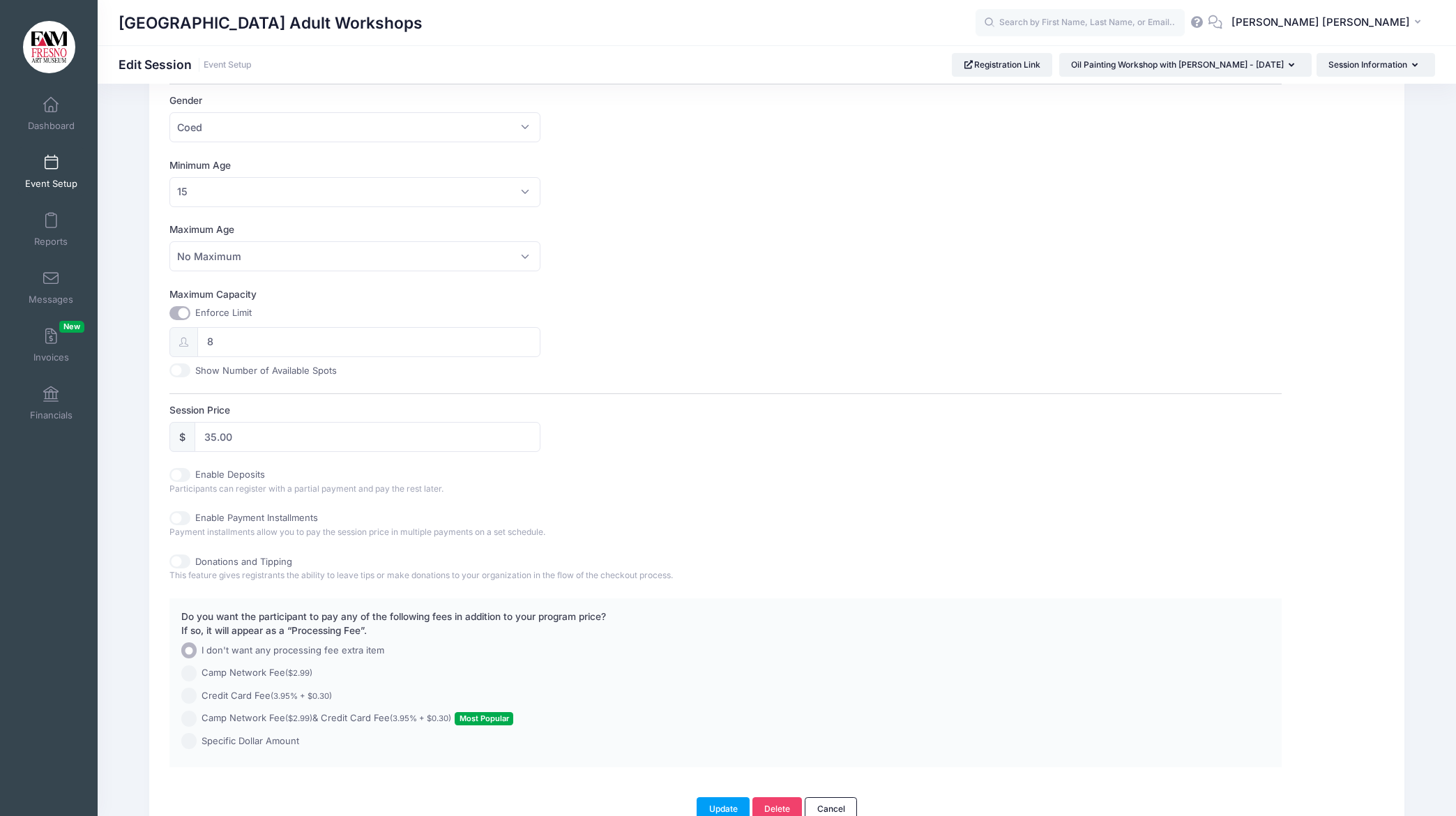
scroll to position [380, 0]
click at [735, 803] on button "Update" at bounding box center [723, 806] width 53 height 24
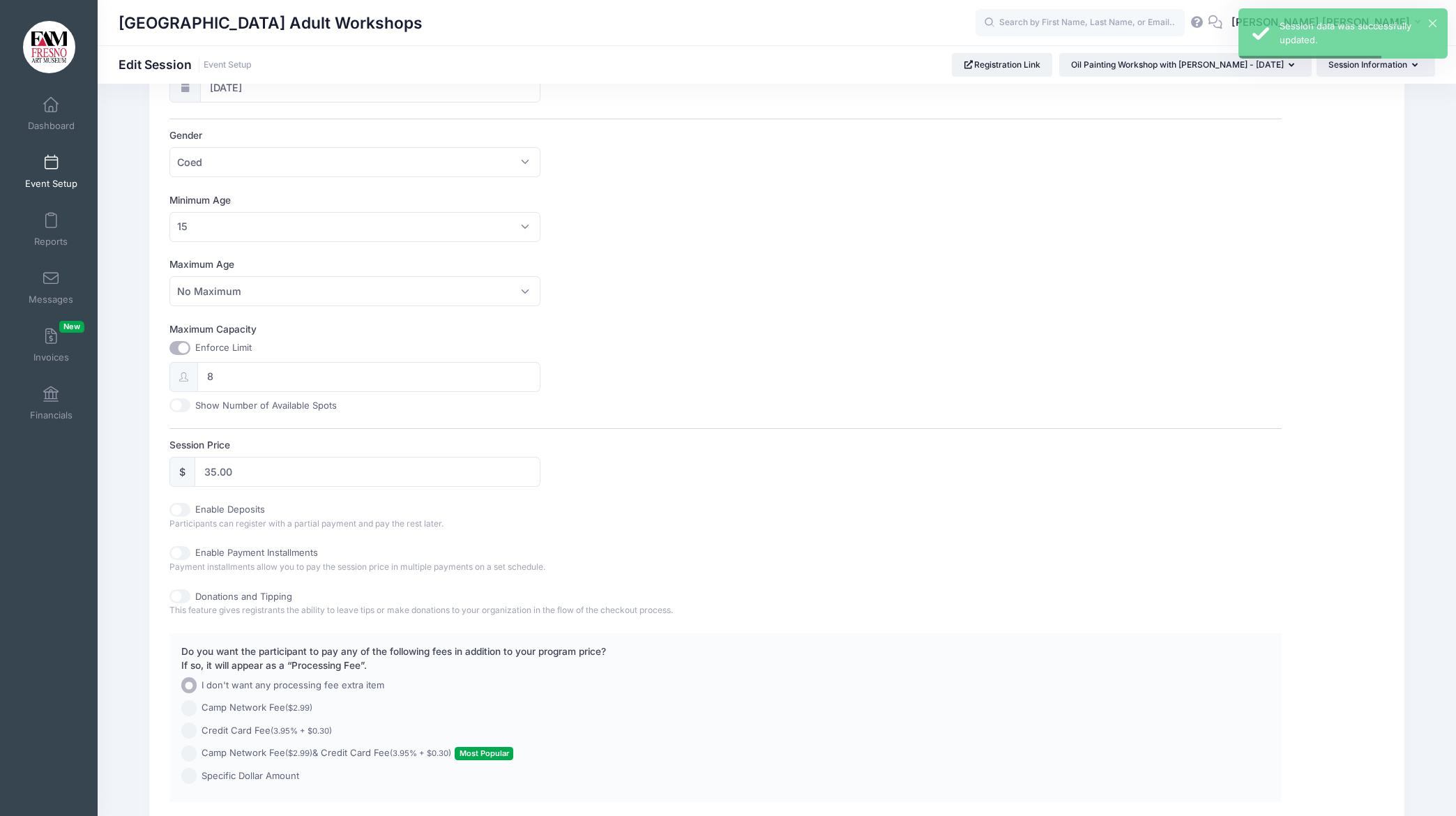
scroll to position [452, 0]
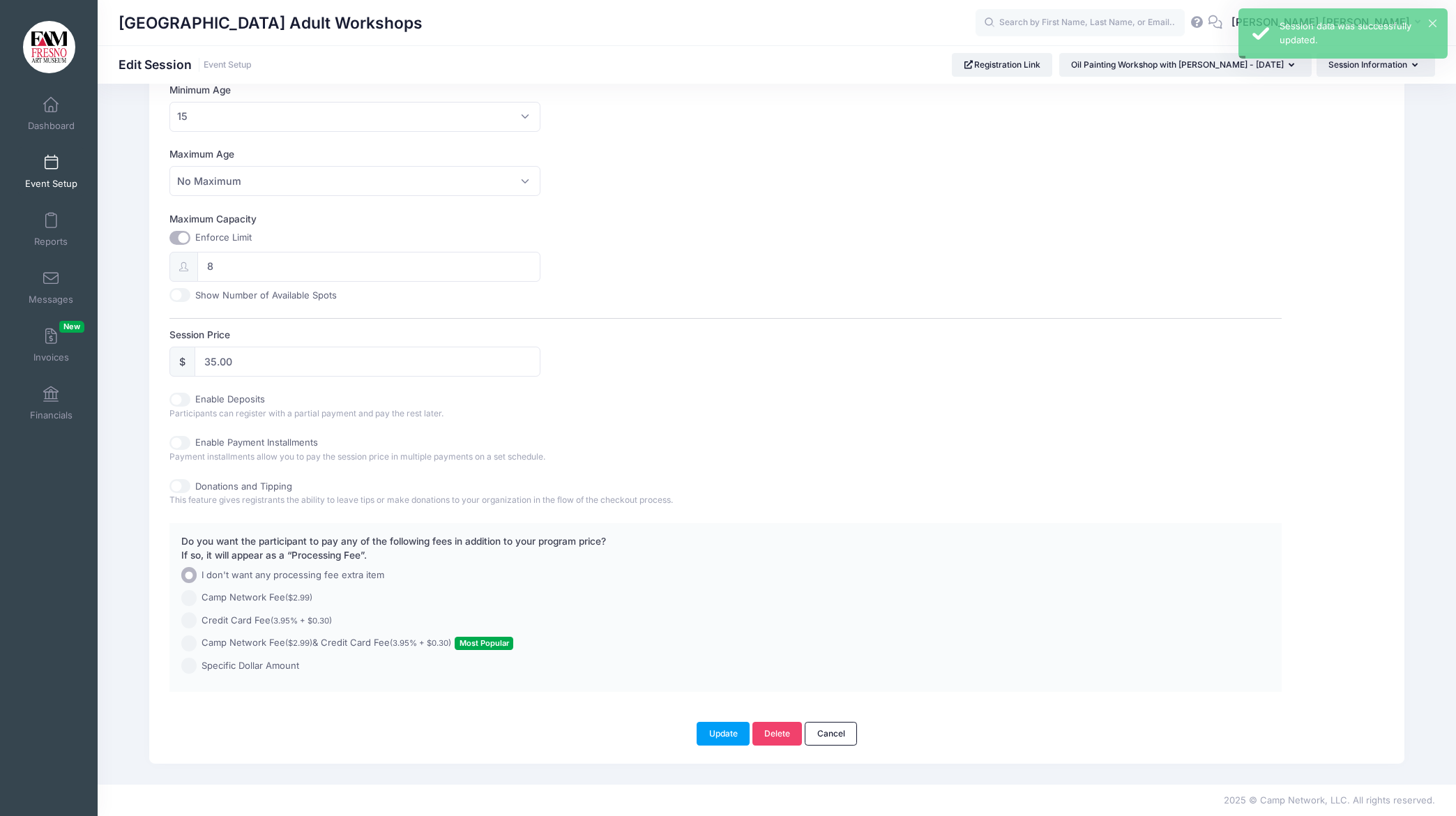
click at [51, 160] on span at bounding box center [51, 163] width 0 height 15
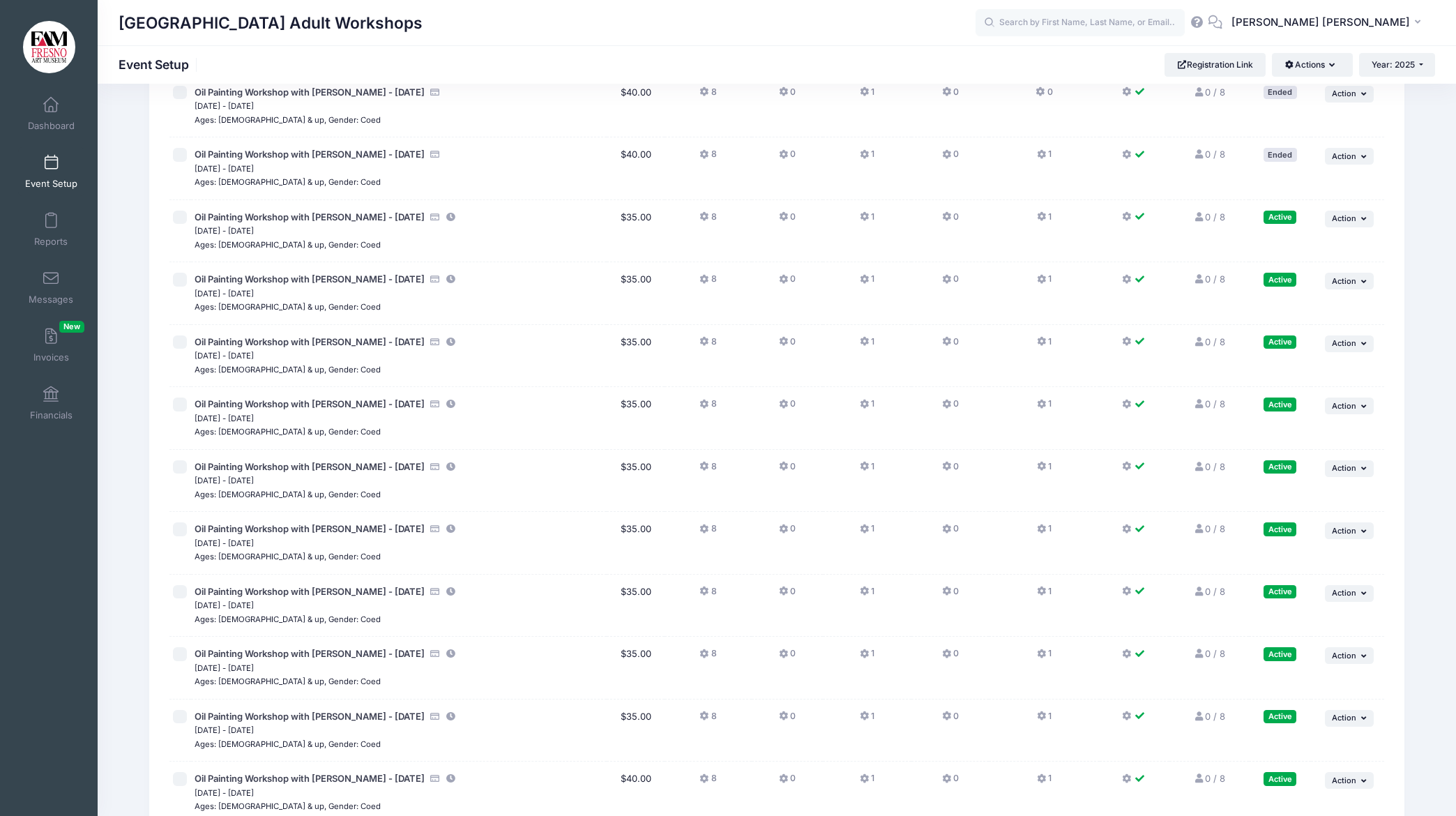
scroll to position [242, 0]
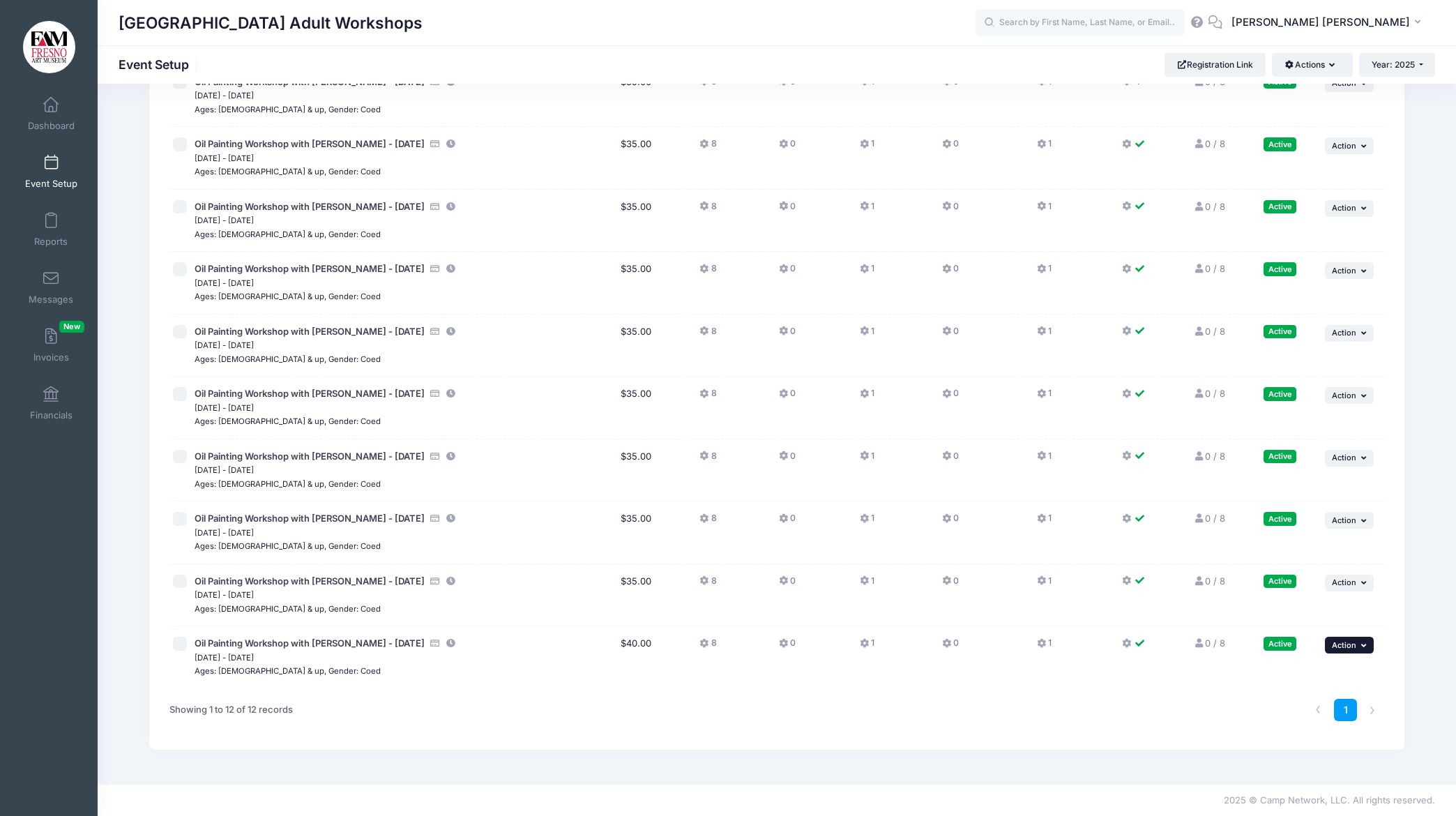
click at [1361, 647] on icon "button" at bounding box center [1365, 646] width 9 height 8
click at [1311, 706] on link "Edit Session" at bounding box center [1303, 702] width 126 height 26
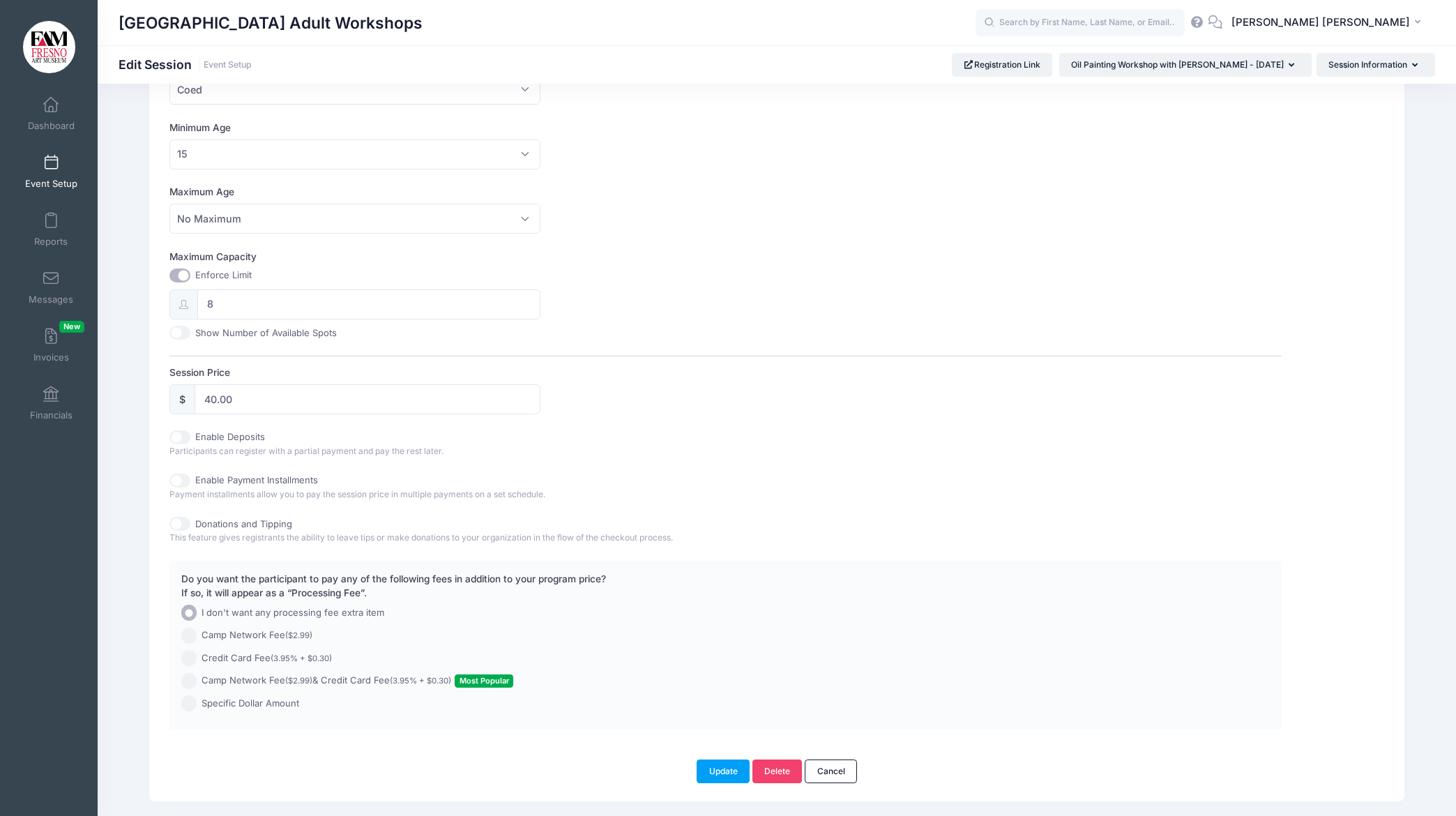
scroll to position [452, 0]
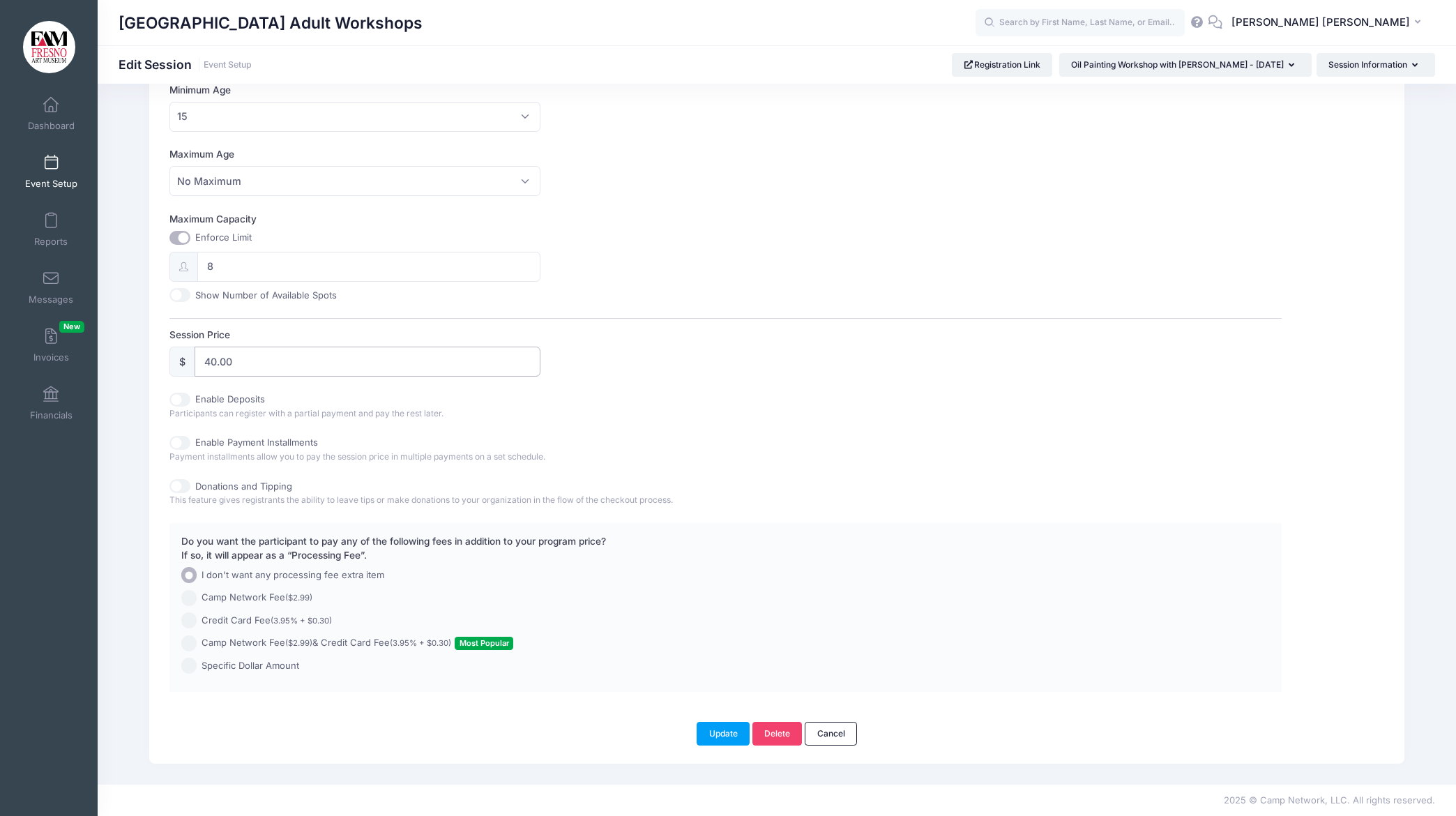
click at [217, 365] on input "40.00" at bounding box center [367, 362] width 346 height 30
type input "35.00"
click at [736, 734] on button "Update" at bounding box center [723, 734] width 53 height 24
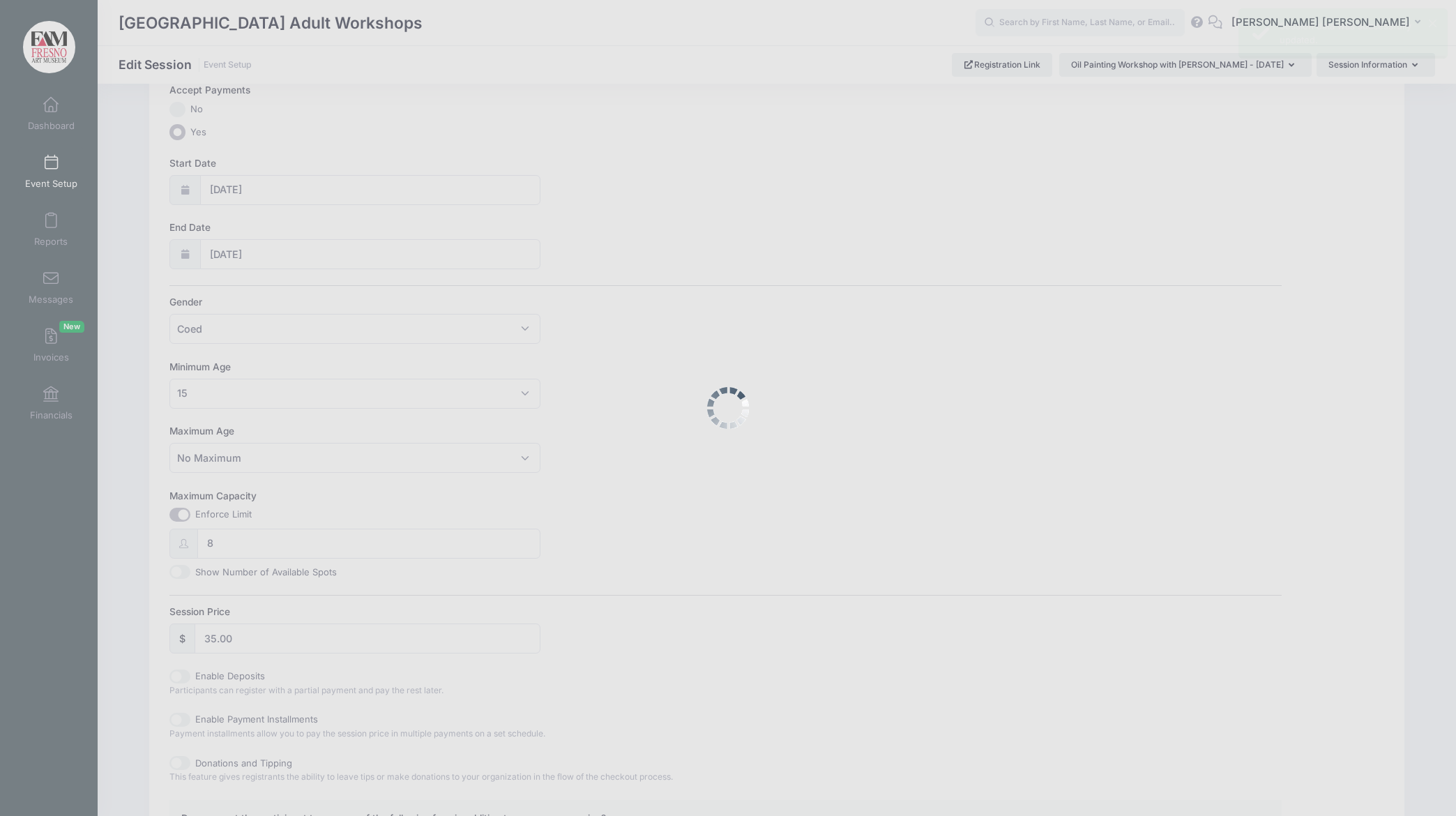
scroll to position [0, 0]
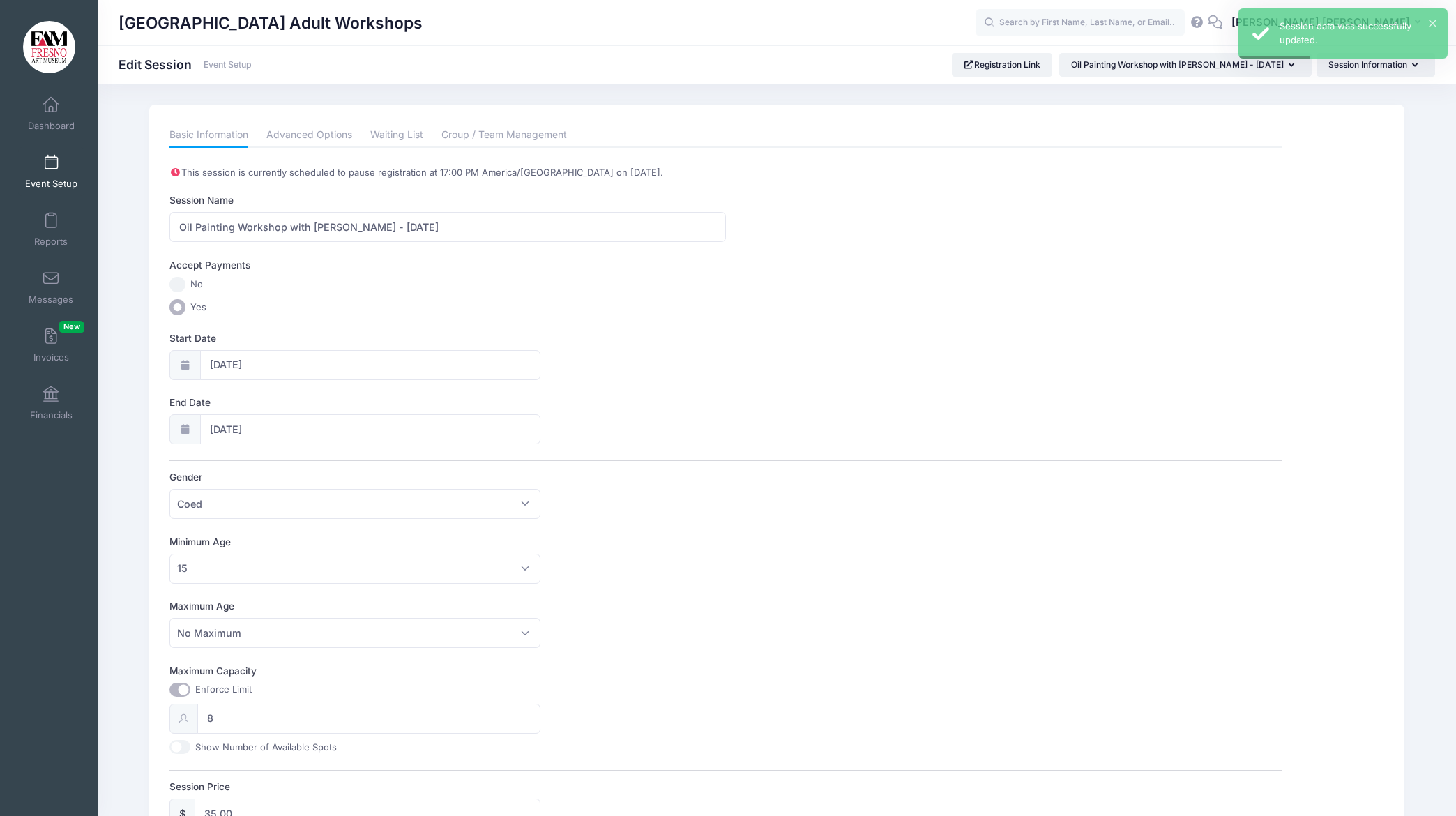
click at [51, 164] on span at bounding box center [51, 163] width 0 height 15
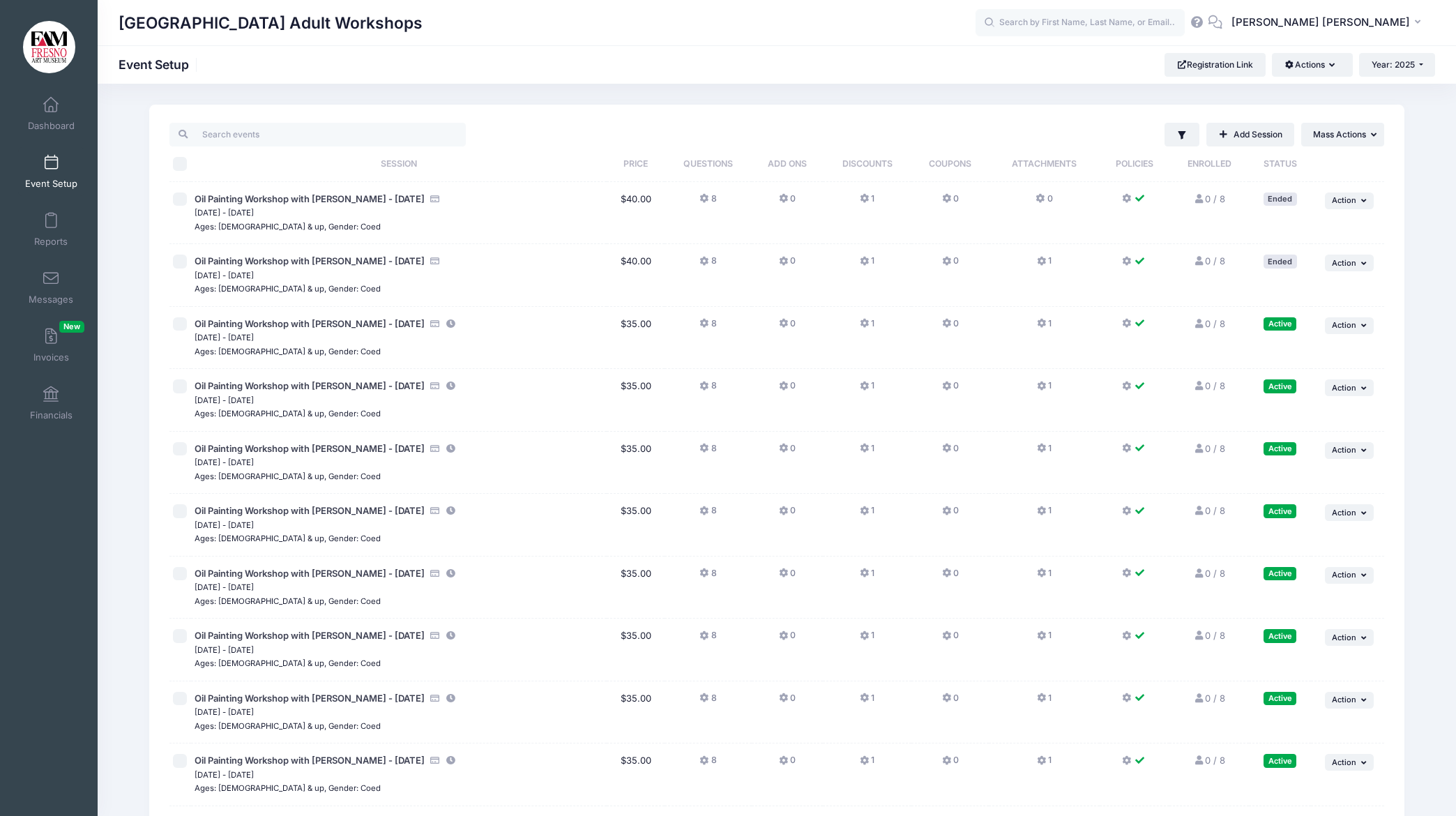
scroll to position [1, 0]
